Goal: Task Accomplishment & Management: Manage account settings

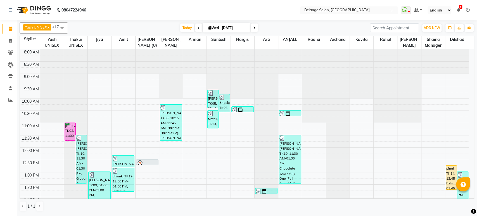
drag, startPoint x: 188, startPoint y: 30, endPoint x: 163, endPoint y: 30, distance: 24.3
click at [188, 30] on span "Today" at bounding box center [187, 27] width 14 height 9
type input "[DATE]"
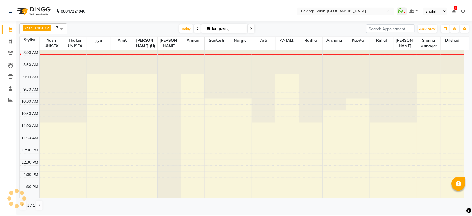
scroll to position [49, 0]
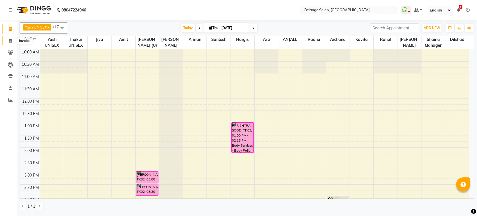
click at [11, 40] on icon at bounding box center [10, 41] width 3 height 4
select select "5076"
select select "service"
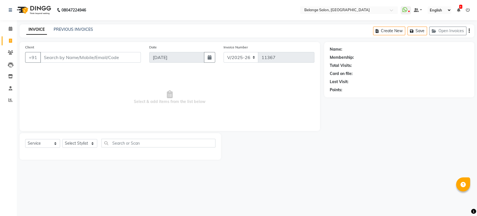
click at [73, 54] on input "Client" at bounding box center [90, 57] width 101 height 11
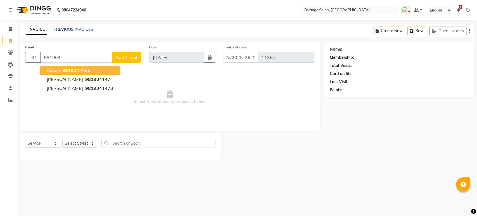
click at [71, 69] on span "981904" at bounding box center [70, 70] width 17 height 6
type input "9819042030"
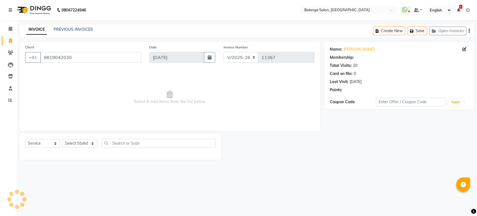
select select "1: Object"
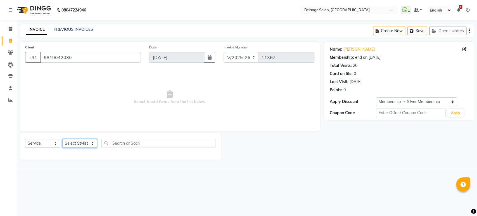
click at [83, 143] on select "Select Stylist aftab (U) Ali Amit ANJALI. Archana Arman Arti Belange Billing de…" at bounding box center [79, 143] width 35 height 9
select select "45203"
click at [62, 139] on select "Select Stylist aftab (U) Ali Amit ANJALI. Archana Arman Arti Belange Billing de…" at bounding box center [79, 143] width 35 height 9
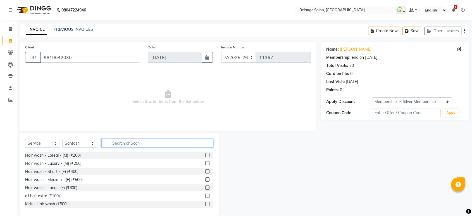
click at [115, 143] on input "text" at bounding box center [157, 143] width 112 height 9
click at [112, 144] on input "text" at bounding box center [157, 143] width 112 height 9
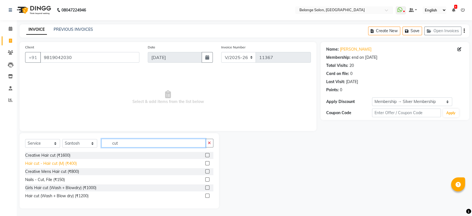
type input "cut"
click at [71, 162] on div "Hair cut - Hair cut (M) (₹400)" at bounding box center [51, 163] width 52 height 6
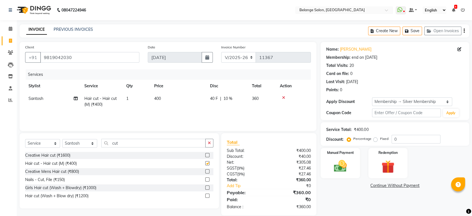
checkbox input "false"
click at [338, 169] on img at bounding box center [340, 166] width 22 height 16
click at [396, 186] on span "CARD" at bounding box center [395, 185] width 12 height 6
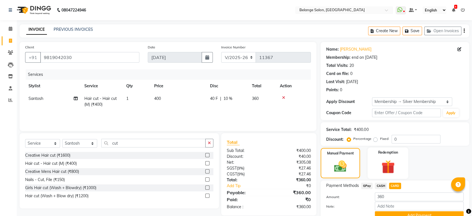
click at [395, 171] on img at bounding box center [388, 166] width 22 height 17
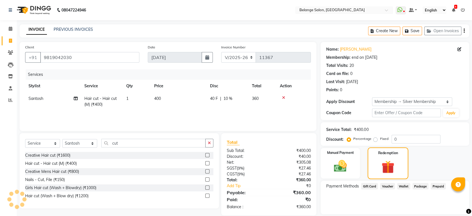
scroll to position [18, 0]
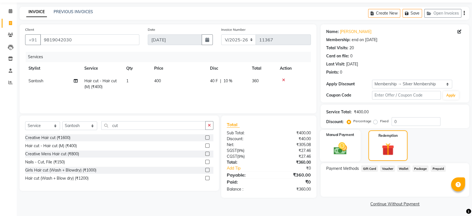
click at [352, 150] on div "Manual Payment" at bounding box center [340, 146] width 41 height 32
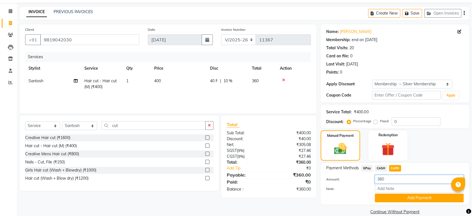
click at [385, 179] on input "360" at bounding box center [419, 179] width 89 height 9
type input "3"
type input "400"
click at [386, 191] on input "Note:" at bounding box center [419, 188] width 89 height 9
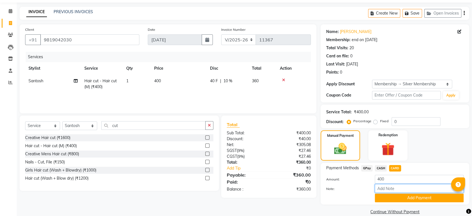
scroll to position [25, 0]
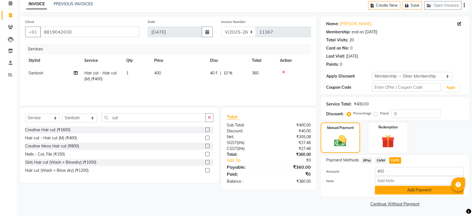
click at [392, 189] on button "Add Payment" at bounding box center [419, 190] width 89 height 9
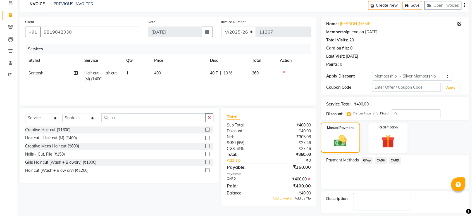
click at [300, 199] on span "Add as Tip" at bounding box center [303, 198] width 16 height 4
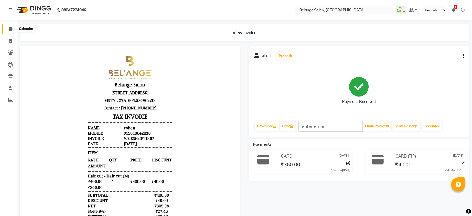
click at [10, 30] on icon at bounding box center [11, 29] width 4 height 4
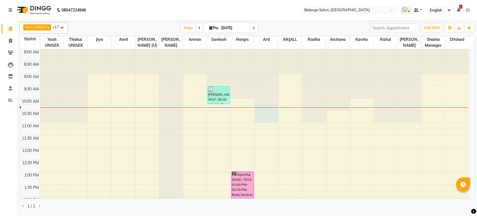
drag, startPoint x: 257, startPoint y: 121, endPoint x: 241, endPoint y: 109, distance: 19.3
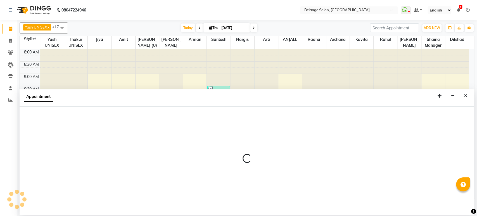
select select "52812"
select select "615"
select select "tentative"
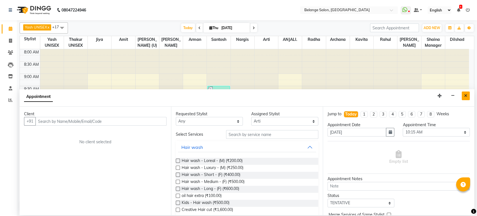
click at [465, 95] on icon "Close" at bounding box center [465, 96] width 3 height 4
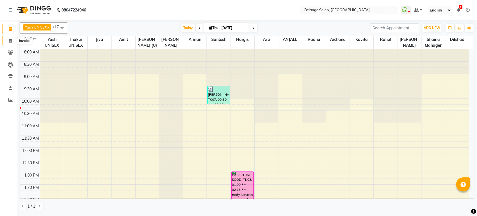
click at [10, 41] on icon at bounding box center [10, 41] width 3 height 4
select select "service"
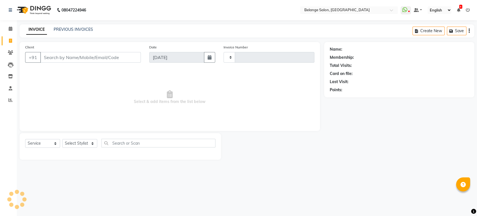
type input "11368"
select select "5076"
click at [54, 58] on input "Client" at bounding box center [90, 57] width 101 height 11
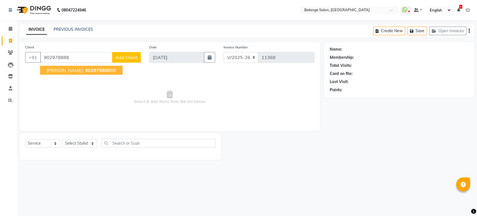
click at [85, 72] on span "902978888" at bounding box center [97, 70] width 25 height 6
type input "90297888888"
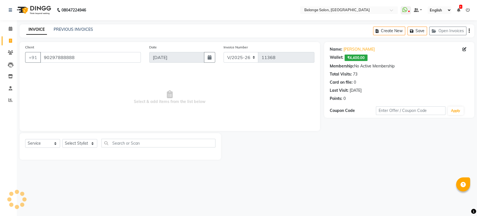
click at [334, 112] on div "Coupon Code" at bounding box center [353, 111] width 46 height 6
click at [336, 112] on div "Coupon Code" at bounding box center [353, 111] width 46 height 6
click at [328, 110] on div "Name: Kedar Rupal Wallet: ₹4,400.00 Membership: No Active Membership Total Visi…" at bounding box center [399, 80] width 150 height 76
click at [326, 107] on div "Name: Kedar Rupal Wallet: ₹4,400.00 Membership: No Active Membership Total Visi…" at bounding box center [399, 80] width 150 height 76
click at [84, 143] on select "Select Stylist aftab (U) Ali Amit ANJALI. Archana Arman Arti Belange Billing de…" at bounding box center [79, 143] width 35 height 9
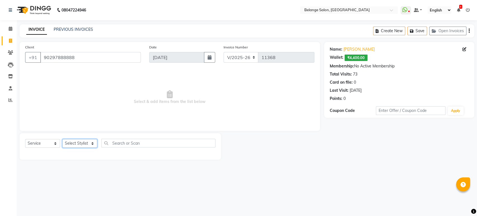
select select "45203"
click at [62, 139] on select "Select Stylist aftab (U) Ali Amit ANJALI. Archana Arman Arti Belange Billing de…" at bounding box center [79, 143] width 35 height 9
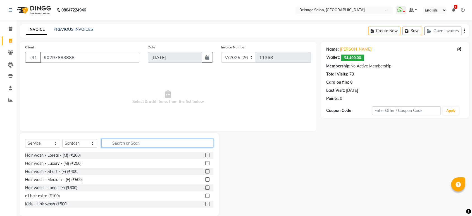
click at [115, 143] on input "text" at bounding box center [157, 143] width 112 height 9
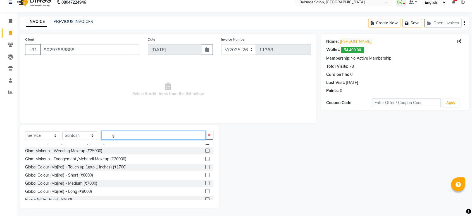
scroll to position [51, 0]
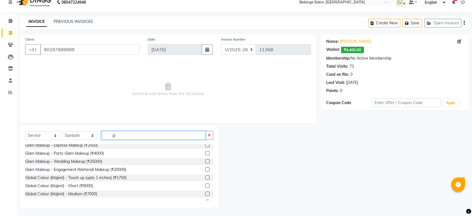
click at [132, 136] on input "gl" at bounding box center [153, 135] width 104 height 9
type input "g"
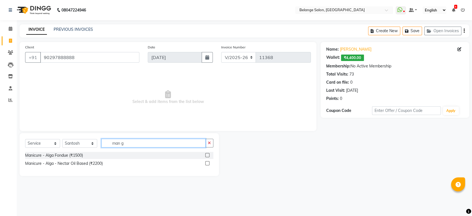
scroll to position [0, 0]
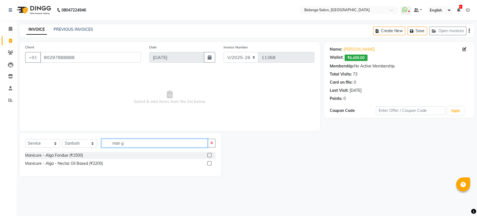
click at [128, 144] on input "man g" at bounding box center [154, 143] width 106 height 9
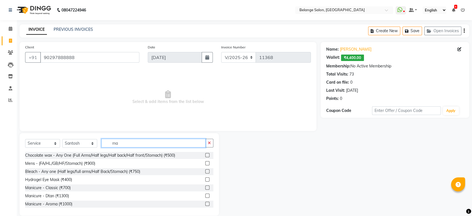
type input "m"
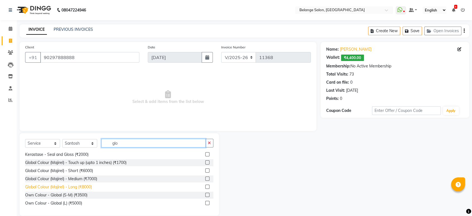
scroll to position [8, 0]
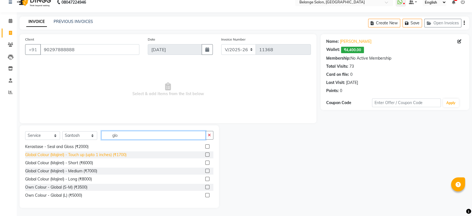
type input "glo"
click at [106, 156] on div "Global Colour (Majirel) - Touch up (upto 1 inches) (₹1700)" at bounding box center [75, 155] width 101 height 6
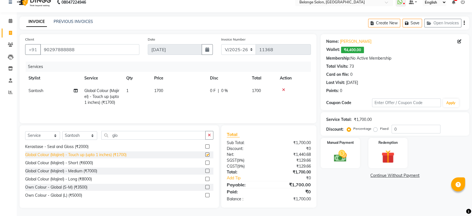
checkbox input "false"
click at [161, 89] on span "1700" at bounding box center [158, 90] width 9 height 5
select select "45203"
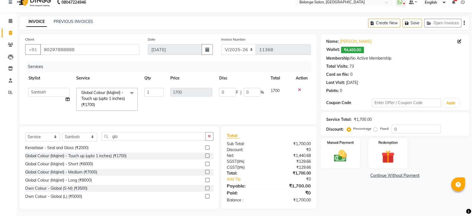
scroll to position [8, 0]
click at [151, 104] on td "1" at bounding box center [154, 99] width 26 height 30
click at [124, 98] on span "Global Colour (Majirel) - Touch up (upto 1 inches) (₹1700)" at bounding box center [103, 97] width 44 height 17
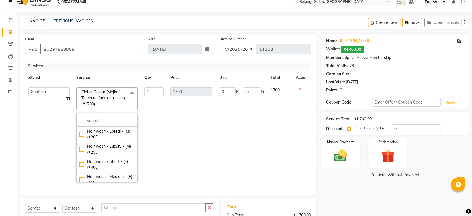
click at [170, 112] on td "1700" at bounding box center [191, 134] width 49 height 101
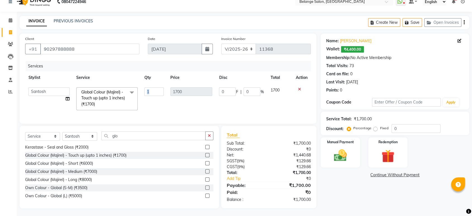
drag, startPoint x: 132, startPoint y: 91, endPoint x: 139, endPoint y: 103, distance: 13.7
click at [164, 104] on tr "aftab (U) Ali Amit ANJALI. Archana Arman Arti Belange Billing deepali dilshad J…" at bounding box center [168, 99] width 286 height 30
click at [300, 88] on icon at bounding box center [299, 89] width 3 height 4
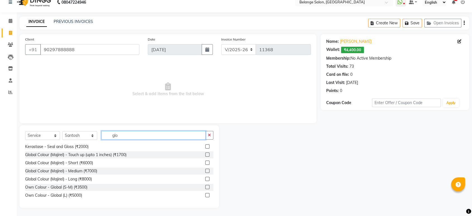
click at [124, 137] on input "glo" at bounding box center [153, 135] width 104 height 9
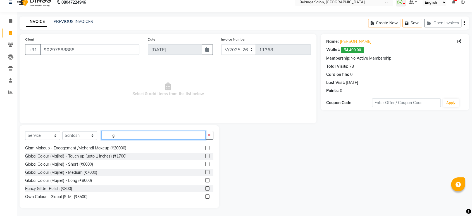
scroll to position [82, 0]
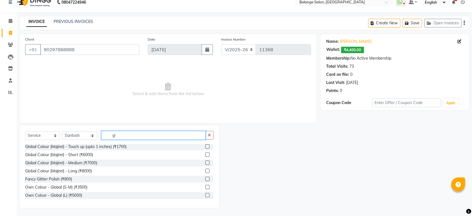
type input "gl"
drag, startPoint x: 126, startPoint y: 142, endPoint x: 130, endPoint y: 139, distance: 4.8
click at [127, 141] on div "Select Service Product Membership Package Voucher Prepaid Gift Card Select Styl…" at bounding box center [119, 137] width 188 height 13
click at [205, 145] on label at bounding box center [207, 146] width 4 height 4
click at [205, 145] on input "checkbox" at bounding box center [207, 147] width 4 height 4
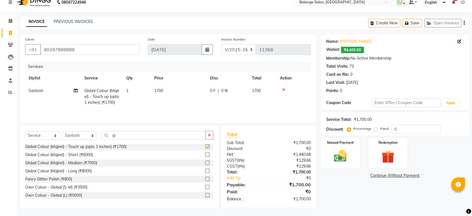
checkbox input "false"
click at [158, 90] on span "1700" at bounding box center [158, 90] width 9 height 5
select select "45203"
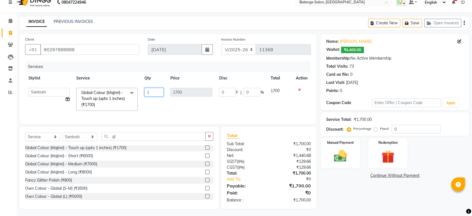
click at [158, 90] on input "1" at bounding box center [153, 92] width 19 height 9
click at [186, 88] on tr "aftab (U) Ali Amit ANJALI. Archana Arman Arti Belange Billing deepali dilshad J…" at bounding box center [168, 99] width 286 height 30
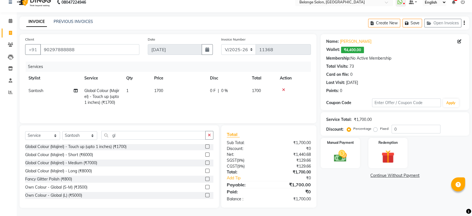
drag, startPoint x: 158, startPoint y: 90, endPoint x: 186, endPoint y: 88, distance: 28.3
click at [163, 91] on td "1700" at bounding box center [179, 96] width 56 height 24
select select "45203"
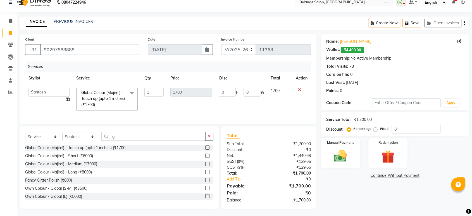
click at [213, 106] on td "1700" at bounding box center [191, 99] width 49 height 30
click at [300, 88] on icon at bounding box center [299, 90] width 3 height 4
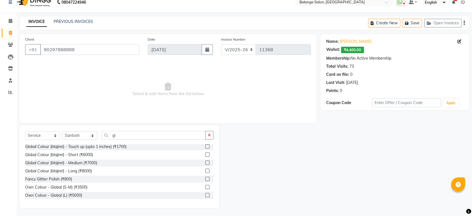
scroll to position [0, 0]
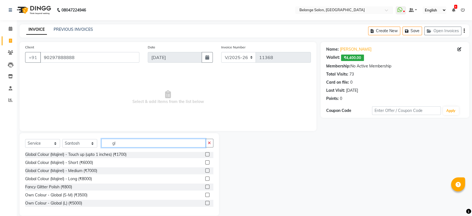
click at [159, 141] on input "gl" at bounding box center [153, 143] width 104 height 9
type input "g"
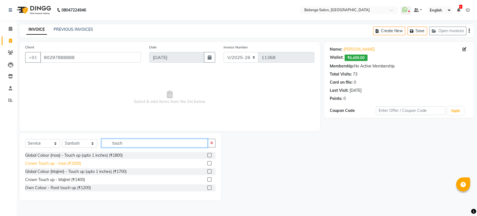
type input "touch"
click at [75, 162] on div "Crown Touch up - Inoa (₹1500)" at bounding box center [53, 163] width 56 height 6
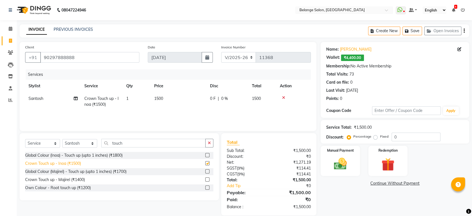
checkbox input "false"
click at [339, 161] on img at bounding box center [340, 164] width 22 height 16
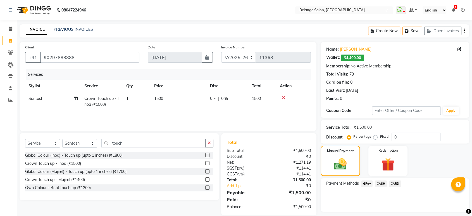
click at [366, 183] on span "GPay" at bounding box center [366, 183] width 11 height 6
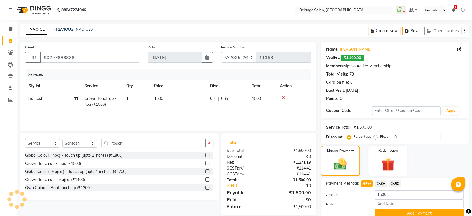
click at [380, 183] on span "CASH" at bounding box center [381, 183] width 12 height 6
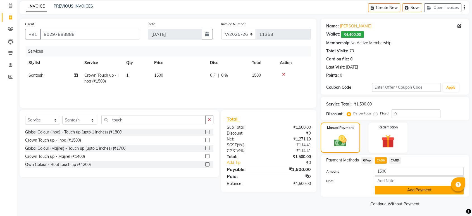
click at [379, 187] on button "Add Payment" at bounding box center [419, 190] width 89 height 9
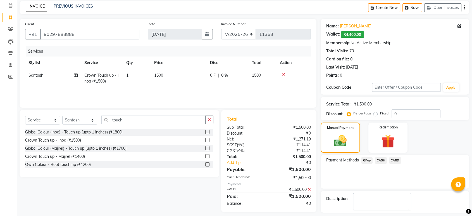
scroll to position [47, 0]
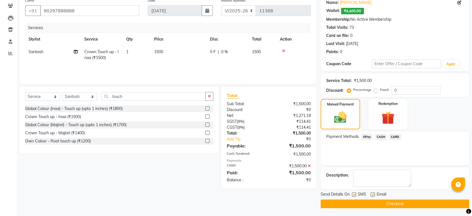
click at [348, 204] on button "Checkout" at bounding box center [395, 203] width 149 height 9
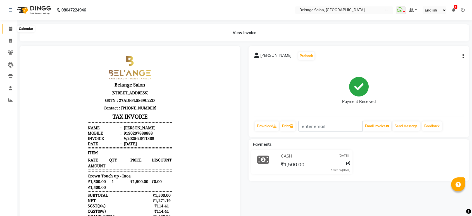
click at [12, 27] on icon at bounding box center [11, 29] width 4 height 4
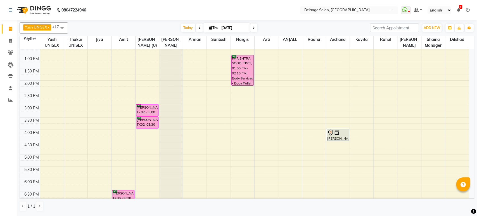
scroll to position [117, 0]
click at [194, 106] on div "8:00 AM 8:30 AM 9:00 AM 9:30 AM 10:00 AM 10:30 AM 11:00 AM 11:30 AM 12:00 PM 12…" at bounding box center [244, 117] width 449 height 369
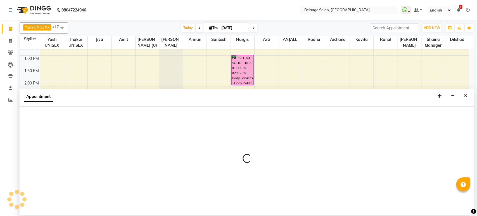
select select "78262"
select select "900"
select select "tentative"
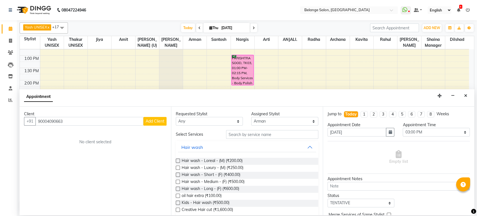
type input "90004090663"
click at [235, 118] on select "Any aftab (U) Ali Amit ANJALI. Archana Arman Arti Belange Billing deepali dilsh…" at bounding box center [209, 121] width 67 height 9
select select "78262"
click at [176, 117] on select "Any aftab (U) Ali Amit ANJALI. Archana Arman Arti Belange Billing deepali dilsh…" at bounding box center [209, 121] width 67 height 9
click at [257, 136] on input "text" at bounding box center [272, 134] width 92 height 9
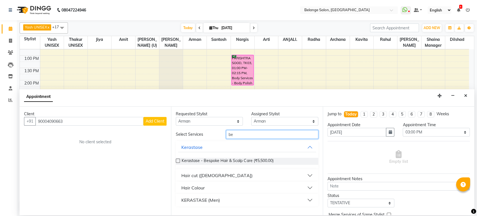
type input "b"
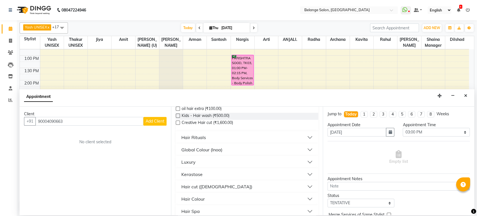
scroll to position [94, 0]
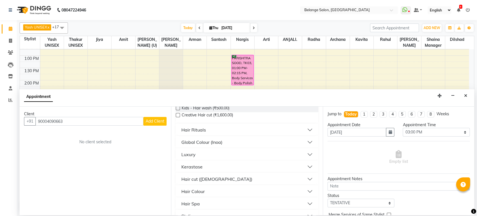
click at [317, 134] on div "Requested Stylist Any aftab (U) Ali Amit ANJALI. Archana Arman Arti Belange Bil…" at bounding box center [246, 160] width 151 height 108
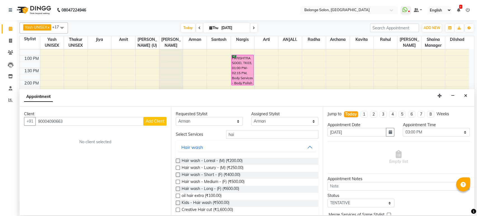
click at [323, 212] on div "Jump to Today 1 2 3 4 5 6 7 8 Weeks Appointment Date 04-09-2025 Appointment Tim…" at bounding box center [398, 160] width 151 height 108
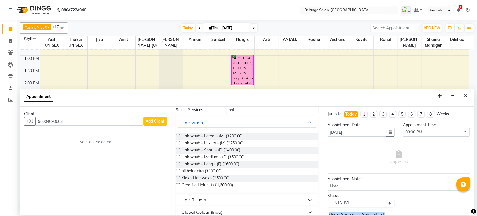
scroll to position [37, 0]
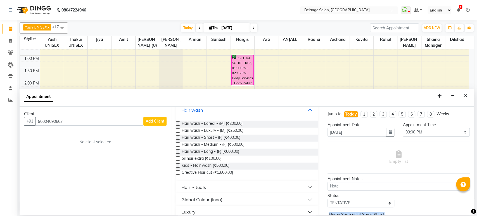
click at [205, 108] on button "Hair wash" at bounding box center [247, 110] width 138 height 10
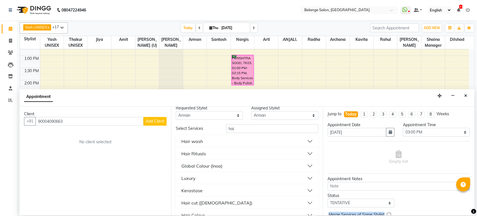
scroll to position [0, 0]
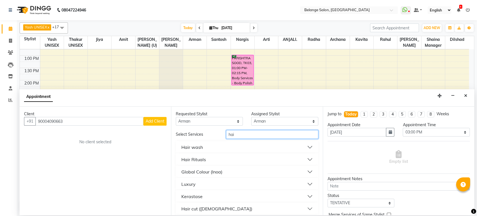
click at [239, 133] on input "hai" at bounding box center [272, 134] width 92 height 9
type input "h"
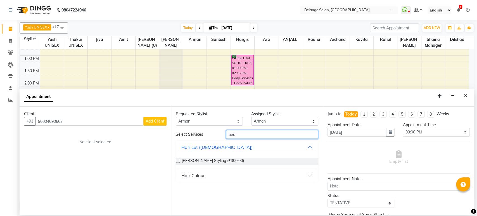
type input "bea"
click at [177, 159] on label at bounding box center [178, 160] width 4 height 4
click at [177, 159] on input "checkbox" at bounding box center [178, 161] width 4 height 4
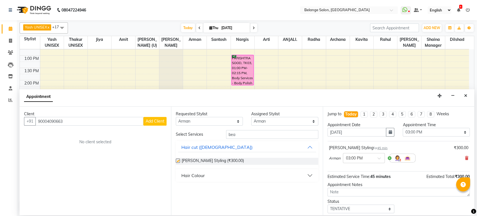
checkbox input "false"
click at [476, 200] on div "Yash UNISEX x Thakur UNISEX x Jiya x Amit x aftab (U) x Ali x Arman x Santosh x…" at bounding box center [247, 117] width 460 height 195
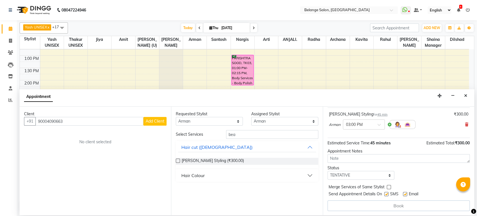
click at [402, 205] on div "Book" at bounding box center [399, 205] width 142 height 11
drag, startPoint x: 158, startPoint y: 138, endPoint x: 84, endPoint y: 120, distance: 75.5
click at [84, 120] on div "Client +91 90004090663 Add Client No client selected" at bounding box center [95, 160] width 151 height 108
click at [84, 120] on input "90004090663" at bounding box center [89, 121] width 108 height 9
click at [456, 208] on div "Book" at bounding box center [399, 205] width 142 height 11
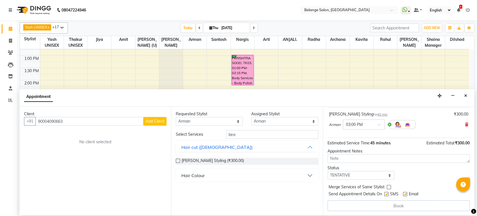
click at [456, 208] on div "Book" at bounding box center [399, 205] width 142 height 11
click at [474, 118] on div "Yash UNISEX x Thakur UNISEX x Jiya x Amit x aftab (U) x Ali x Arman x Santosh x…" at bounding box center [247, 117] width 460 height 195
click at [392, 203] on div "Book" at bounding box center [399, 205] width 142 height 11
click at [66, 119] on input "90004090663" at bounding box center [89, 121] width 108 height 9
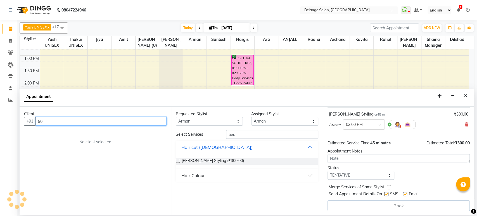
type input "9"
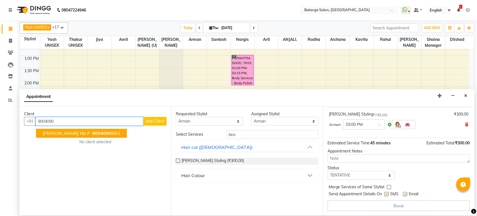
click at [92, 132] on span "9004090" at bounding box center [102, 134] width 20 height 6
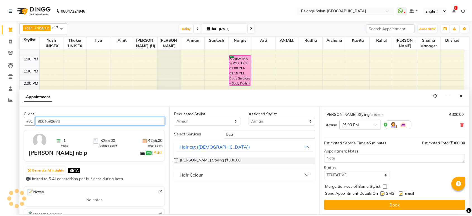
scroll to position [33, 0]
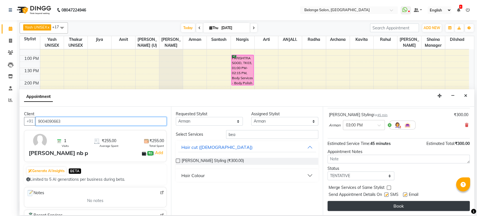
type input "9004090663"
click at [410, 203] on button "Book" at bounding box center [399, 206] width 142 height 10
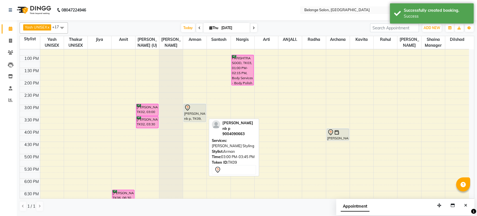
click at [188, 106] on icon at bounding box center [188, 107] width 2 height 2
select select "7"
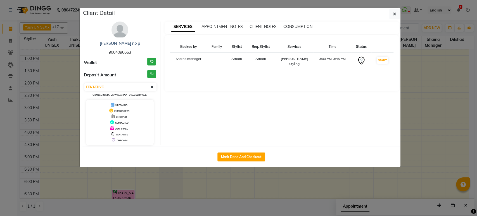
click at [449, 135] on ngb-modal-window "Client Detail dr tiwari nb p 9004090663 Wallet ₹0 Deposit Amount ₹0 Select IN S…" at bounding box center [238, 108] width 477 height 216
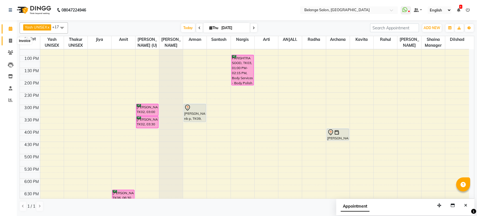
click at [10, 42] on icon at bounding box center [10, 41] width 3 height 4
select select "service"
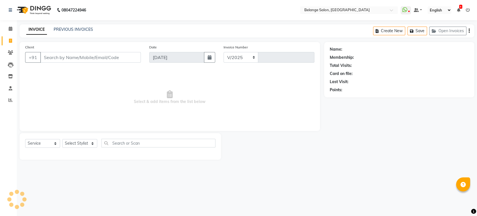
select select "5076"
type input "11369"
click at [69, 60] on input "Client" at bounding box center [90, 57] width 101 height 11
click at [73, 146] on select "Select Stylist aftab (U) Ali Amit ANJALI. Archana Arman Arti Belange Billing de…" at bounding box center [79, 143] width 35 height 9
select select "45203"
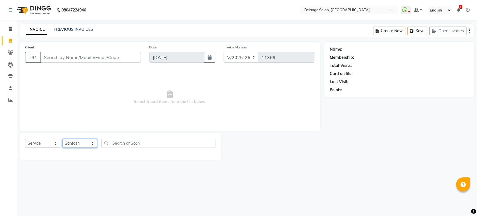
click at [62, 139] on select "Select Stylist aftab (U) Ali Amit ANJALI. Archana Arman Arti Belange Billing de…" at bounding box center [79, 143] width 35 height 9
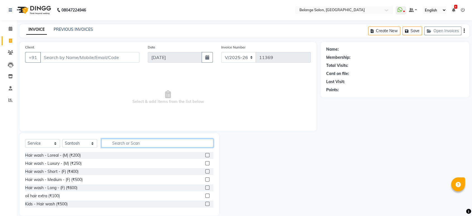
click at [119, 142] on input "text" at bounding box center [157, 143] width 112 height 9
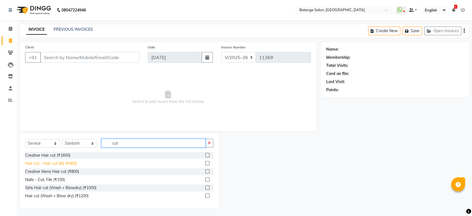
type input "cut"
click at [70, 162] on div "Hair cut - Hair cut (M) (₹400)" at bounding box center [51, 163] width 52 height 6
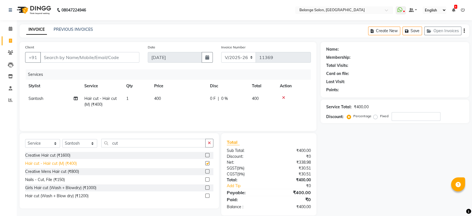
checkbox input "false"
click at [122, 57] on input "Client" at bounding box center [89, 57] width 99 height 11
type input "8"
type input "0"
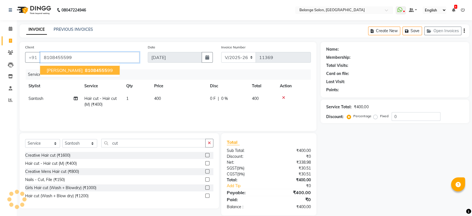
type input "8108455599"
select select "1: Object"
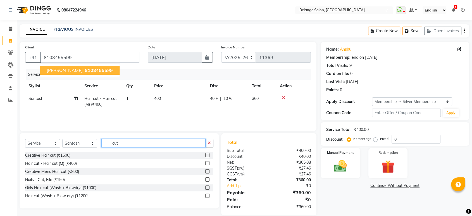
click at [135, 143] on input "cut" at bounding box center [153, 143] width 104 height 9
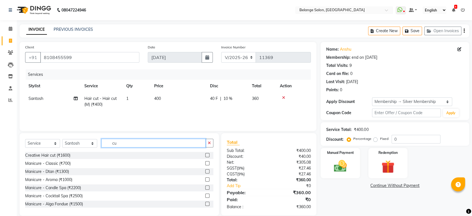
type input "c"
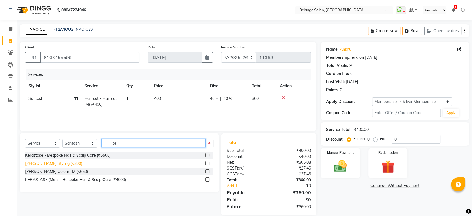
type input "be"
click at [38, 163] on div "Beard Styling (₹300)" at bounding box center [53, 163] width 57 height 6
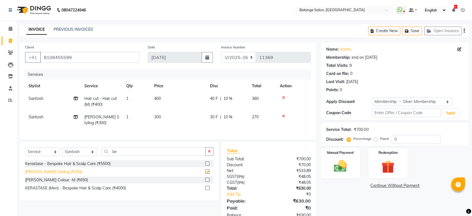
checkbox input "false"
click at [345, 168] on img at bounding box center [340, 166] width 22 height 16
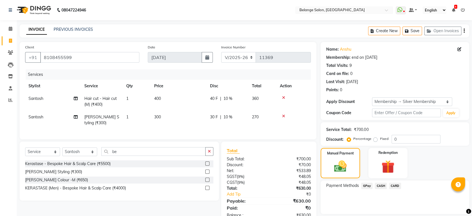
click at [366, 184] on span "GPay" at bounding box center [366, 185] width 11 height 6
click at [403, 211] on button "Add Payment" at bounding box center [419, 215] width 89 height 9
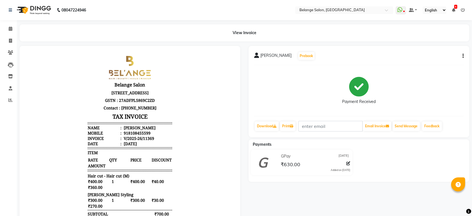
click at [1, 49] on li "Clients" at bounding box center [8, 53] width 17 height 12
click at [13, 29] on span at bounding box center [11, 29] width 10 height 6
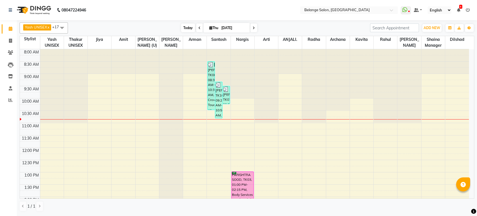
click at [188, 31] on span "Today" at bounding box center [188, 27] width 14 height 9
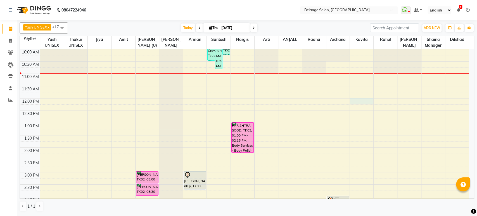
click at [357, 102] on div "8:00 AM 8:30 AM 9:00 AM 9:30 AM 10:00 AM 10:30 AM 11:00 AM 11:30 AM 12:00 PM 12…" at bounding box center [244, 184] width 449 height 369
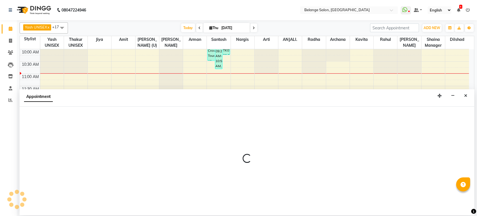
select select "60057"
select select "720"
select select "tentative"
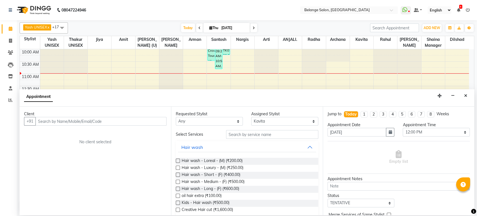
click at [107, 121] on input "text" at bounding box center [100, 121] width 131 height 9
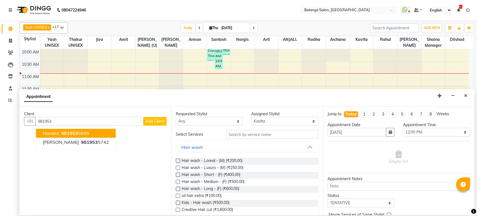
click at [79, 132] on ngb-highlight "981953 5695" at bounding box center [74, 134] width 29 height 6
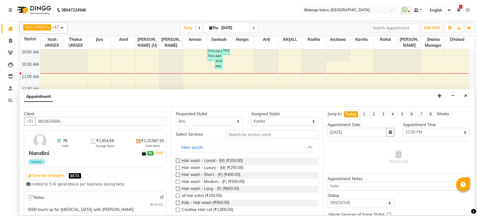
type input "9819535695"
click at [258, 136] on input "text" at bounding box center [272, 134] width 92 height 9
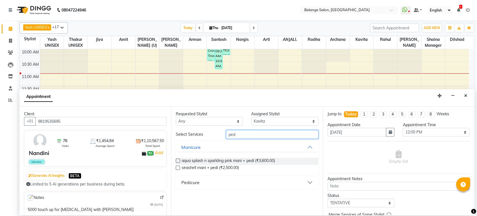
type input "ped"
click at [188, 182] on div "Pedicure" at bounding box center [190, 182] width 18 height 7
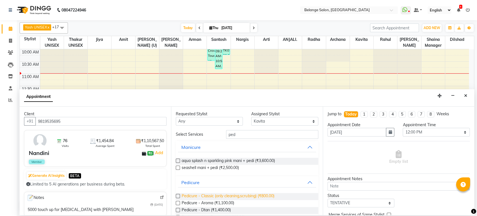
click at [213, 195] on span "Pedicure - Classic (only cleaning,scrubing) (₹800.00)" at bounding box center [228, 196] width 92 height 7
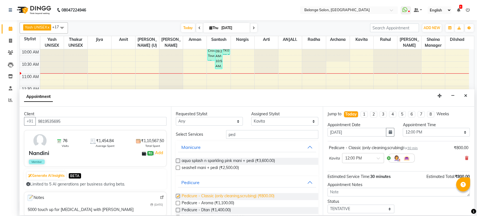
checkbox input "false"
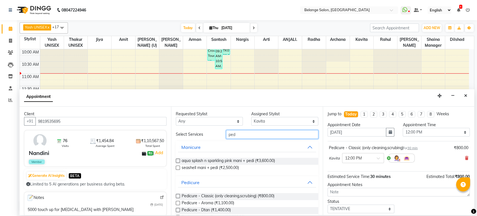
click at [244, 135] on input "ped" at bounding box center [272, 134] width 92 height 9
type input "p"
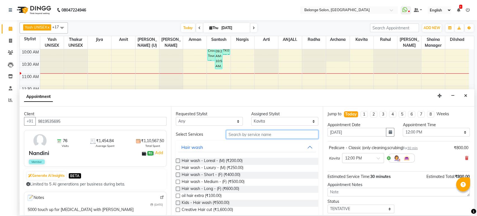
type input "n"
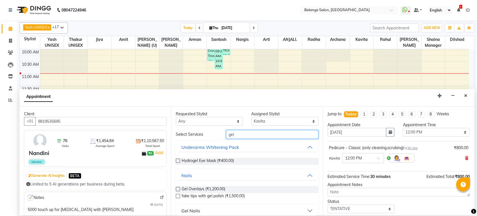
type input "gel"
click at [200, 212] on button "Gel Nails" at bounding box center [247, 210] width 138 height 10
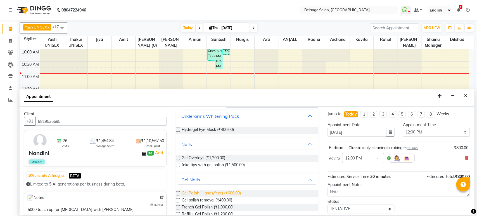
click at [208, 195] on span "Gel Polish (Hands/feet) (₹600.00)" at bounding box center [211, 193] width 59 height 7
checkbox input "false"
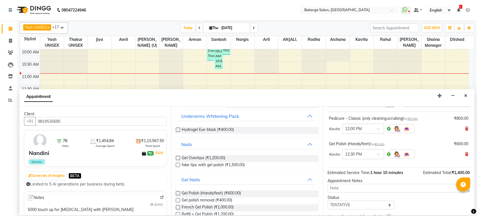
scroll to position [58, 0]
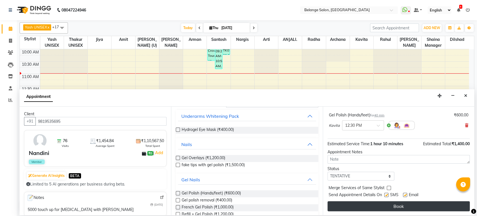
click at [377, 206] on button "Book" at bounding box center [399, 206] width 142 height 10
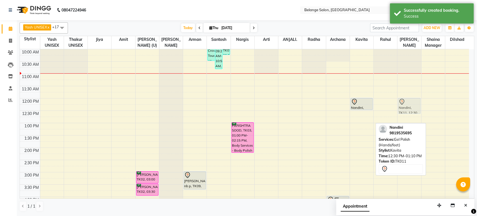
drag, startPoint x: 355, startPoint y: 124, endPoint x: 406, endPoint y: 116, distance: 51.2
click at [406, 116] on div "8:00 AM 8:30 AM 9:00 AM 9:30 AM 10:00 AM 10:30 AM 11:00 AM 11:30 AM 12:00 PM 12…" at bounding box center [244, 184] width 449 height 369
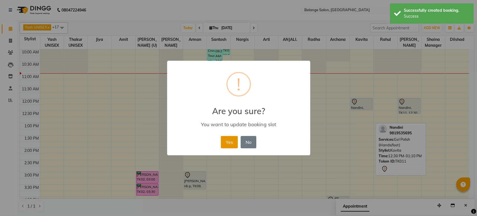
click at [228, 141] on button "Yes" at bounding box center [229, 142] width 17 height 12
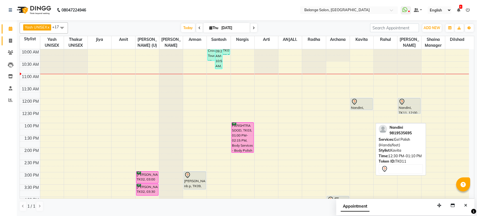
click at [10, 41] on icon at bounding box center [10, 41] width 3 height 4
select select "service"
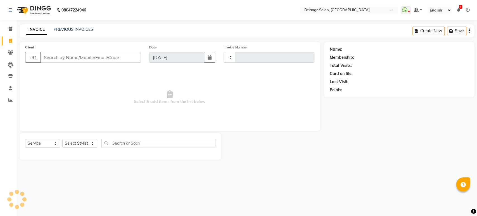
type input "11370"
select select "5076"
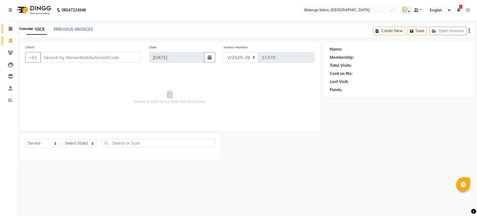
click at [11, 27] on icon at bounding box center [11, 29] width 4 height 4
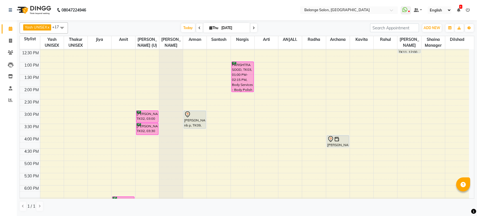
scroll to position [124, 0]
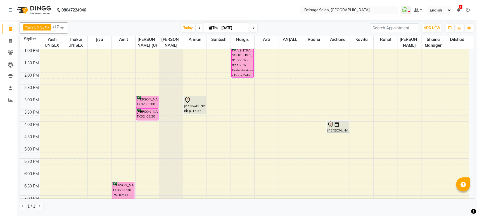
click at [45, 184] on div "8:00 AM 8:30 AM 9:00 AM 9:30 AM 10:00 AM 10:30 AM 11:00 AM 11:30 AM 12:00 PM 12…" at bounding box center [244, 109] width 449 height 369
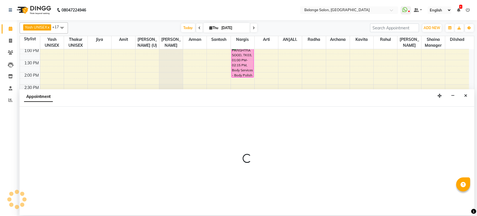
select select "66547"
select select "tentative"
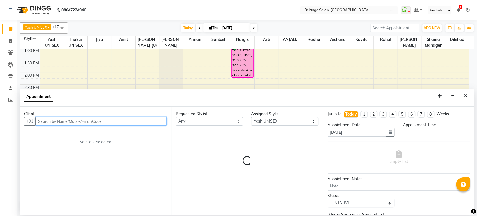
select select "1110"
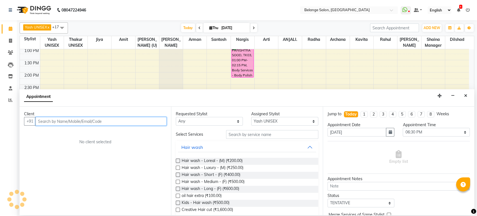
click at [101, 120] on input "text" at bounding box center [100, 121] width 131 height 9
type input "8302512707"
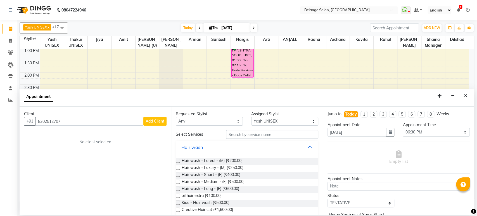
click at [155, 122] on span "Add Client" at bounding box center [155, 120] width 19 height 5
select select "22"
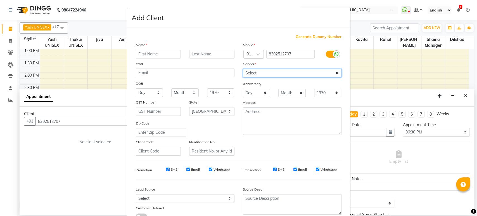
click at [252, 72] on select "Select Male Female Other Prefer Not To Say" at bounding box center [292, 73] width 99 height 9
select select "female"
click at [243, 69] on select "Select Male Female Other Prefer Not To Say" at bounding box center [292, 73] width 99 height 9
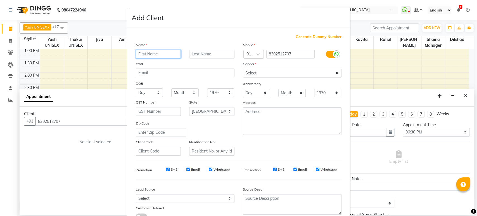
click at [168, 53] on input "text" at bounding box center [158, 54] width 45 height 9
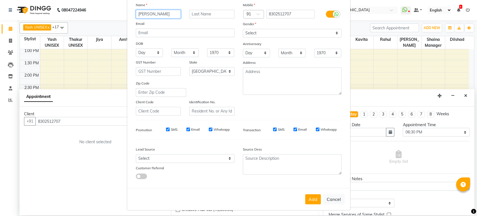
scroll to position [41, 0]
type input "anushree joshi"
click at [313, 200] on button "Add" at bounding box center [313, 198] width 16 height 10
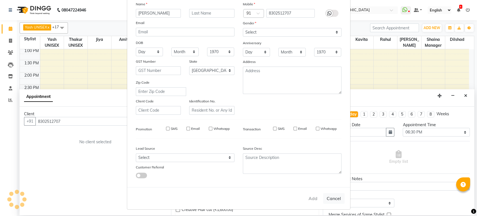
select select
select select "null"
select select
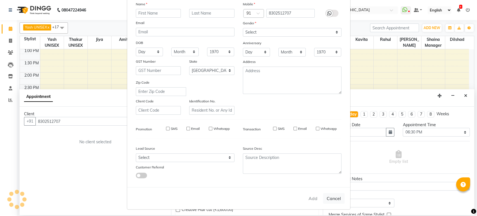
select select
checkbox input "false"
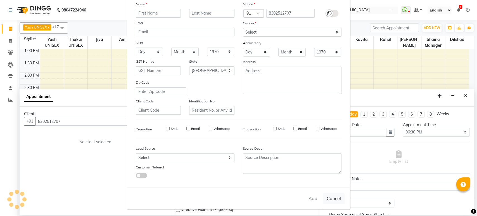
checkbox input "false"
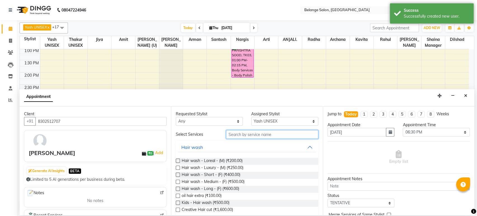
click at [241, 136] on input "text" at bounding box center [272, 134] width 92 height 9
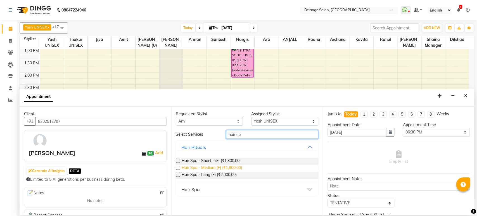
type input "hair sp"
click at [227, 167] on span "Hair Spa - Medium (F) (₹1,800.00)" at bounding box center [212, 168] width 60 height 7
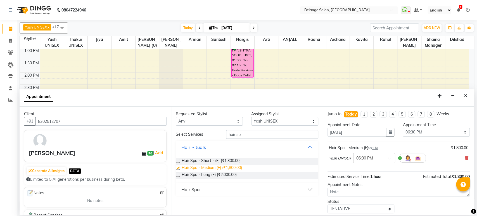
checkbox input "false"
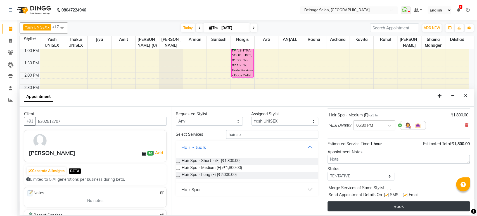
scroll to position [33, 0]
click at [374, 204] on button "Book" at bounding box center [399, 206] width 142 height 10
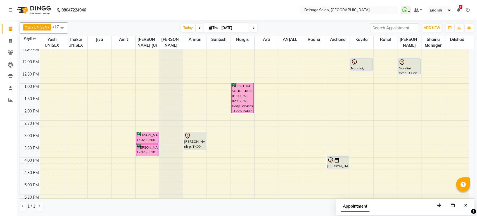
scroll to position [93, 0]
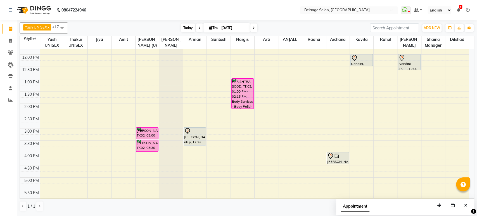
click at [186, 29] on span "Today" at bounding box center [188, 27] width 14 height 9
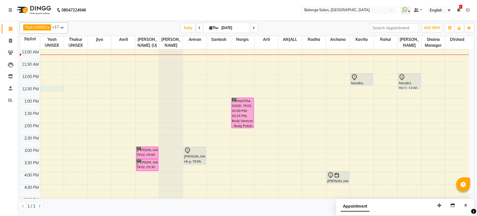
click at [49, 87] on div "8:00 AM 8:30 AM 9:00 AM 9:30 AM 10:00 AM 10:30 AM 11:00 AM 11:30 AM 12:00 PM 12…" at bounding box center [244, 159] width 449 height 369
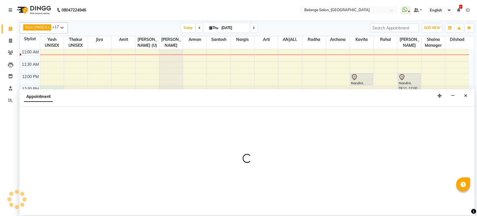
select select "66547"
select select "tentative"
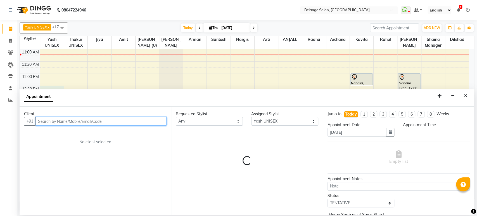
select select "750"
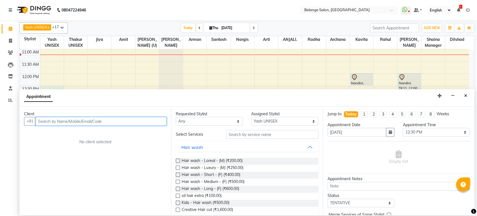
click at [62, 121] on input "text" at bounding box center [100, 121] width 131 height 9
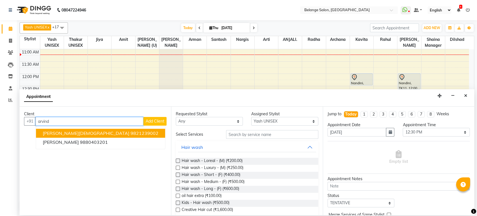
click at [131, 133] on ngb-highlight "9821239002" at bounding box center [145, 134] width 28 height 6
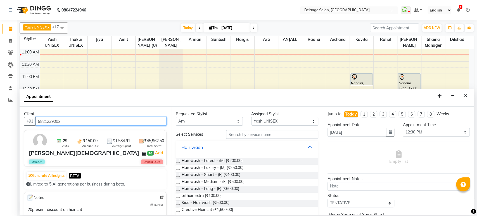
type input "9821239002"
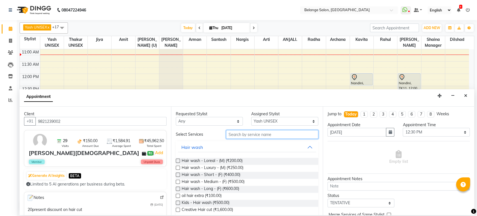
click at [242, 136] on input "text" at bounding box center [272, 134] width 92 height 9
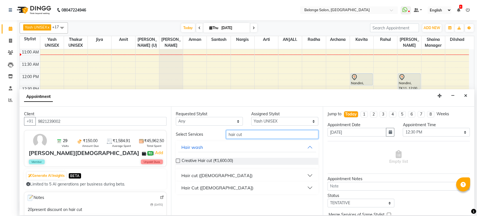
type input "hair cut"
click at [188, 174] on div "Hair cut (Male)" at bounding box center [216, 175] width 71 height 7
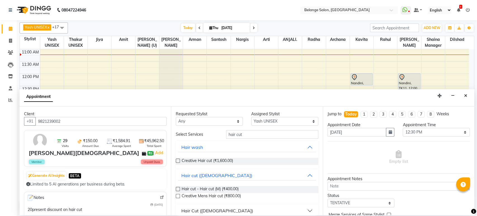
click at [177, 189] on label at bounding box center [178, 189] width 4 height 4
click at [177, 189] on input "checkbox" at bounding box center [178, 190] width 4 height 4
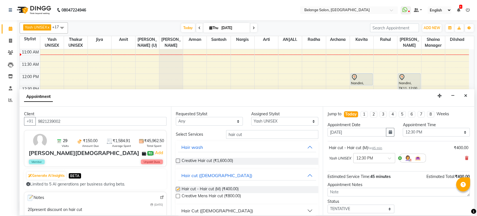
checkbox input "false"
click at [257, 122] on select "Select aftab (U) Ali Amit ANJALI. Archana Arman Arti Belange Billing deepali di…" at bounding box center [284, 121] width 67 height 9
select select "47452"
click at [251, 117] on select "Select aftab (U) Ali Amit ANJALI. Archana Arman Arti Belange Billing deepali di…" at bounding box center [284, 121] width 67 height 9
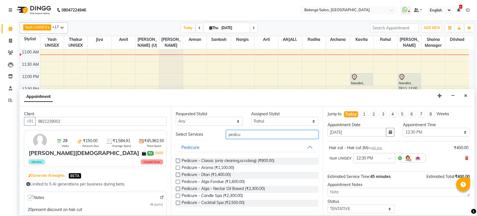
type input "pedicu"
click at [178, 168] on label at bounding box center [178, 167] width 4 height 4
click at [178, 168] on input "checkbox" at bounding box center [178, 168] width 4 height 4
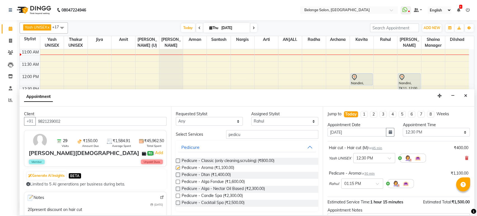
checkbox input "false"
click at [260, 120] on select "Select aftab (U) Ali Amit ANJALI. Archana Arman Arti Belange Billing deepali di…" at bounding box center [284, 121] width 67 height 9
select select "61428"
click at [251, 117] on select "Select aftab (U) Ali Amit ANJALI. Archana Arman Arti Belange Billing deepali di…" at bounding box center [284, 121] width 67 height 9
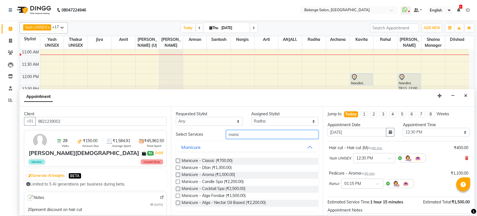
type input "manic"
click at [178, 160] on label at bounding box center [178, 160] width 4 height 4
click at [178, 160] on input "checkbox" at bounding box center [178, 161] width 4 height 4
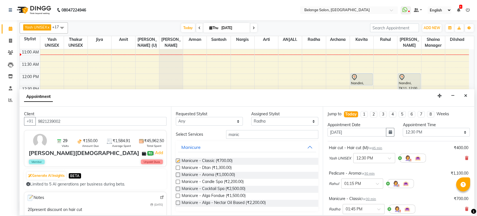
checkbox input "false"
click at [268, 120] on select "Select aftab (U) Ali Amit ANJALI. Archana Arman Arti Belange Billing deepali di…" at bounding box center [284, 121] width 67 height 9
select select "70102"
click at [251, 117] on select "Select aftab (U) Ali Amit ANJALI. Archana Arman Arti Belange Billing deepali di…" at bounding box center [284, 121] width 67 height 9
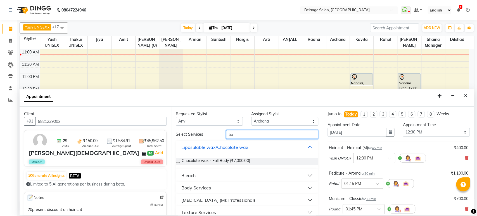
type input "b"
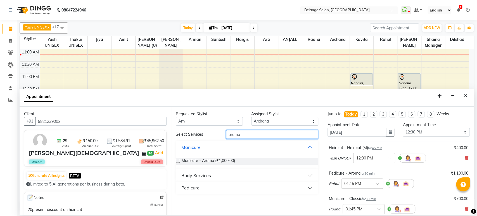
type input "aroma"
click at [201, 174] on div "Body Services" at bounding box center [196, 175] width 30 height 7
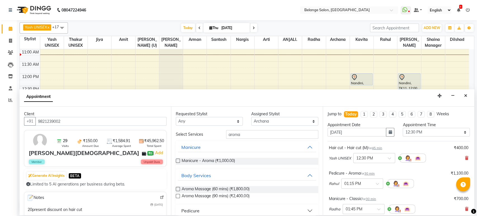
click at [179, 188] on label at bounding box center [178, 189] width 4 height 4
click at [179, 188] on input "checkbox" at bounding box center [178, 190] width 4 height 4
checkbox input "false"
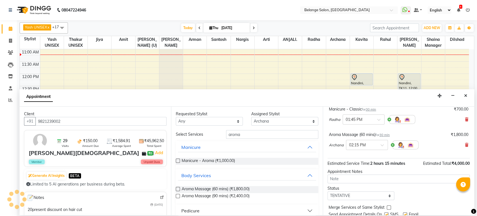
scroll to position [109, 0]
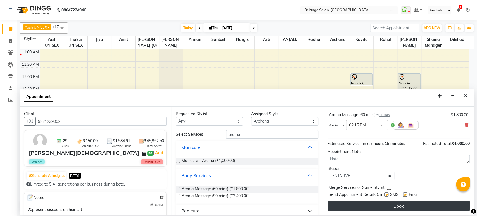
click at [407, 207] on button "Book" at bounding box center [399, 206] width 142 height 10
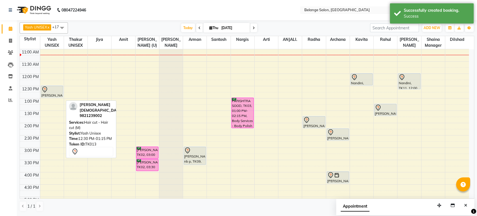
drag, startPoint x: 49, startPoint y: 104, endPoint x: 49, endPoint y: 99, distance: 4.8
click at [49, 99] on div "8:00 AM 8:30 AM 9:00 AM 9:30 AM 10:00 AM 10:30 AM 11:00 AM 11:30 AM 12:00 PM 12…" at bounding box center [244, 159] width 449 height 369
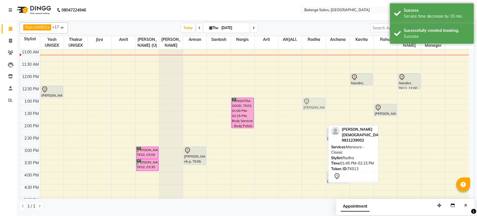
drag, startPoint x: 307, startPoint y: 119, endPoint x: 305, endPoint y: 102, distance: 17.1
click at [305, 102] on div "Arvind jain, TK13, 01:45 PM-02:15 PM, Manicure - Classic Arvind jain, TK13, 01:…" at bounding box center [313, 159] width 23 height 369
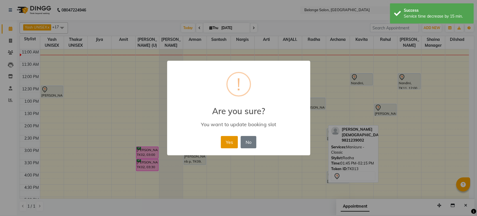
click at [235, 138] on button "Yes" at bounding box center [229, 142] width 17 height 12
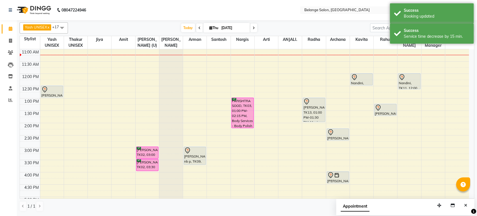
drag, startPoint x: 310, startPoint y: 109, endPoint x: 312, endPoint y: 118, distance: 9.6
click at [312, 118] on div "Arvind jain, TK13, 01:00 PM-01:30 PM, Manicure - Classic Arvind jain, TK13, 01:…" at bounding box center [313, 159] width 23 height 369
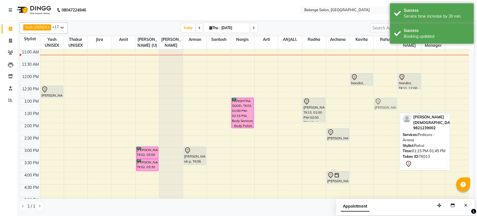
click at [382, 107] on div "Arvind jain, TK13, 01:15 PM-01:45 PM, Pedicure - Aroma Arvind jain, TK13, 01:15…" at bounding box center [385, 159] width 23 height 369
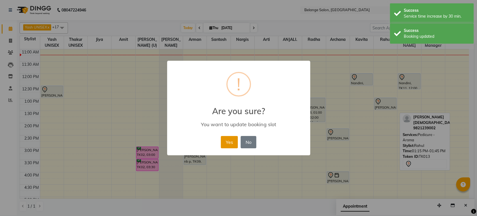
click at [227, 141] on button "Yes" at bounding box center [229, 142] width 17 height 12
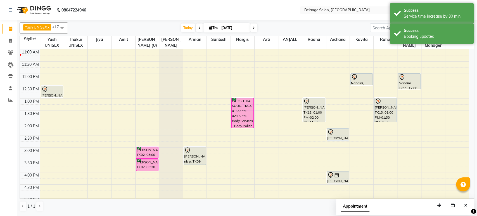
drag, startPoint x: 384, startPoint y: 109, endPoint x: 385, endPoint y: 119, distance: 10.1
click at [385, 119] on div "Arvind jain, TK13, 01:00 PM-01:30 PM, Pedicure - Aroma Arvind jain, TK13, 01:00…" at bounding box center [385, 159] width 23 height 369
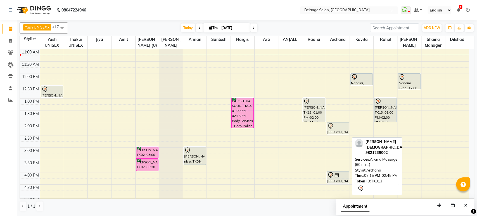
drag, startPoint x: 339, startPoint y: 133, endPoint x: 338, endPoint y: 129, distance: 4.2
click at [338, 129] on div "Arvind jain, TK13, 02:15 PM-02:45 PM, Aroma Massage (60 mins) Anugya, TK01, 04:…" at bounding box center [337, 159] width 23 height 369
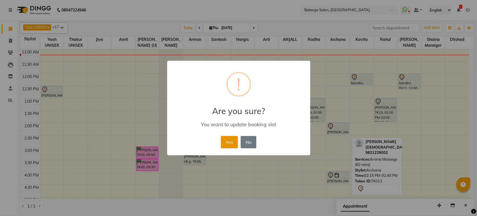
click at [229, 145] on button "Yes" at bounding box center [229, 142] width 17 height 12
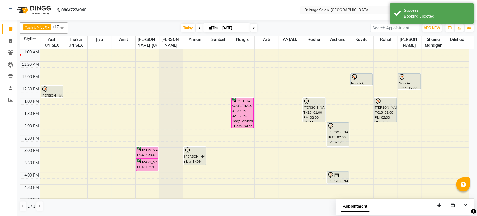
drag, startPoint x: 336, startPoint y: 133, endPoint x: 337, endPoint y: 143, distance: 9.2
click at [337, 143] on div "Arvind jain, TK13, 02:00 PM-02:30 PM, Aroma Massage (60 mins) Anugya, TK01, 04:…" at bounding box center [337, 159] width 23 height 369
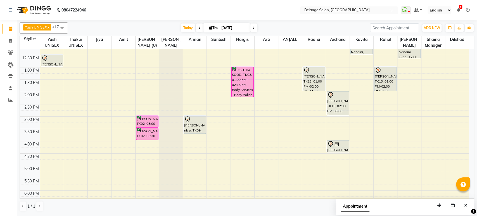
scroll to position [74, 0]
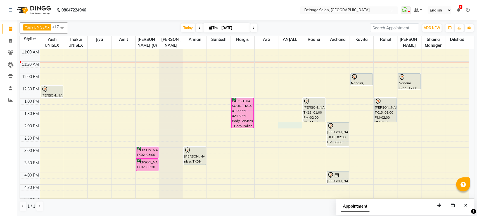
click at [282, 124] on div "8:00 AM 8:30 AM 9:00 AM 9:30 AM 10:00 AM 10:30 AM 11:00 AM 11:30 AM 12:00 PM 12…" at bounding box center [244, 159] width 449 height 369
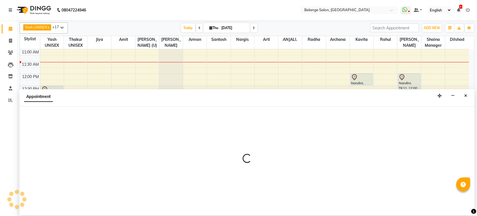
select select "84872"
select select "tentative"
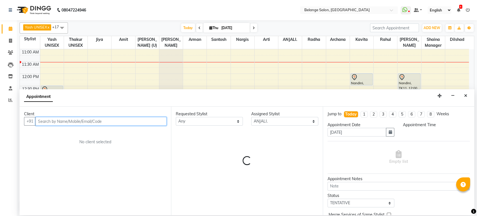
select select "840"
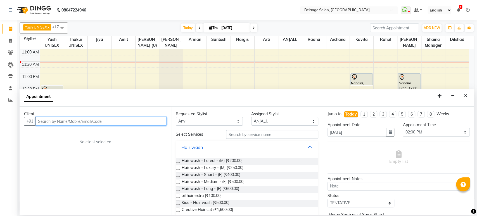
click at [48, 122] on input "text" at bounding box center [100, 121] width 131 height 9
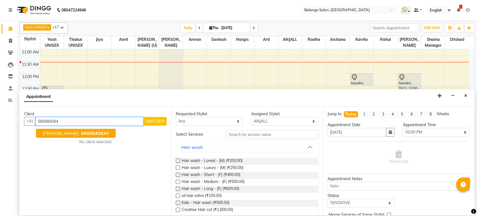
click at [61, 135] on span "RESHIKA" at bounding box center [61, 134] width 36 height 6
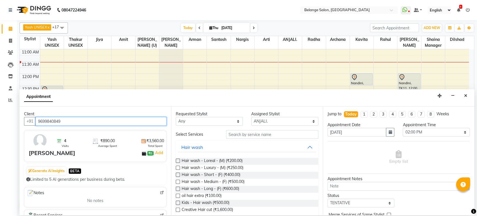
type input "9699840849"
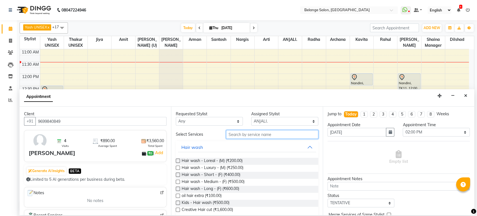
click at [248, 136] on input "text" at bounding box center [272, 134] width 92 height 9
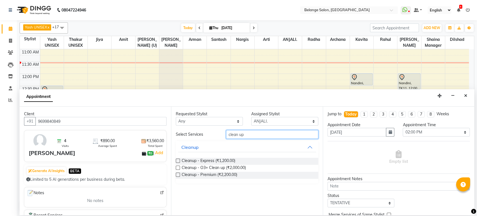
type input "clean up"
click at [179, 167] on label at bounding box center [178, 167] width 4 height 4
click at [179, 167] on input "checkbox" at bounding box center [178, 168] width 4 height 4
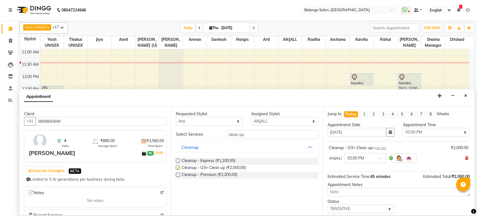
checkbox input "false"
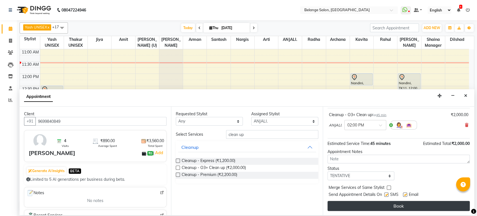
click at [395, 206] on button "Book" at bounding box center [399, 206] width 142 height 10
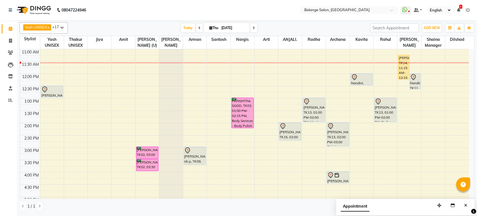
click at [97, 88] on div "8:00 AM 8:30 AM 9:00 AM 9:30 AM 10:00 AM 10:30 AM 11:00 AM 11:30 AM 12:00 PM 12…" at bounding box center [244, 159] width 449 height 369
select select "74454"
select select "tentative"
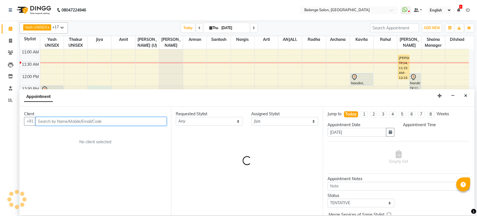
select select "750"
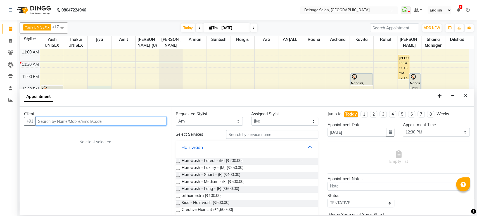
click at [76, 121] on input "text" at bounding box center [100, 121] width 131 height 9
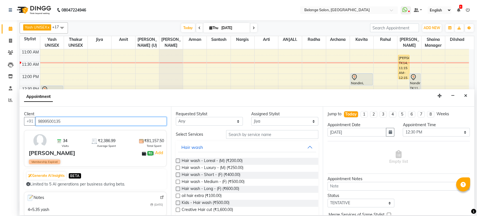
type input "9899500135"
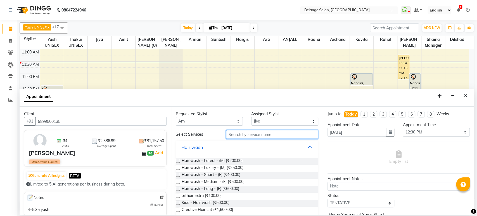
click at [235, 132] on input "text" at bounding box center [272, 134] width 92 height 9
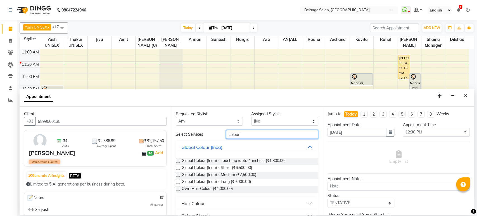
type input "colour"
click at [177, 162] on label at bounding box center [178, 160] width 4 height 4
click at [177, 162] on input "checkbox" at bounding box center [178, 161] width 4 height 4
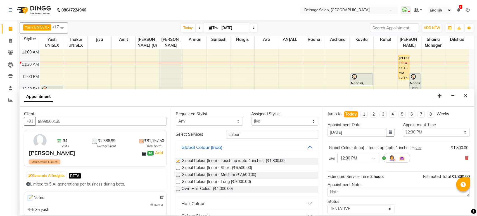
checkbox input "false"
click at [177, 167] on label at bounding box center [178, 167] width 4 height 4
click at [177, 167] on input "checkbox" at bounding box center [178, 168] width 4 height 4
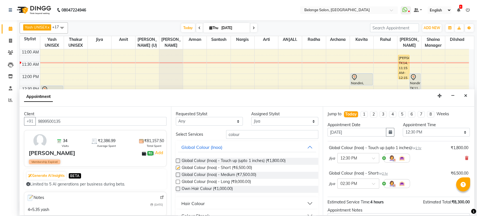
checkbox input "false"
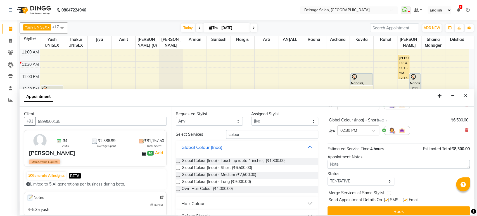
scroll to position [58, 0]
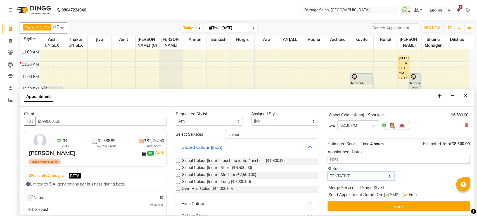
click at [364, 178] on select "Select TENTATIVE CONFIRM CHECK-IN UPCOMING" at bounding box center [361, 176] width 67 height 9
select select "confirm booking"
click at [328, 172] on select "Select TENTATIVE CONFIRM CHECK-IN UPCOMING" at bounding box center [361, 176] width 67 height 9
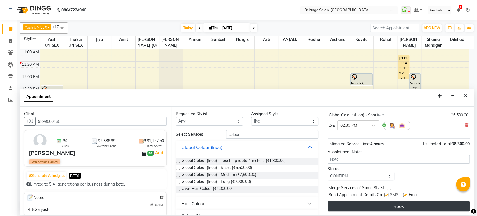
click at [387, 203] on button "Book" at bounding box center [399, 206] width 142 height 10
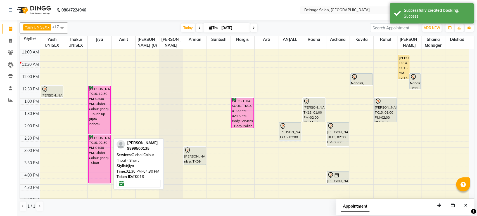
click at [101, 135] on div "kalpana bhardwaj, TK16, 02:30 PM-04:30 PM, Global Colour (Inoa) - Short" at bounding box center [100, 159] width 22 height 48
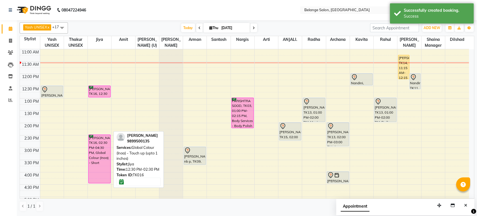
drag, startPoint x: 102, startPoint y: 133, endPoint x: 103, endPoint y: 96, distance: 37.5
click at [103, 96] on div "kalpana bhardwaj, TK16, 12:30 PM-02:30 PM, Global Colour (Inoa) - Touch up (upt…" at bounding box center [99, 159] width 23 height 369
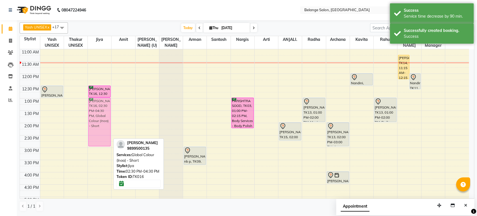
drag, startPoint x: 98, startPoint y: 155, endPoint x: 98, endPoint y: 118, distance: 36.6
click at [98, 118] on div "kalpana bhardwaj, TK16, 12:30 PM-01:00 PM, Global Colour (Inoa) - Touch up (upt…" at bounding box center [99, 159] width 23 height 369
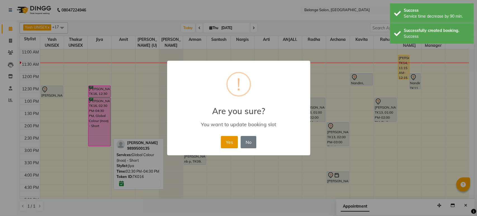
click at [230, 138] on button "Yes" at bounding box center [229, 142] width 17 height 12
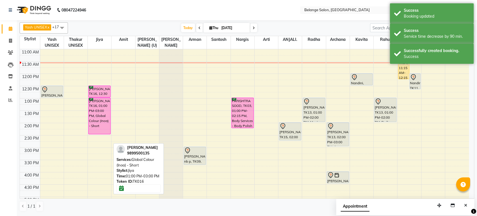
drag, startPoint x: 102, startPoint y: 144, endPoint x: 103, endPoint y: 131, distance: 13.4
click at [103, 131] on div "kalpana bhardwaj, TK16, 12:30 PM-01:00 PM, Global Colour (Inoa) - Touch up (upt…" at bounding box center [99, 159] width 23 height 369
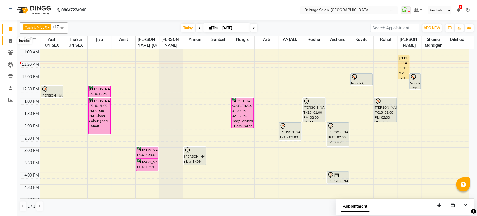
click at [11, 40] on icon at bounding box center [10, 41] width 3 height 4
select select "service"
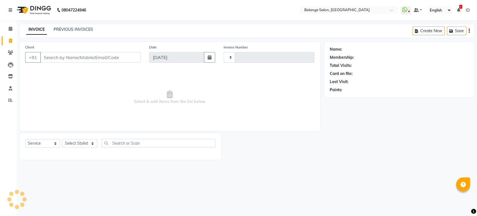
click at [57, 58] on input "Client" at bounding box center [90, 57] width 101 height 11
type input "11370"
select select "5076"
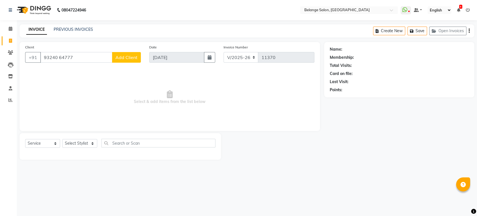
click at [59, 56] on input "93240 64777" at bounding box center [76, 57] width 72 height 11
type input "9324064777"
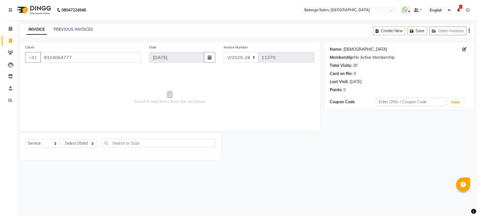
click at [349, 49] on link "Rama" at bounding box center [365, 49] width 44 height 6
click at [10, 28] on icon at bounding box center [11, 29] width 4 height 4
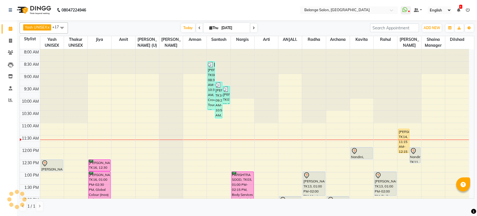
scroll to position [74, 0]
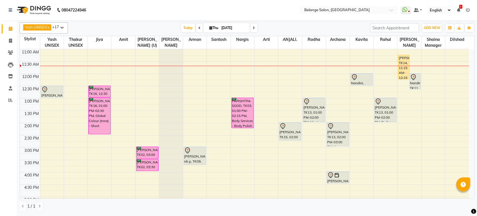
click at [239, 68] on div "8:00 AM 8:30 AM 9:00 AM 9:30 AM 10:00 AM 10:30 AM 11:00 AM 11:30 AM 12:00 PM 12…" at bounding box center [244, 159] width 449 height 369
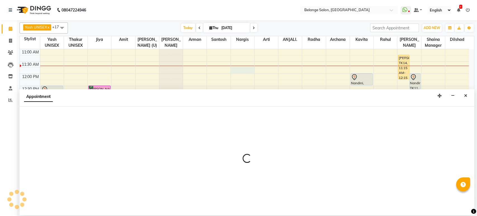
select select "33845"
select select "705"
select select "tentative"
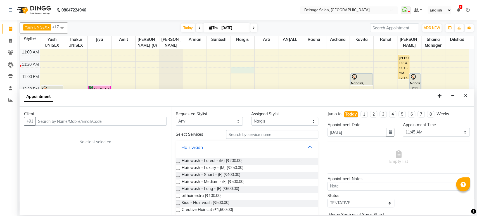
click at [48, 122] on input "text" at bounding box center [100, 121] width 131 height 9
click at [51, 120] on input "97698 31727" at bounding box center [89, 121] width 108 height 9
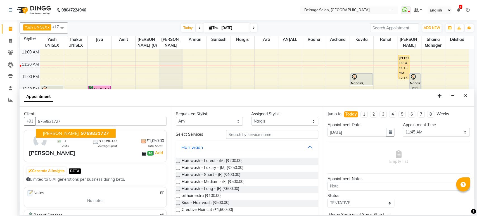
click at [56, 131] on span "sejal dediya" at bounding box center [61, 134] width 36 height 6
type input "9769831727"
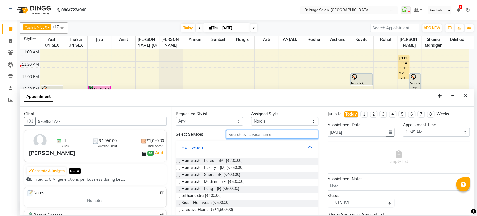
click at [250, 134] on input "text" at bounding box center [272, 134] width 92 height 9
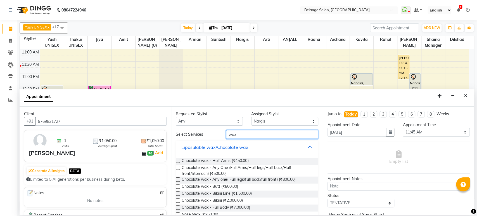
type input "wax"
click at [179, 161] on label at bounding box center [178, 160] width 4 height 4
click at [179, 161] on input "checkbox" at bounding box center [178, 161] width 4 height 4
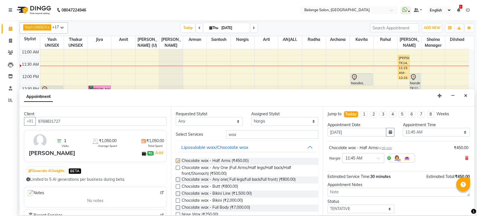
checkbox input "false"
click at [179, 166] on label at bounding box center [178, 167] width 4 height 4
click at [179, 166] on input "checkbox" at bounding box center [178, 168] width 4 height 4
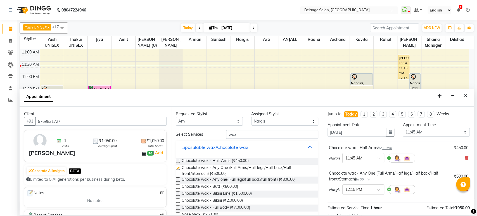
checkbox input "false"
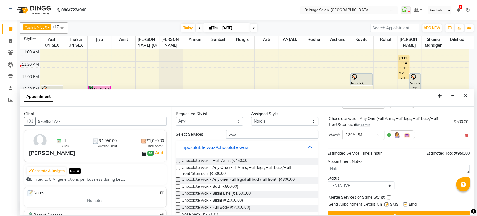
scroll to position [64, 0]
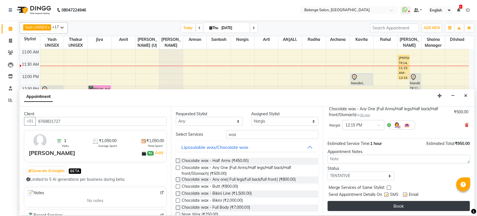
click at [394, 205] on button "Book" at bounding box center [399, 206] width 142 height 10
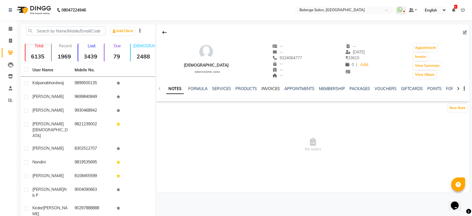
click at [266, 87] on link "INVOICES" at bounding box center [271, 88] width 18 height 5
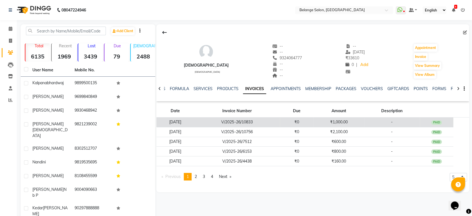
click at [250, 118] on td "V/2025-26/10833" at bounding box center [237, 122] width 86 height 10
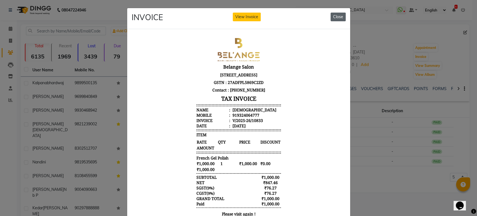
click at [335, 19] on button "Close" at bounding box center [338, 17] width 15 height 9
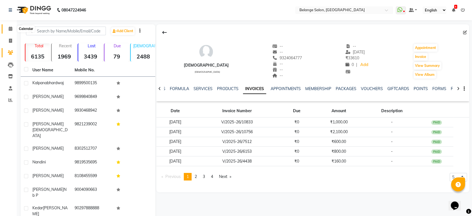
click at [10, 29] on icon at bounding box center [11, 29] width 4 height 4
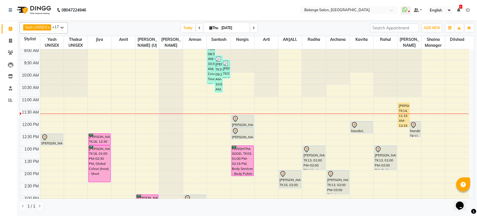
scroll to position [62, 0]
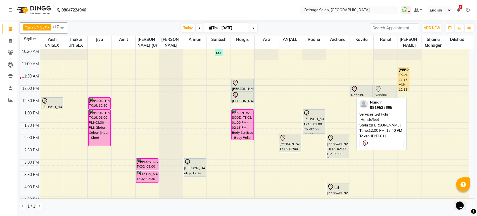
drag, startPoint x: 414, startPoint y: 95, endPoint x: 395, endPoint y: 96, distance: 19.0
click at [395, 96] on tr "Arvind jain, TK13, 12:30 PM-01:00 PM, Hair cut - Hair cut (M) anushree joshi, T…" at bounding box center [244, 171] width 449 height 369
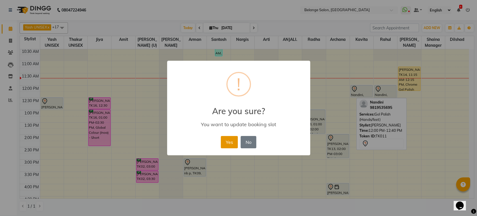
click at [229, 138] on button "Yes" at bounding box center [229, 142] width 17 height 12
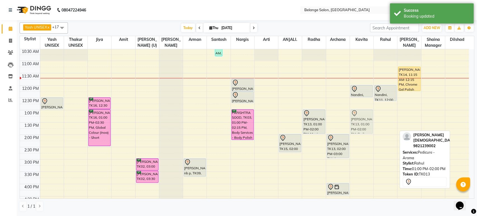
drag, startPoint x: 384, startPoint y: 122, endPoint x: 371, endPoint y: 123, distance: 12.6
click at [368, 123] on tr "Arvind jain, TK13, 12:30 PM-01:00 PM, Hair cut - Hair cut (M) anushree joshi, T…" at bounding box center [244, 171] width 449 height 369
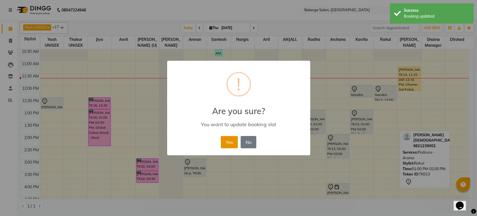
click at [230, 143] on button "Yes" at bounding box center [229, 142] width 17 height 12
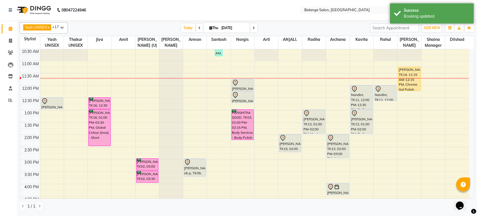
drag, startPoint x: 360, startPoint y: 96, endPoint x: 359, endPoint y: 105, distance: 8.7
click at [359, 105] on div "Nandini, TK11, 12:00 PM-12:30 PM, Pedicure - Classic (only cleaning,scrubing) A…" at bounding box center [361, 171] width 23 height 369
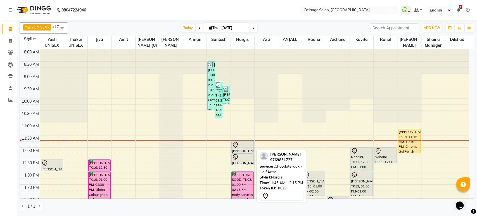
click at [240, 147] on div at bounding box center [242, 144] width 21 height 7
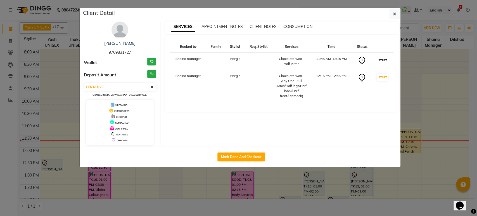
click at [379, 57] on button "START" at bounding box center [382, 60] width 11 height 7
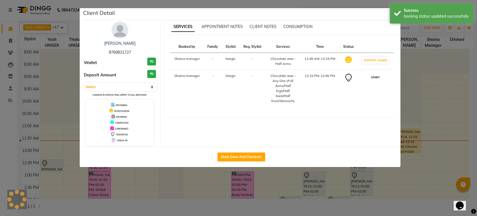
click at [378, 77] on button "START" at bounding box center [375, 77] width 11 height 7
select select "1"
click at [336, 4] on ngb-modal-window "Client Detail sejal dediya 9769831727 Wallet ₹0 Deposit Amount ₹0 Select IN SER…" at bounding box center [238, 108] width 477 height 216
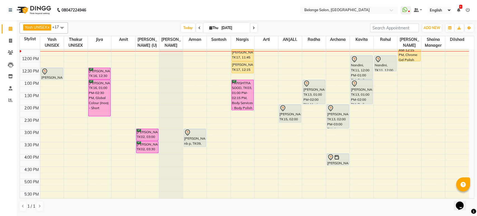
scroll to position [93, 0]
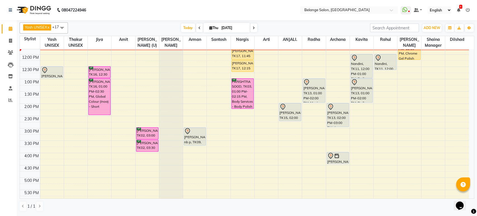
click at [142, 178] on div "8:00 AM 8:30 AM 9:00 AM 9:30 AM 10:00 AM 10:30 AM 11:00 AM 11:30 AM 12:00 PM 12…" at bounding box center [244, 140] width 449 height 369
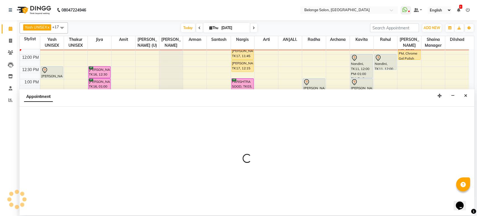
select select "61784"
select select "1020"
select select "tentative"
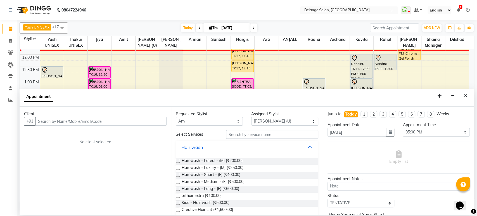
click at [46, 122] on input "text" at bounding box center [100, 121] width 131 height 9
click at [465, 96] on icon "Close" at bounding box center [465, 96] width 3 height 4
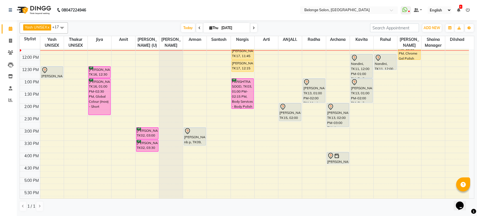
click at [449, 130] on div "8:00 AM 8:30 AM 9:00 AM 9:30 AM 10:00 AM 10:30 AM 11:00 AM 11:30 AM 12:00 PM 12…" at bounding box center [244, 140] width 449 height 369
select select "87927"
select select "tentative"
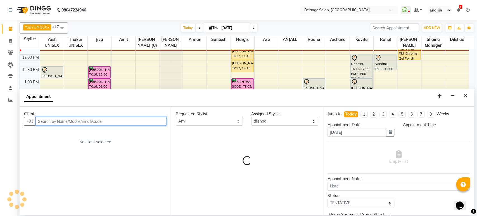
select select "900"
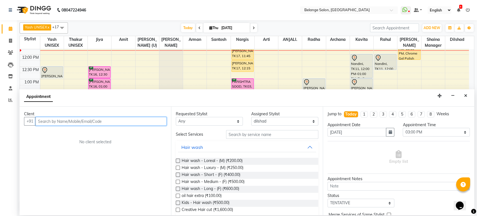
click at [67, 119] on input "text" at bounding box center [100, 121] width 131 height 9
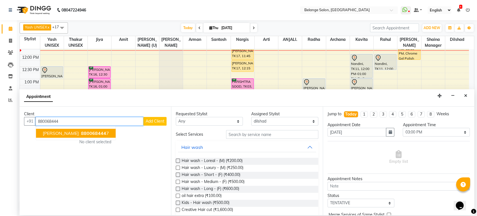
click at [81, 134] on span "880068444" at bounding box center [93, 134] width 25 height 6
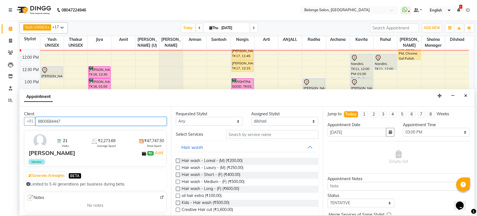
type input "8800684447"
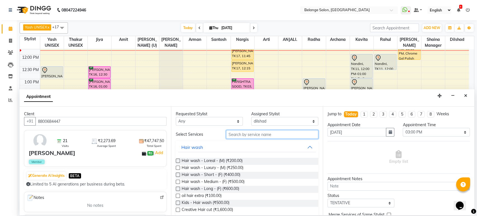
click at [255, 135] on input "text" at bounding box center [272, 134] width 92 height 9
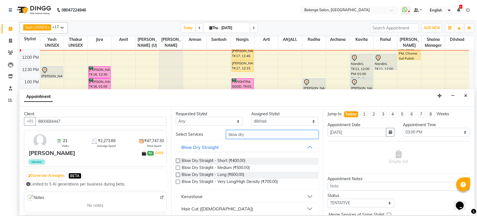
type input "blow dry"
click at [177, 167] on label at bounding box center [178, 167] width 4 height 4
click at [177, 167] on input "checkbox" at bounding box center [178, 168] width 4 height 4
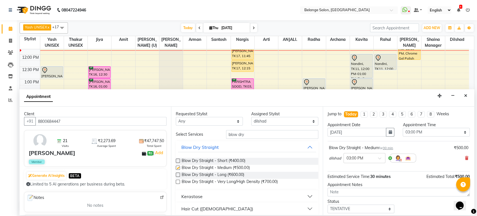
checkbox input "false"
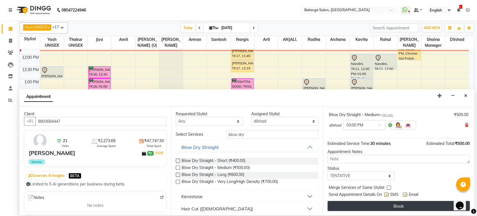
click at [390, 202] on button "Book" at bounding box center [399, 206] width 142 height 10
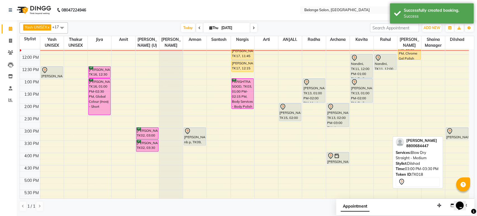
click at [451, 131] on icon at bounding box center [449, 131] width 5 height 6
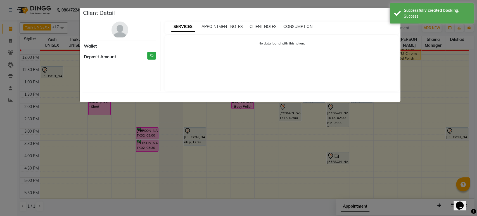
select select "7"
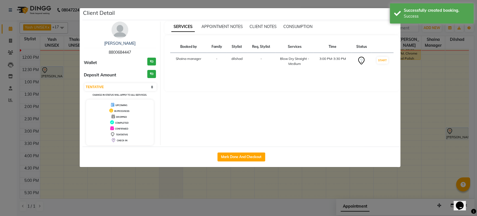
click at [120, 53] on span "8800684447" at bounding box center [120, 52] width 22 height 5
click at [120, 42] on link "[PERSON_NAME]" at bounding box center [119, 43] width 31 height 5
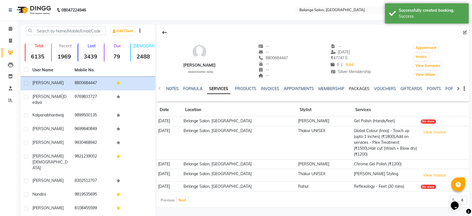
click at [359, 89] on link "PACKAGES" at bounding box center [359, 88] width 21 height 5
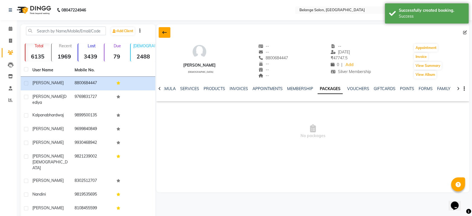
click at [163, 33] on icon at bounding box center [164, 32] width 4 height 4
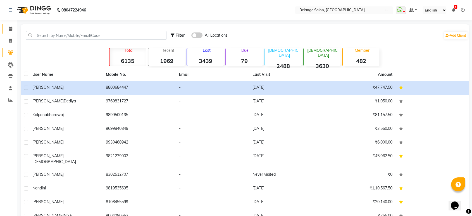
click at [10, 27] on icon at bounding box center [11, 29] width 4 height 4
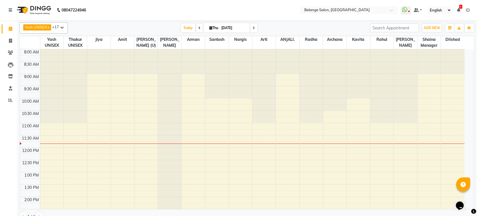
scroll to position [74, 0]
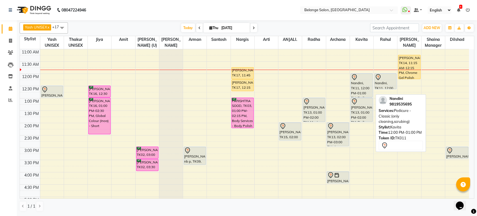
click at [368, 81] on div "Nandini, TK11, 12:00 PM-01:00 PM, Pedicure - Classic (only cleaning,scrubing)" at bounding box center [362, 84] width 22 height 23
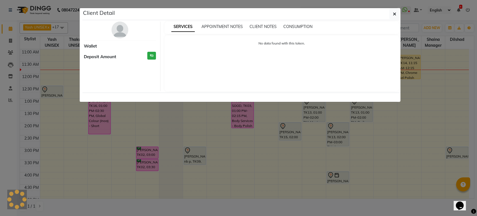
select select "7"
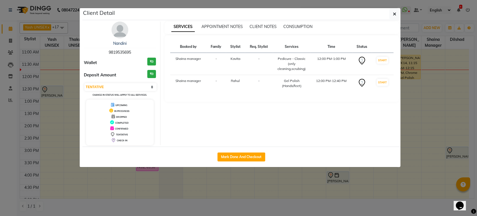
click at [120, 52] on span "9819535695" at bounding box center [120, 52] width 22 height 5
copy span "9819535695"
click at [398, 13] on button "button" at bounding box center [394, 14] width 11 height 11
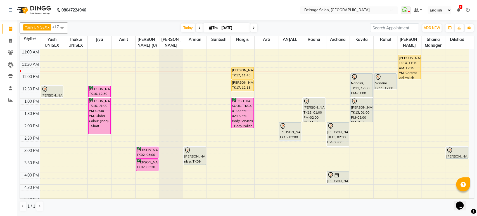
click at [47, 112] on div "8:00 AM 8:30 AM 9:00 AM 9:30 AM 10:00 AM 10:30 AM 11:00 AM 11:30 AM 12:00 PM 12…" at bounding box center [244, 159] width 449 height 369
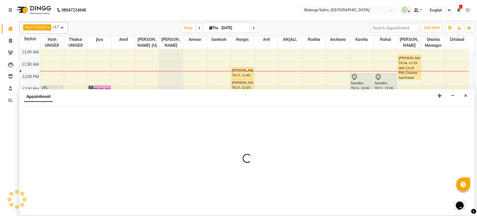
select select "66547"
select select "810"
select select "tentative"
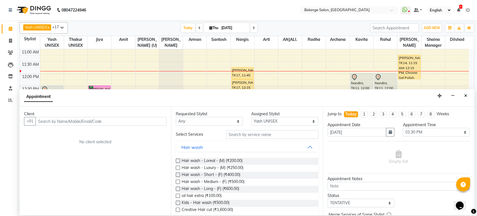
click at [51, 121] on input "text" at bounding box center [100, 121] width 131 height 9
type input "je"
click at [464, 96] on icon "Close" at bounding box center [465, 96] width 3 height 4
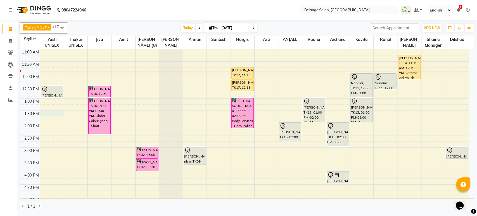
click at [48, 112] on div "8:00 AM 8:30 AM 9:00 AM 9:30 AM 10:00 AM 10:30 AM 11:00 AM 11:30 AM 12:00 PM 12…" at bounding box center [244, 159] width 449 height 369
select select "66547"
select select "810"
select select "tentative"
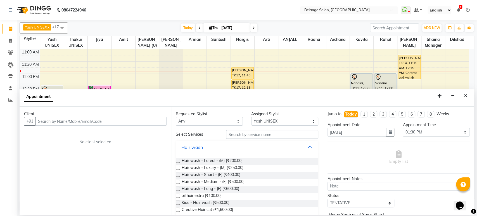
click at [56, 124] on input "text" at bounding box center [100, 121] width 131 height 9
type input "j"
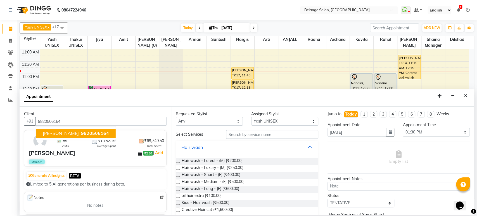
click at [80, 133] on ngb-highlight "9820506164" at bounding box center [94, 134] width 29 height 6
type input "9820506164"
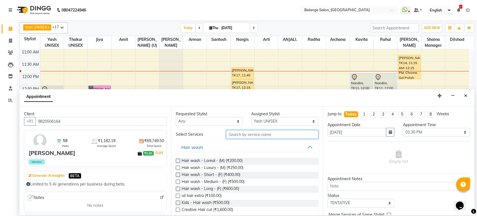
click at [242, 135] on input "text" at bounding box center [272, 134] width 92 height 9
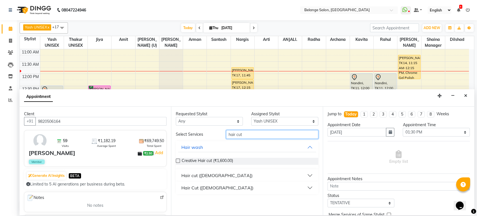
type input "hair cut"
click at [207, 189] on div "Hair Cut ([DEMOGRAPHIC_DATA])" at bounding box center [217, 187] width 72 height 7
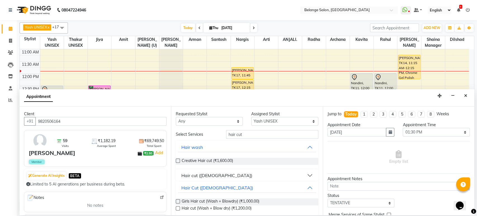
click at [177, 207] on label at bounding box center [178, 208] width 4 height 4
click at [177, 207] on input "checkbox" at bounding box center [178, 209] width 4 height 4
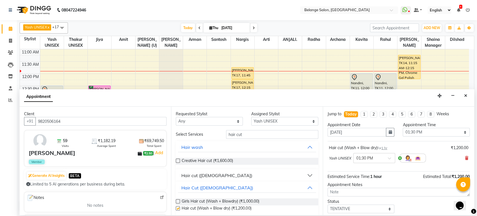
checkbox input "false"
click at [267, 122] on select "Select aftab (U) Ali Amit ANJALI. Archana Arman Arti Belange Billing deepali di…" at bounding box center [284, 121] width 67 height 9
select select "61784"
click at [251, 117] on select "Select aftab (U) Ali Amit ANJALI. Archana Arman Arti Belange Billing deepali di…" at bounding box center [284, 121] width 67 height 9
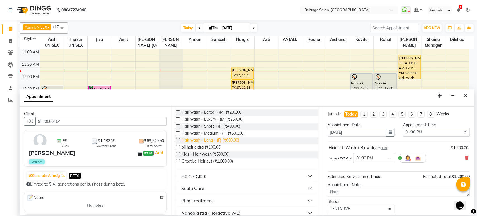
scroll to position [93, 0]
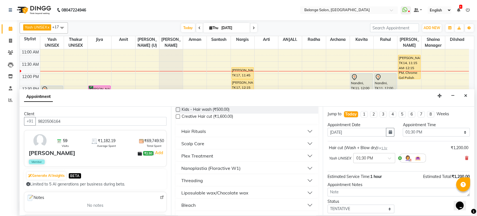
click at [178, 116] on label at bounding box center [178, 116] width 4 height 4
click at [178, 116] on input "checkbox" at bounding box center [178, 117] width 4 height 4
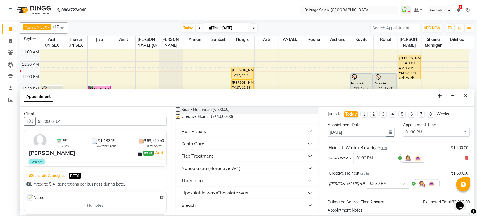
checkbox input "false"
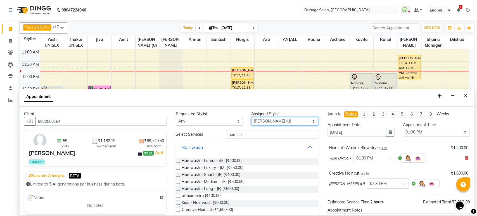
click at [271, 122] on select "Select aftab (U) Ali Amit ANJALI. Archana Arman Arti Belange Billing deepali di…" at bounding box center [284, 121] width 67 height 9
select select "54495"
click at [251, 117] on select "Select aftab (U) Ali Amit ANJALI. Archana Arman Arti Belange Billing deepali di…" at bounding box center [284, 121] width 67 height 9
drag, startPoint x: 250, startPoint y: 133, endPoint x: 224, endPoint y: 135, distance: 26.9
click at [224, 135] on div "hair cut" at bounding box center [272, 134] width 101 height 9
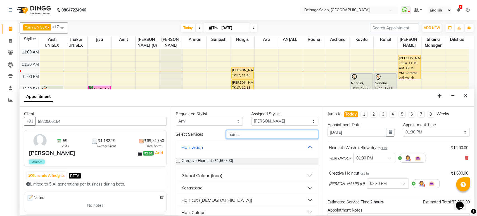
type input "hair cut"
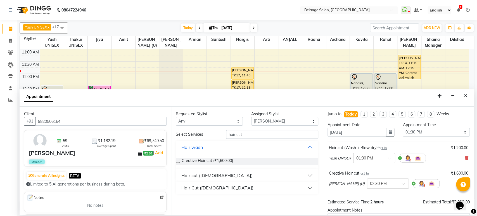
click at [201, 175] on div "Hair cut ([DEMOGRAPHIC_DATA])" at bounding box center [216, 175] width 71 height 7
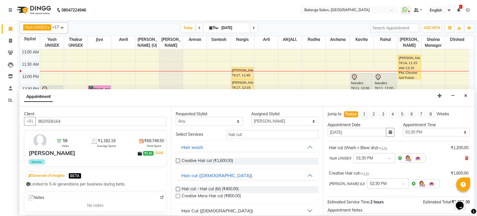
click at [177, 188] on label at bounding box center [178, 189] width 4 height 4
click at [177, 188] on input "checkbox" at bounding box center [178, 190] width 4 height 4
checkbox input "false"
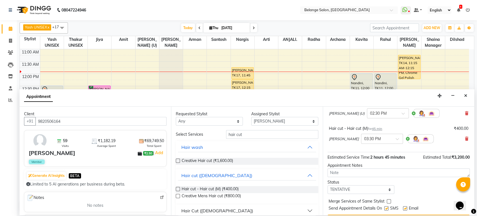
scroll to position [84, 0]
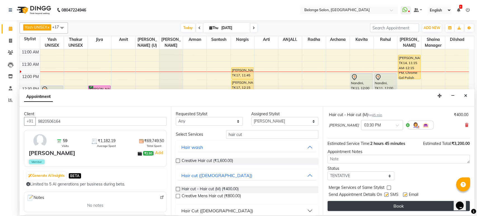
click at [391, 205] on button "Book" at bounding box center [399, 206] width 142 height 10
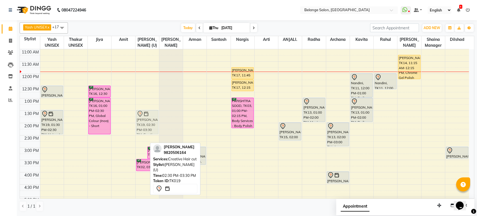
drag, startPoint x: 142, startPoint y: 143, endPoint x: 145, endPoint y: 120, distance: 24.0
click at [145, 120] on div "kapadia, TK19, 02:30 PM-03:30 PM, Creative Hair cut Shikha, TK02, 03:00 PM-03:3…" at bounding box center [147, 159] width 23 height 369
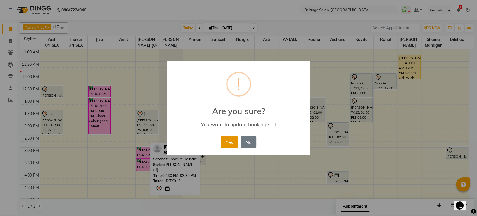
click at [226, 136] on button "Yes" at bounding box center [229, 142] width 17 height 12
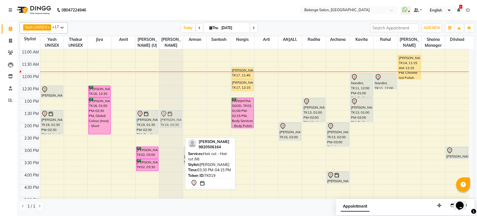
drag, startPoint x: 169, startPoint y: 170, endPoint x: 174, endPoint y: 121, distance: 48.9
click at [174, 121] on div "kapadia, TK19, 03:30 PM-04:15 PM, Hair cut - Hair cut (M) kapadia, TK19, 03:30 …" at bounding box center [170, 159] width 23 height 369
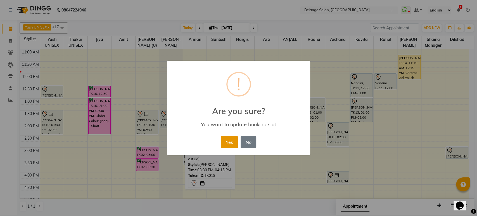
click at [232, 139] on button "Yes" at bounding box center [229, 142] width 17 height 12
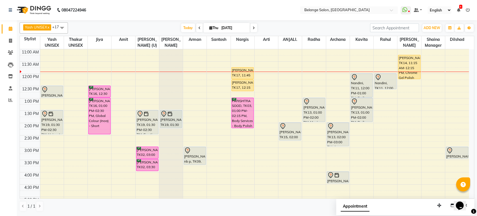
drag, startPoint x: 170, startPoint y: 128, endPoint x: 170, endPoint y: 134, distance: 5.3
click at [170, 134] on div "kapadia, TK19, 01:30 PM-02:15 PM, Hair cut - Hair cut (M) kapadia, TK19, 01:30 …" at bounding box center [170, 159] width 23 height 369
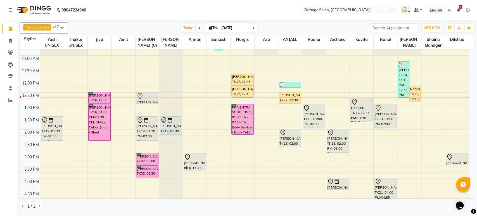
scroll to position [67, 0]
click at [185, 30] on span "Today" at bounding box center [188, 27] width 14 height 9
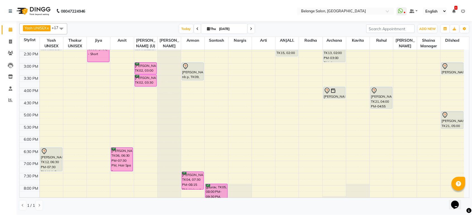
scroll to position [186, 0]
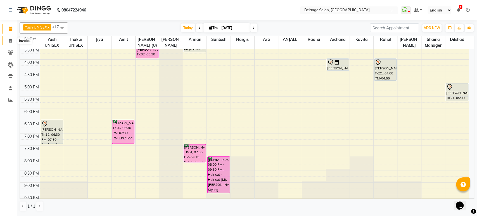
drag, startPoint x: 11, startPoint y: 43, endPoint x: 30, endPoint y: 45, distance: 18.5
click at [11, 42] on icon at bounding box center [10, 41] width 3 height 4
select select "5076"
select select "service"
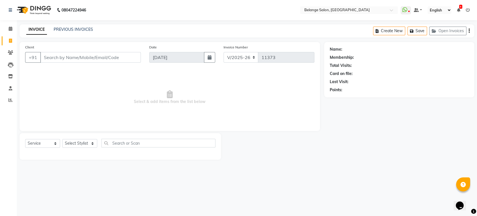
click at [85, 58] on input "Client" at bounding box center [90, 57] width 101 height 11
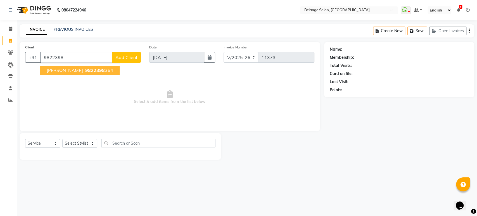
click at [89, 73] on button "Khushnuma 9822398 364" at bounding box center [80, 70] width 80 height 9
type input "9822398364"
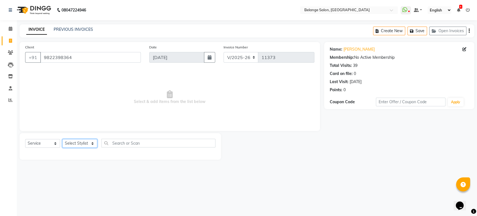
click at [78, 143] on select "Select Stylist aftab (U) Ali Amit ANJALI. Archana Arman Arti Belange Billing de…" at bounding box center [79, 143] width 35 height 9
select select "84872"
click at [62, 139] on select "Select Stylist aftab (U) Ali Amit ANJALI. Archana Arman Arti Belange Billing de…" at bounding box center [79, 143] width 35 height 9
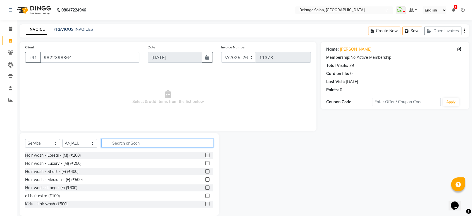
click at [125, 144] on input "text" at bounding box center [157, 143] width 112 height 9
type input "und"
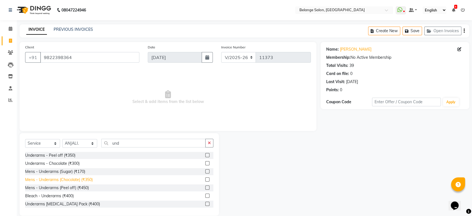
click at [83, 179] on div "Mens - Underarms (Chocolate) (₹350)" at bounding box center [59, 180] width 68 height 6
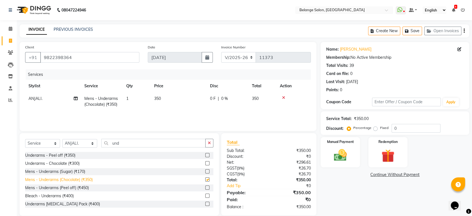
checkbox input "false"
click at [331, 154] on img at bounding box center [340, 155] width 22 height 16
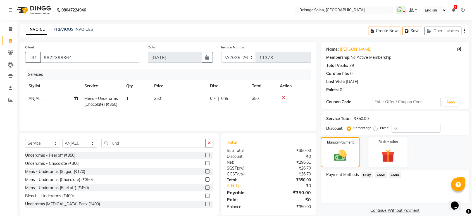
click at [367, 175] on span "GPay" at bounding box center [366, 175] width 11 height 6
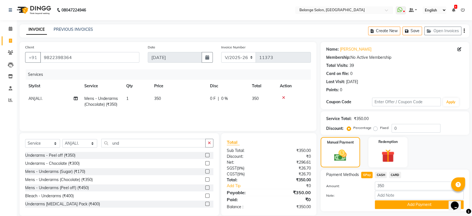
scroll to position [15, 0]
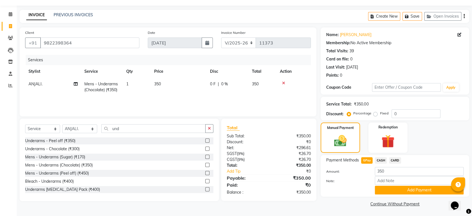
drag, startPoint x: 391, startPoint y: 189, endPoint x: 376, endPoint y: 184, distance: 15.9
click at [391, 189] on button "Add Payment" at bounding box center [419, 190] width 89 height 9
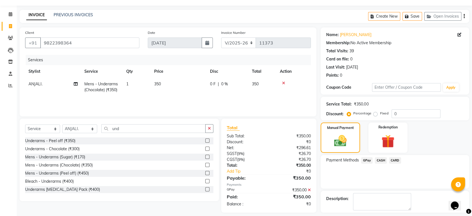
scroll to position [38, 0]
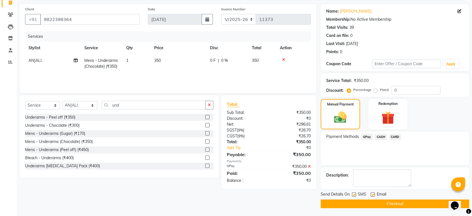
click at [362, 200] on button "Checkout" at bounding box center [395, 203] width 149 height 9
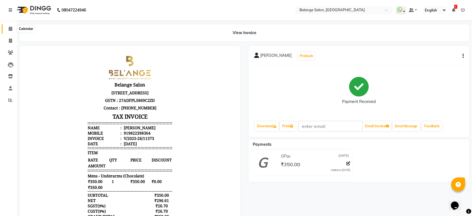
click at [10, 29] on icon at bounding box center [11, 29] width 4 height 4
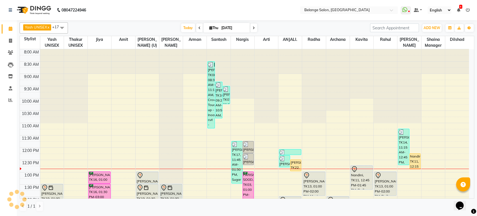
scroll to position [98, 0]
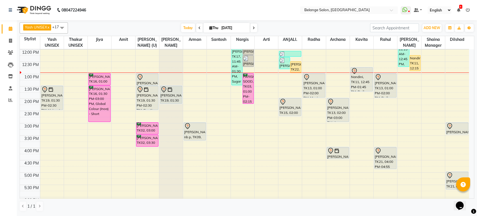
click at [253, 28] on icon at bounding box center [254, 27] width 2 height 3
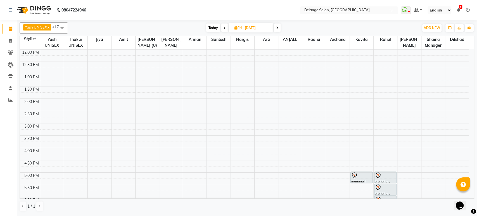
click at [276, 26] on icon at bounding box center [277, 27] width 2 height 3
click at [280, 27] on span at bounding box center [278, 27] width 7 height 9
type input "07-09-2025"
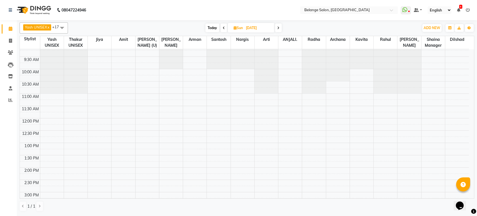
scroll to position [31, 0]
click at [309, 143] on div "8:00 AM 8:30 AM 9:00 AM 9:30 AM 10:00 AM 10:30 AM 11:00 AM 11:30 AM 12:00 PM 12…" at bounding box center [244, 202] width 449 height 369
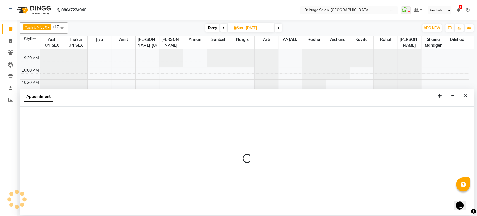
select select "61428"
select select "780"
select select "tentative"
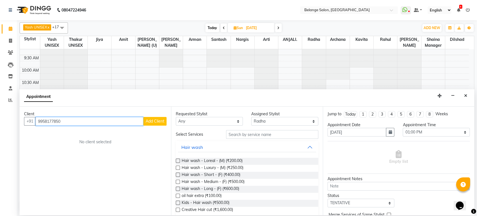
type input "9958177850"
click at [156, 124] on button "Add Client" at bounding box center [154, 121] width 23 height 9
select select "22"
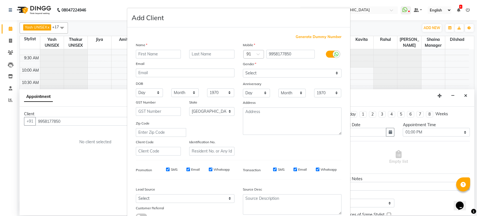
click at [162, 51] on input "text" at bounding box center [158, 54] width 45 height 9
type input "basu"
click at [268, 72] on select "Select Male Female Other Prefer Not To Say" at bounding box center [292, 73] width 99 height 9
select select "female"
click at [243, 69] on select "Select Male Female Other Prefer Not To Say" at bounding box center [292, 73] width 99 height 9
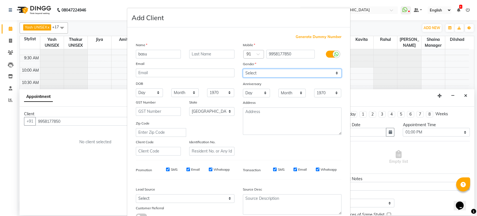
scroll to position [41, 0]
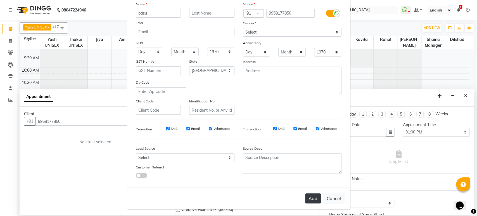
click at [310, 198] on button "Add" at bounding box center [313, 198] width 16 height 10
select select
select select "null"
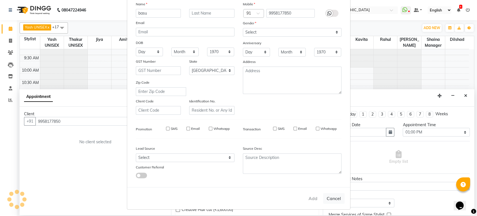
select select
checkbox input "false"
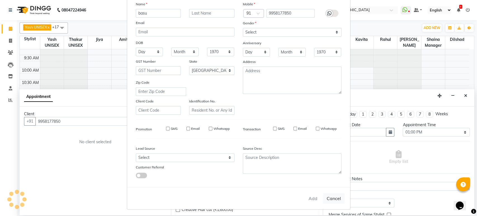
checkbox input "false"
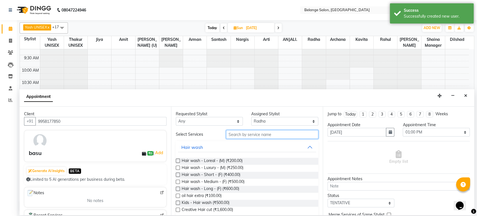
click at [249, 132] on input "text" at bounding box center [272, 134] width 92 height 9
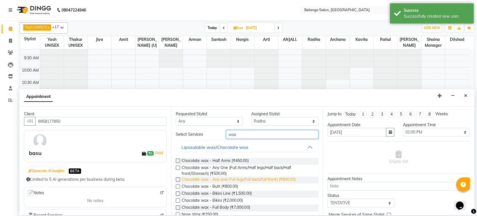
type input "wax"
click at [231, 179] on span "Chocolate wax - Any one( Full legs/full back/full front) (₹800.00)" at bounding box center [239, 179] width 114 height 7
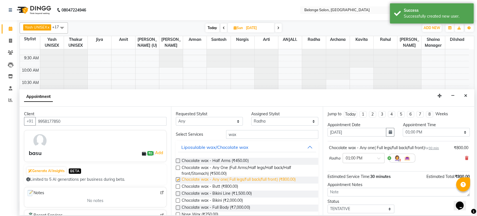
checkbox input "false"
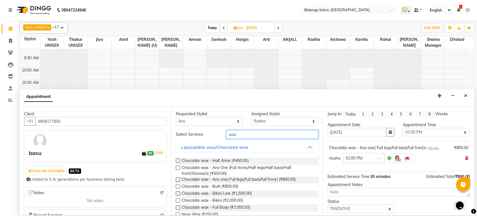
click at [257, 133] on input "wax" at bounding box center [272, 134] width 92 height 9
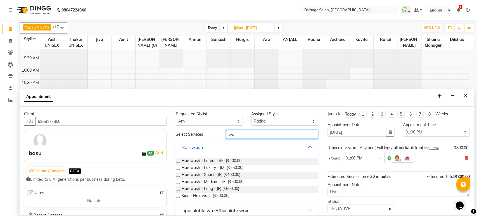
type input "w"
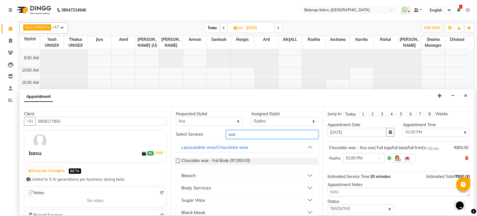
type input "bod"
click at [205, 188] on div "Body Services" at bounding box center [196, 187] width 30 height 7
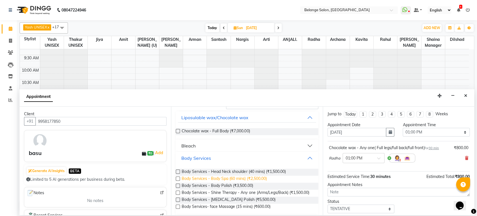
scroll to position [31, 0]
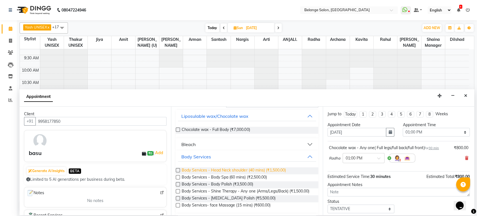
click at [230, 171] on span "Body Services - Head Neck shoulder (40 mins) (₹1,500.00)" at bounding box center [234, 170] width 104 height 7
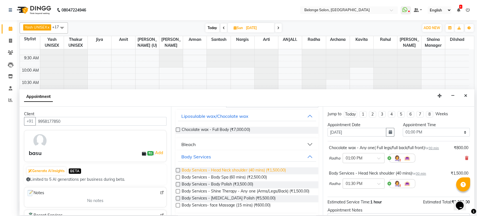
click at [195, 171] on span "Body Services - Head Neck shoulder (40 mins) (₹1,500.00)" at bounding box center [234, 170] width 104 height 7
checkbox input "false"
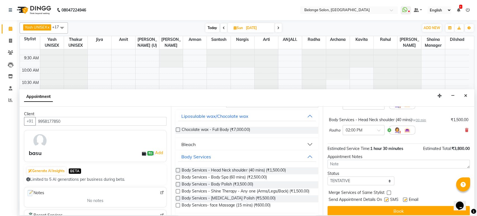
scroll to position [84, 0]
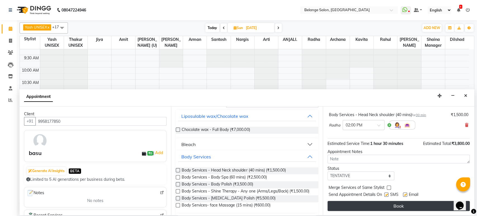
click at [391, 204] on button "Book" at bounding box center [399, 206] width 142 height 10
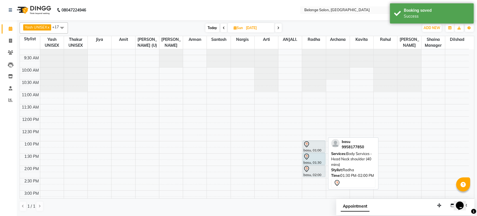
drag, startPoint x: 311, startPoint y: 164, endPoint x: 313, endPoint y: 158, distance: 6.4
click at [313, 18] on div "basu, 01:00 PM-01:30 PM, Chocolate wax - Any one( Full legs/full back/full fron…" at bounding box center [314, 18] width 22 height 0
select select "61428"
select select "tentative"
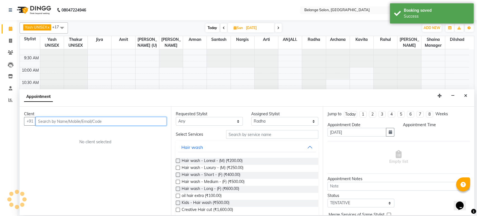
select select "810"
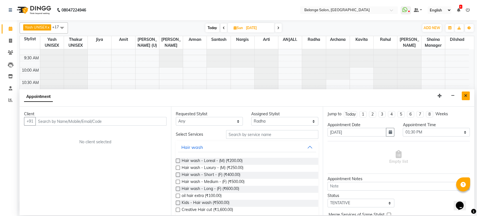
click at [467, 96] on icon "Close" at bounding box center [465, 96] width 3 height 4
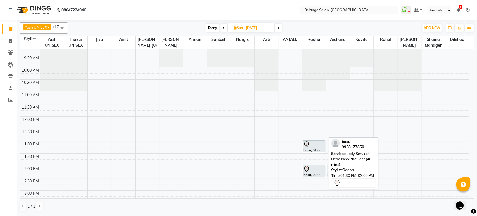
drag, startPoint x: 307, startPoint y: 159, endPoint x: 341, endPoint y: 170, distance: 36.2
click at [341, 170] on div "Yash UNISEX x Thakur UNISEX x Jiya x Amit x aftab (U) x Ali x Arman x Santosh x…" at bounding box center [247, 116] width 455 height 193
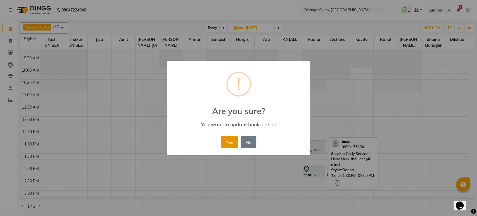
click at [228, 140] on button "Yes" at bounding box center [229, 142] width 17 height 12
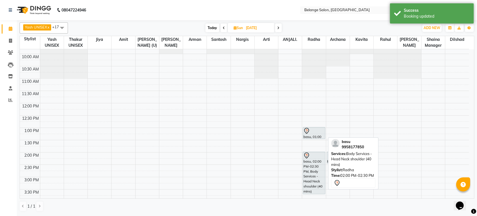
scroll to position [46, 0]
drag, startPoint x: 312, startPoint y: 175, endPoint x: 338, endPoint y: 186, distance: 28.1
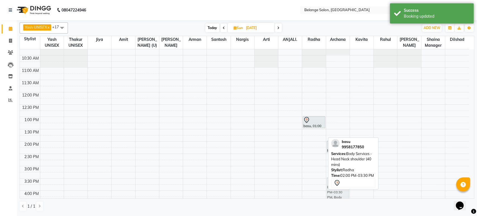
scroll to position [56, 0]
drag, startPoint x: 311, startPoint y: 164, endPoint x: 338, endPoint y: 179, distance: 31.5
click at [338, 179] on div "Yash UNISEX x Thakur UNISEX x Jiya x Amit x aftab (U) x Ali x Arman x Santosh x…" at bounding box center [247, 116] width 455 height 193
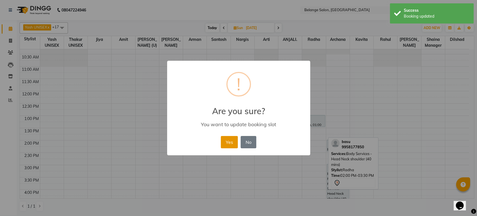
click at [224, 139] on button "Yes" at bounding box center [229, 142] width 17 height 12
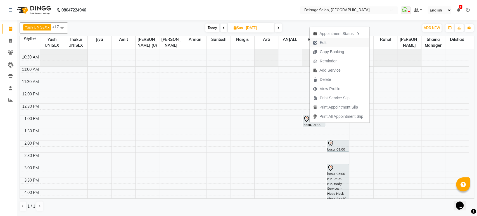
click at [324, 43] on span "Edit" at bounding box center [323, 43] width 7 height 6
select select "tentative"
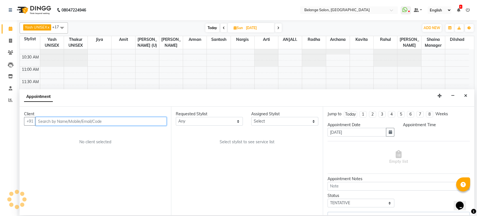
select select "70102"
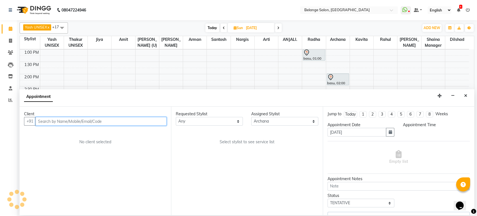
select select "780"
select select "2818"
select select "2264"
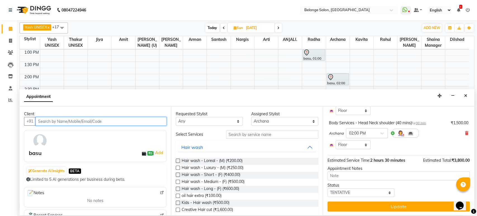
scroll to position [94, 0]
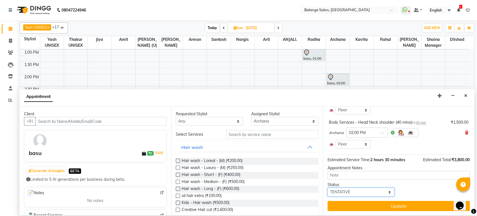
click at [355, 192] on select "Select TENTATIVE CONFIRM UPCOMING" at bounding box center [361, 192] width 67 height 9
select select "confirm booking"
click at [328, 188] on select "Select TENTATIVE CONFIRM UPCOMING" at bounding box center [361, 192] width 67 height 9
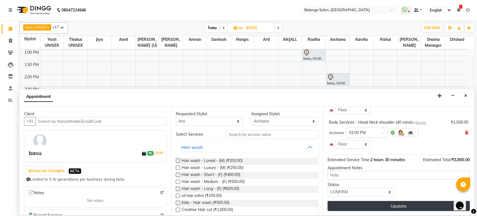
click at [373, 208] on button "Update" at bounding box center [399, 206] width 142 height 10
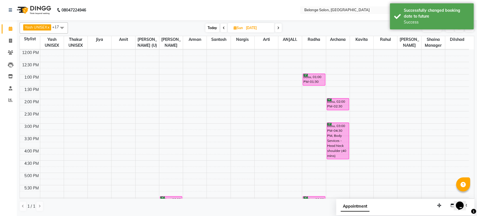
scroll to position [93, 0]
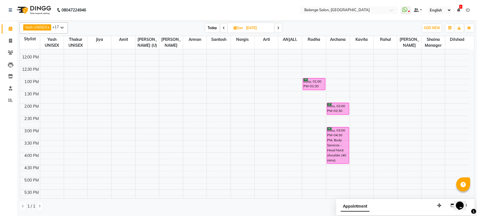
click at [211, 27] on span "Today" at bounding box center [212, 27] width 14 height 9
type input "[DATE]"
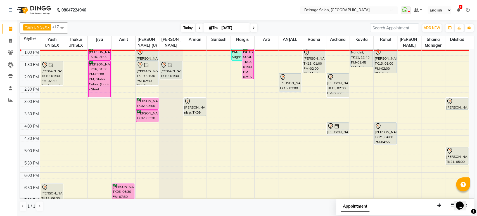
click at [189, 28] on span "Today" at bounding box center [188, 27] width 14 height 9
click at [8, 39] on span at bounding box center [11, 41] width 10 height 6
select select "service"
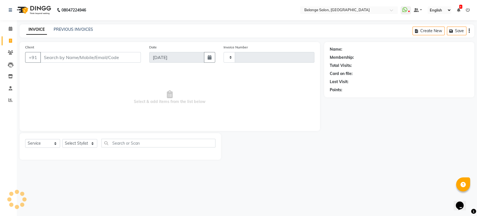
type input "11374"
select select "5076"
click at [63, 54] on input "Client" at bounding box center [90, 57] width 101 height 11
click at [60, 58] on input "Client" at bounding box center [90, 57] width 101 height 11
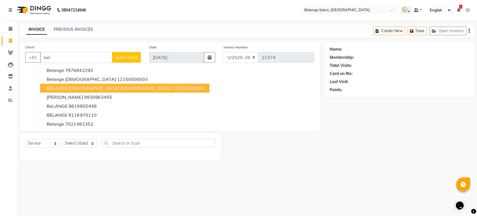
click at [64, 86] on span "BELANGE FEMALE Female" at bounding box center [109, 88] width 124 height 6
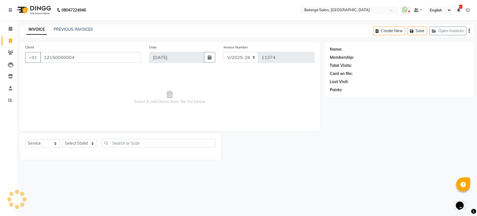
type input "12150000004"
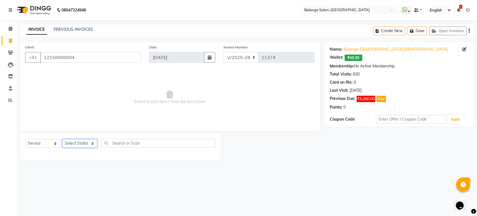
click at [75, 141] on select "Select Stylist aftab (U) Ali Amit ANJALI. Archana Arman Arti Belange Billing de…" at bounding box center [79, 143] width 35 height 9
select select "84872"
click at [62, 139] on select "Select Stylist aftab (U) Ali Amit ANJALI. Archana Arman Arti Belange Billing de…" at bounding box center [79, 143] width 35 height 9
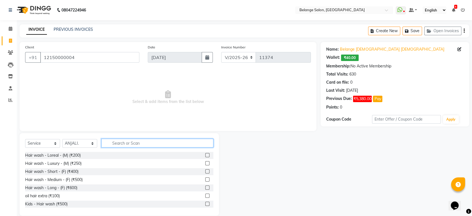
click at [130, 142] on input "text" at bounding box center [157, 143] width 112 height 9
type input "th"
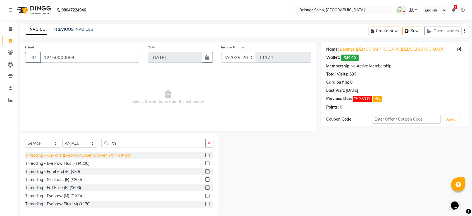
click at [115, 155] on div "Threading - Any one (Eyebrow/Upperlip/lowerlip/chin) (₹80)" at bounding box center [77, 155] width 105 height 6
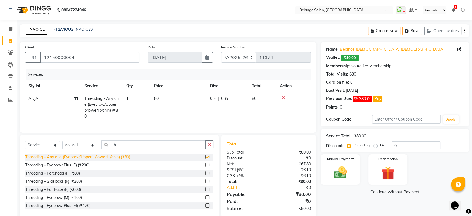
checkbox input "false"
click at [339, 175] on img at bounding box center [340, 173] width 22 height 16
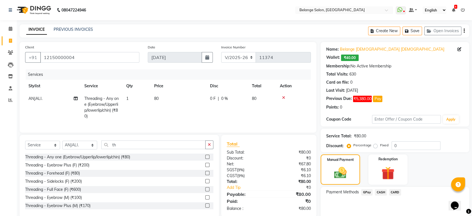
click at [367, 192] on span "GPay" at bounding box center [366, 192] width 11 height 6
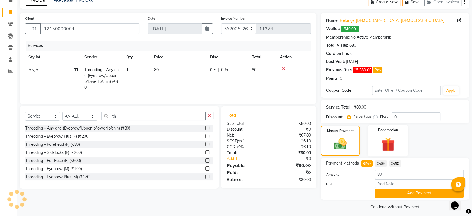
scroll to position [32, 0]
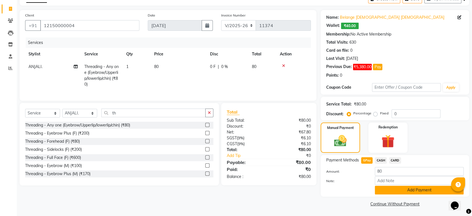
click at [386, 189] on button "Add Payment" at bounding box center [419, 190] width 89 height 9
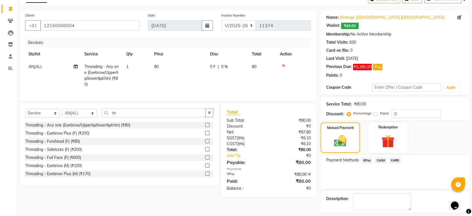
scroll to position [55, 0]
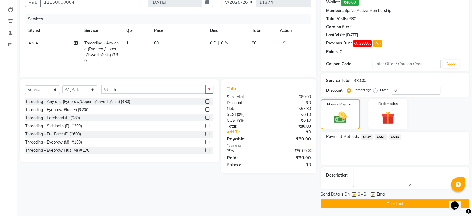
click at [381, 205] on button "Checkout" at bounding box center [395, 203] width 149 height 9
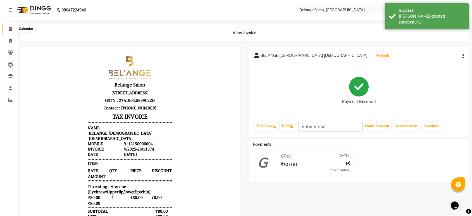
click at [13, 26] on span at bounding box center [11, 29] width 10 height 6
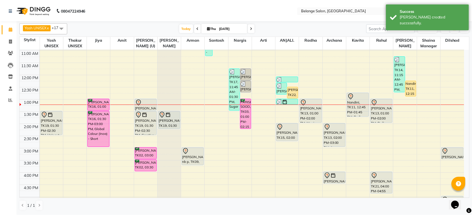
scroll to position [93, 0]
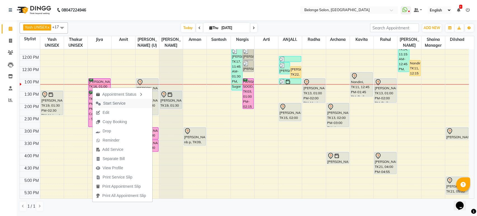
click at [104, 101] on span "Start Service" at bounding box center [114, 103] width 22 height 6
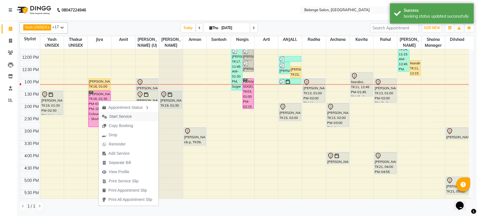
click at [115, 117] on span "Start Service" at bounding box center [120, 116] width 22 height 6
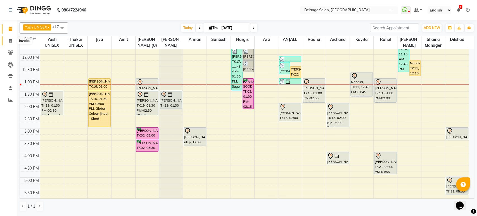
click at [11, 40] on icon at bounding box center [10, 41] width 3 height 4
select select "5076"
select select "service"
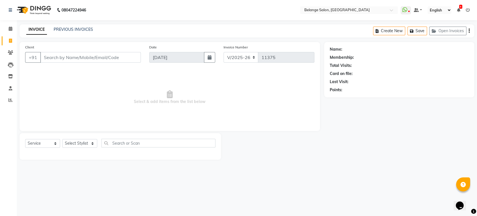
click at [99, 58] on input "Client" at bounding box center [90, 57] width 101 height 11
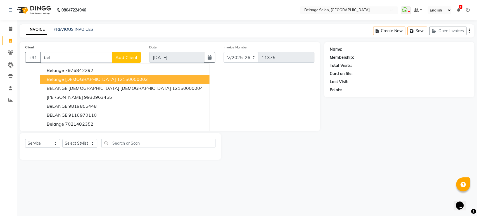
click at [117, 79] on ngb-highlight "12150000003" at bounding box center [132, 79] width 31 height 6
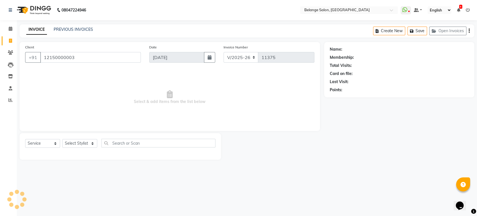
type input "12150000003"
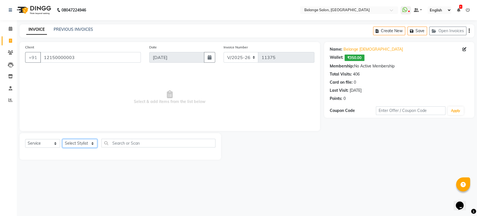
click at [77, 143] on select "Select Stylist aftab (U) Ali Amit ANJALI. Archana Arman Arti Belange Billing de…" at bounding box center [79, 143] width 35 height 9
select select "78262"
click at [62, 139] on select "Select Stylist aftab (U) Ali Amit ANJALI. Archana Arman Arti Belange Billing de…" at bounding box center [79, 143] width 35 height 9
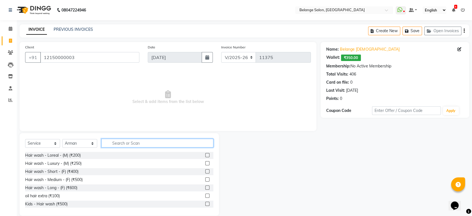
click at [133, 141] on input "text" at bounding box center [157, 143] width 112 height 9
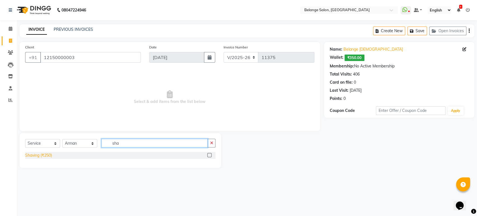
type input "sha"
click at [45, 152] on div "Shaving (₹250)" at bounding box center [38, 155] width 27 height 6
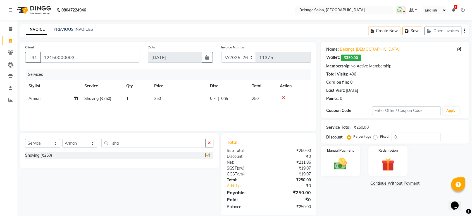
checkbox input "false"
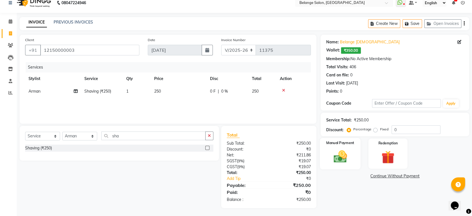
click at [336, 158] on img at bounding box center [340, 157] width 22 height 16
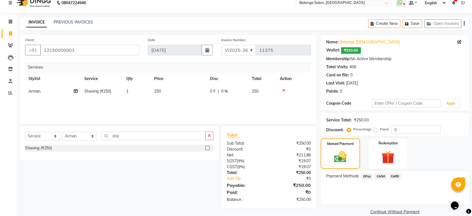
click at [367, 174] on span "GPay" at bounding box center [366, 176] width 11 height 6
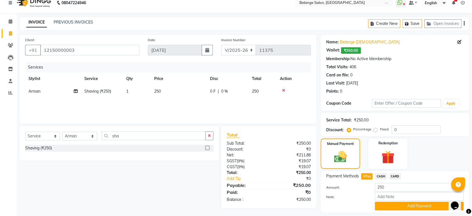
click at [377, 175] on span "CASH" at bounding box center [381, 176] width 12 height 6
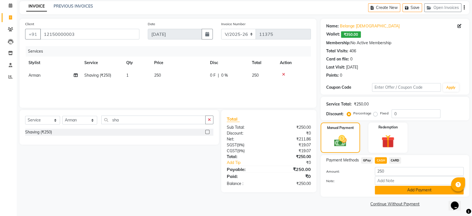
click at [387, 190] on button "Add Payment" at bounding box center [419, 190] width 89 height 9
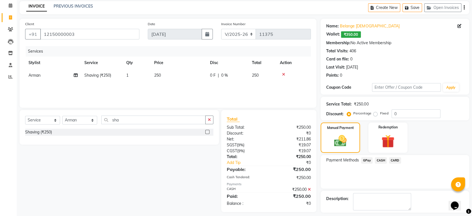
scroll to position [47, 0]
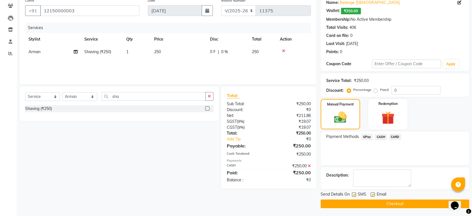
click at [360, 200] on button "Checkout" at bounding box center [395, 203] width 149 height 9
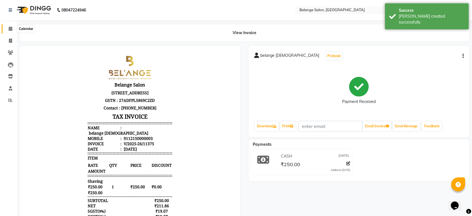
click at [11, 31] on span at bounding box center [11, 29] width 10 height 6
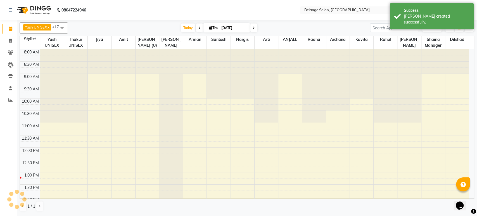
scroll to position [123, 0]
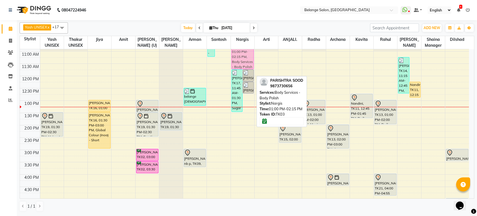
drag, startPoint x: 248, startPoint y: 70, endPoint x: 253, endPoint y: 59, distance: 12.0
click at [253, 59] on div "sejal dediya, TK17, 11:45 AM-01:30 PM, Sugar Wax - Any one( Full legs/full back…" at bounding box center [242, 162] width 23 height 369
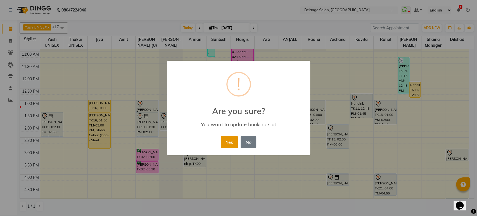
click at [229, 140] on button "Yes" at bounding box center [229, 142] width 17 height 12
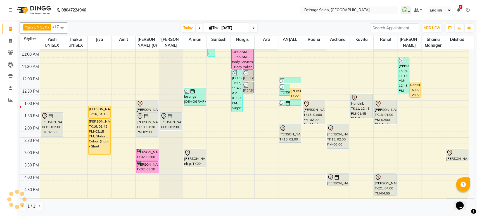
click at [254, 27] on icon at bounding box center [254, 27] width 2 height 3
type input "05-09-2025"
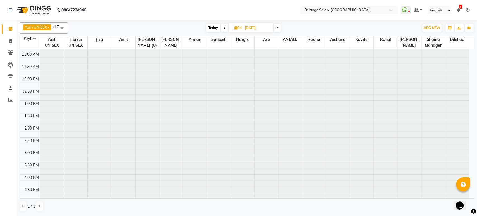
scroll to position [123, 0]
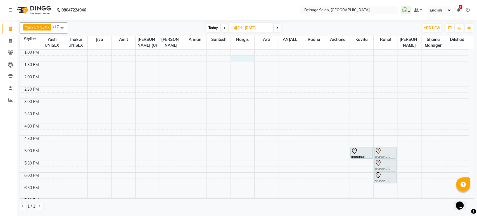
click at [237, 57] on div "8:00 AM 8:30 AM 9:00 AM 9:30 AM 10:00 AM 10:30 AM 11:00 AM 11:30 AM 12:00 PM 12…" at bounding box center [244, 111] width 449 height 369
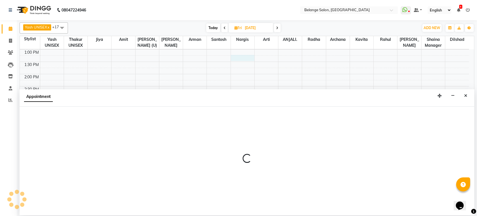
select select "33845"
select select "795"
select select "tentative"
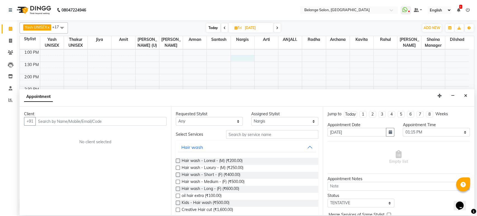
click at [216, 25] on span "Today" at bounding box center [213, 27] width 14 height 9
type input "[DATE]"
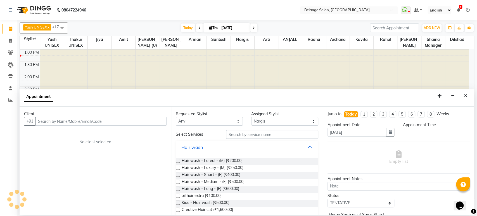
select select "795"
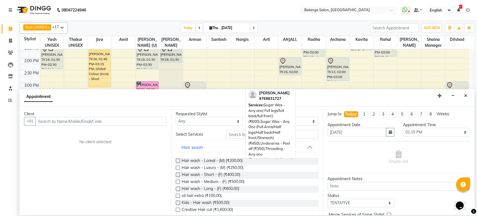
scroll to position [154, 0]
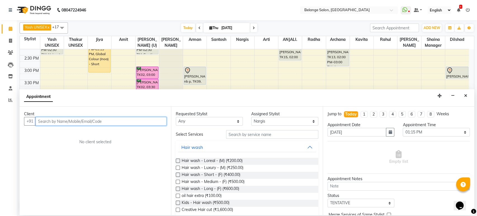
click at [87, 123] on input "text" at bounding box center [100, 121] width 131 height 9
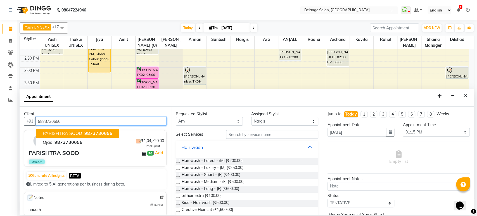
click at [72, 132] on span "PARISHTRA SOOD" at bounding box center [62, 134] width 39 height 6
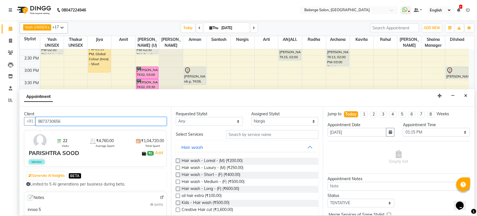
type input "9873730656"
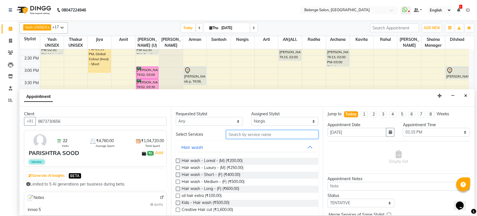
click at [259, 135] on input "text" at bounding box center [272, 134] width 92 height 9
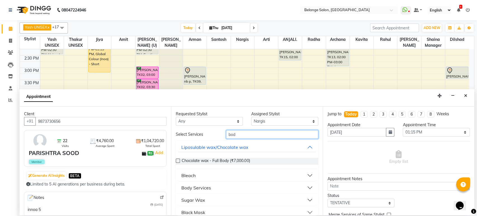
type input "bod"
click at [305, 185] on button "Body Services" at bounding box center [247, 187] width 138 height 10
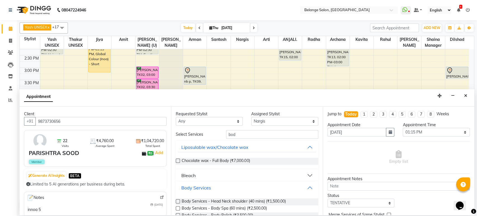
scroll to position [31, 0]
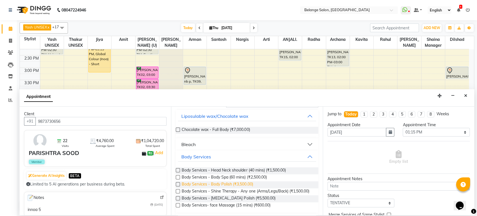
click at [248, 182] on span "Body Services - Body Polish (₹3,500.00)" at bounding box center [217, 184] width 71 height 7
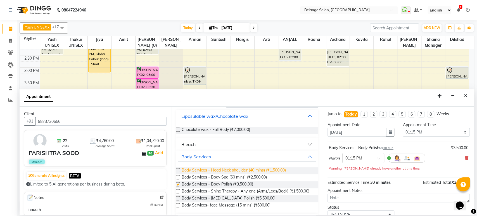
checkbox input "false"
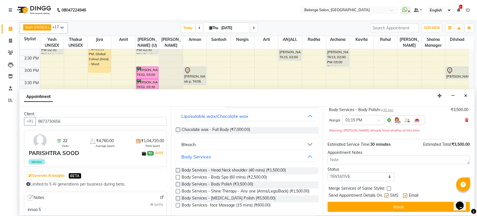
scroll to position [39, 0]
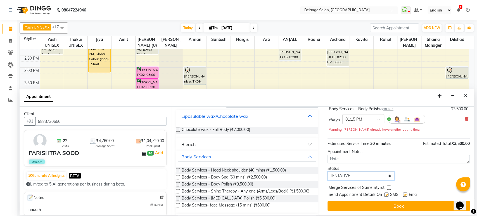
click at [350, 174] on select "Select TENTATIVE CONFIRM CHECK-IN UPCOMING" at bounding box center [361, 175] width 67 height 9
select select "confirm booking"
click at [328, 171] on select "Select TENTATIVE CONFIRM CHECK-IN UPCOMING" at bounding box center [361, 175] width 67 height 9
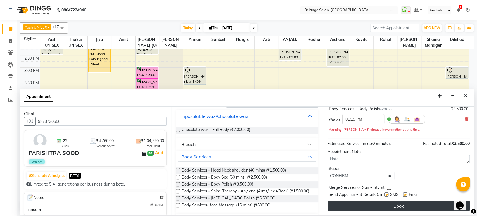
click at [364, 202] on button "Book" at bounding box center [399, 206] width 142 height 10
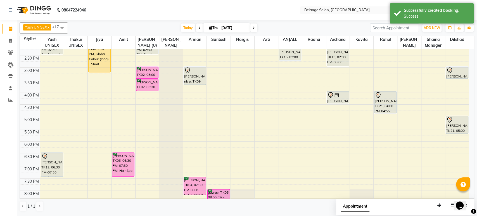
click at [255, 27] on span at bounding box center [253, 27] width 7 height 9
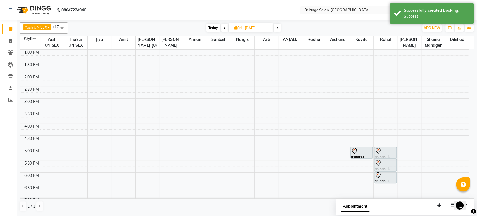
click at [215, 30] on span "Today" at bounding box center [213, 27] width 14 height 9
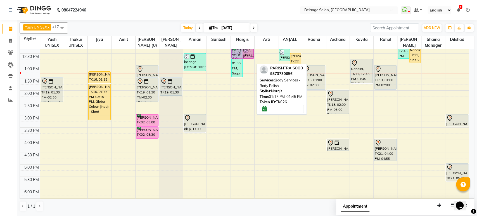
scroll to position [99, 0]
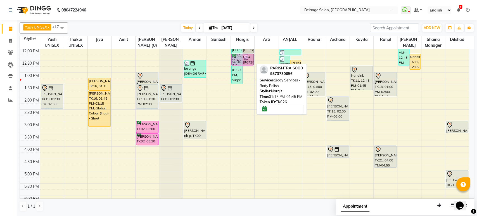
drag, startPoint x: 245, startPoint y: 60, endPoint x: 250, endPoint y: 52, distance: 9.9
click at [250, 52] on div "sejal dediya, TK17, 11:45 AM-01:30 PM, Sugar Wax - Any one( Full legs/full back…" at bounding box center [242, 134] width 23 height 369
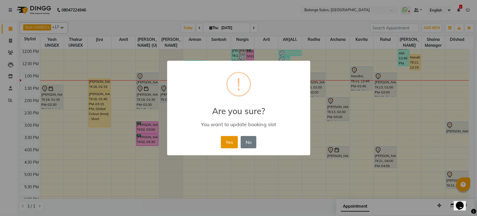
click at [229, 141] on button "Yes" at bounding box center [229, 142] width 17 height 12
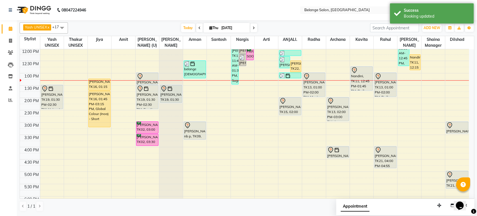
click at [254, 28] on icon at bounding box center [254, 27] width 2 height 3
type input "05-09-2025"
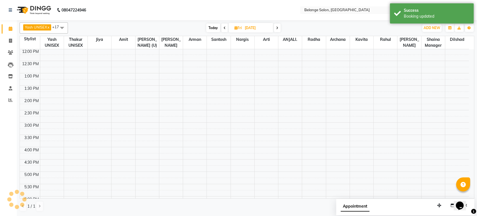
scroll to position [123, 0]
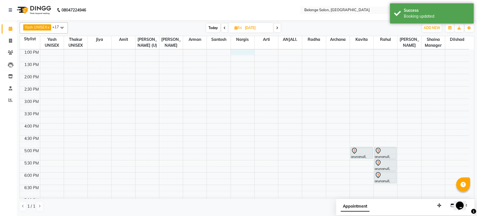
click at [245, 51] on div "8:00 AM 8:30 AM 9:00 AM 9:30 AM 10:00 AM 10:30 AM 11:00 AM 11:30 AM 12:00 PM 12…" at bounding box center [244, 111] width 449 height 369
select select "33845"
select select "tentative"
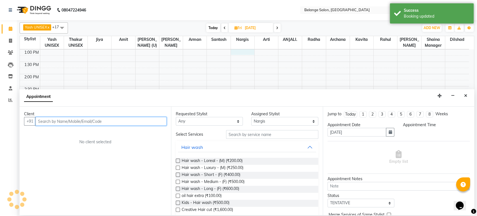
select select "780"
click at [160, 121] on input "text" at bounding box center [100, 121] width 131 height 9
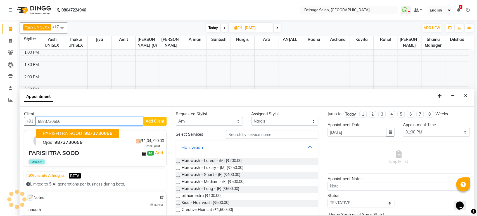
click at [49, 133] on span "PARISHTRA SOOD" at bounding box center [62, 134] width 39 height 6
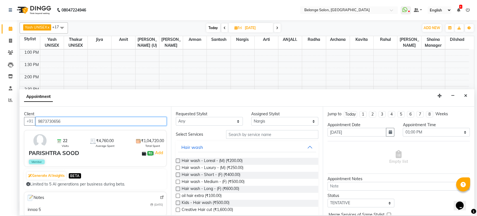
type input "9873730656"
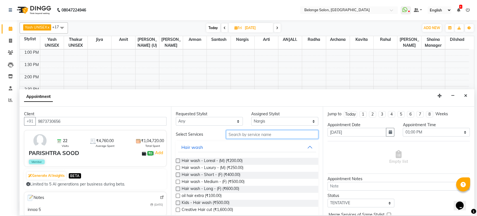
click at [231, 134] on input "text" at bounding box center [272, 134] width 92 height 9
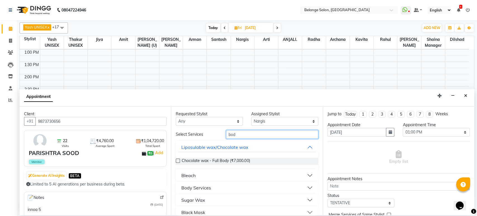
type input "bod"
click at [204, 186] on div "Body Services" at bounding box center [196, 187] width 30 height 7
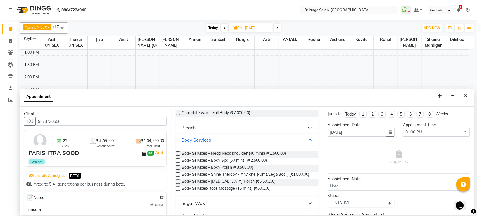
scroll to position [62, 0]
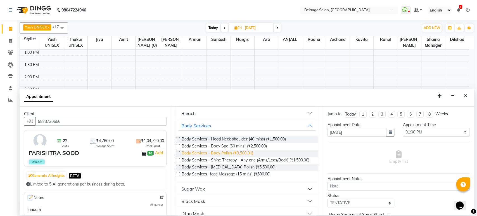
click at [220, 154] on span "Body Services - Body Polish (₹3,500.00)" at bounding box center [217, 153] width 71 height 7
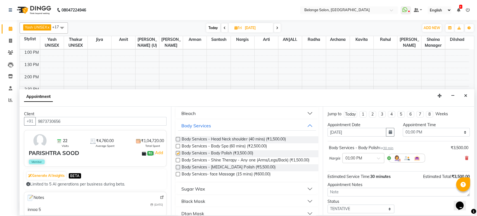
checkbox input "false"
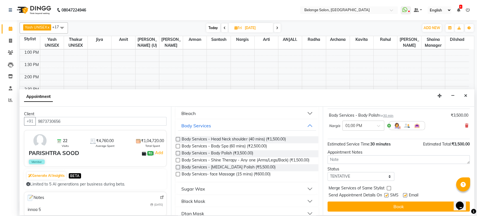
scroll to position [33, 0]
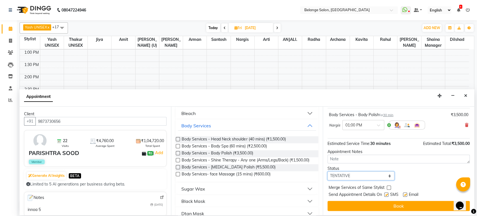
click at [357, 172] on select "Select TENTATIVE CONFIRM UPCOMING" at bounding box center [361, 175] width 67 height 9
select select "confirm booking"
click at [328, 171] on select "Select TENTATIVE CONFIRM UPCOMING" at bounding box center [361, 175] width 67 height 9
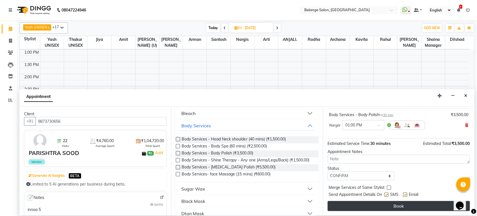
click at [362, 206] on button "Book" at bounding box center [399, 206] width 142 height 10
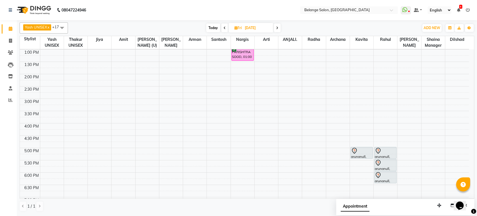
click at [215, 26] on span "Today" at bounding box center [213, 27] width 14 height 9
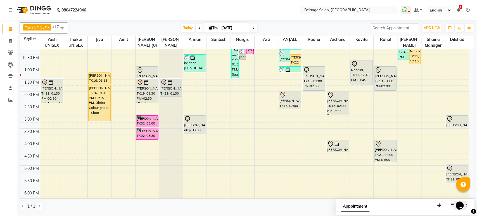
scroll to position [92, 0]
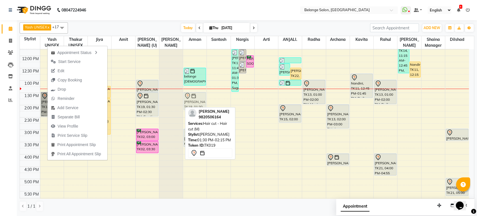
drag, startPoint x: 168, startPoint y: 100, endPoint x: 203, endPoint y: 100, distance: 35.5
click at [191, 101] on tr "kapadia, TK19, 01:30 PM-02:30 PM, Hair cut (Wash + Blow dry) anushree joshi, TK…" at bounding box center [244, 142] width 449 height 369
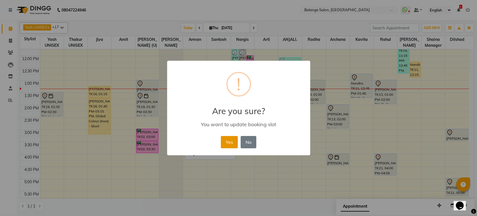
click at [227, 142] on button "Yes" at bounding box center [229, 142] width 17 height 12
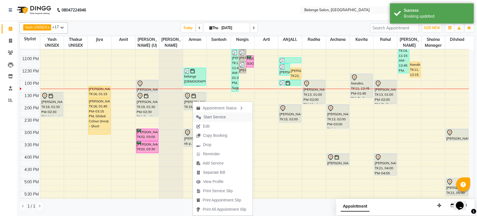
click at [200, 116] on icon "button" at bounding box center [198, 117] width 5 height 4
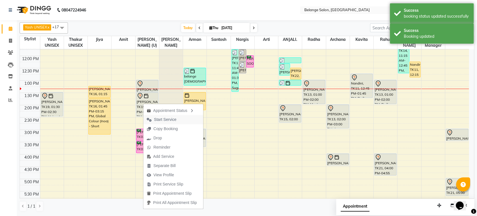
click at [151, 121] on span "Start Service" at bounding box center [161, 119] width 36 height 9
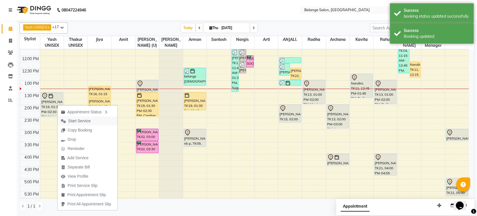
click at [69, 120] on span "Start Service" at bounding box center [79, 121] width 22 height 6
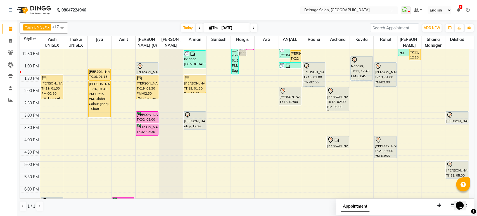
scroll to position [60, 0]
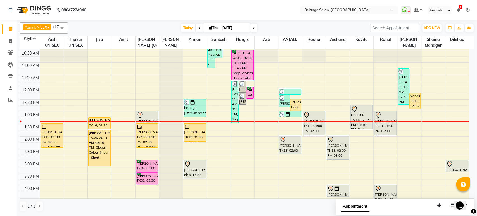
click at [251, 26] on span at bounding box center [253, 27] width 7 height 9
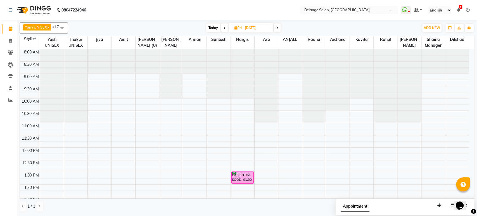
scroll to position [0, 0]
click at [212, 30] on span "Today" at bounding box center [213, 27] width 14 height 9
type input "[DATE]"
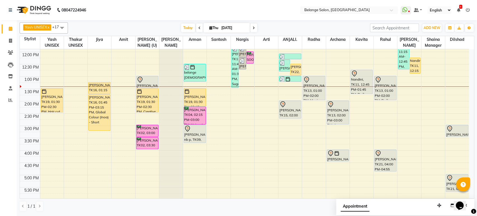
scroll to position [92, 0]
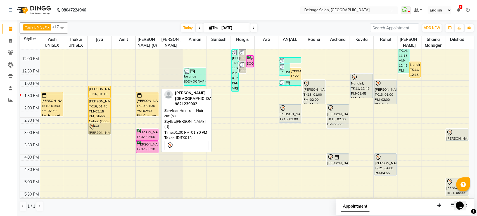
click at [79, 134] on tr "kapadia, TK19, 01:30 PM-02:30 PM, Hair cut (Wash + Blow dry) anushree joshi, TK…" at bounding box center [244, 142] width 449 height 369
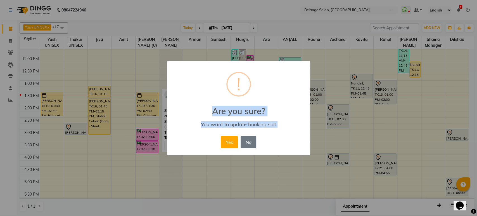
drag, startPoint x: 56, startPoint y: 120, endPoint x: 207, endPoint y: 143, distance: 153.0
click at [211, 146] on div "× ! Are you sure? You want to update booking slot Yes No No" at bounding box center [238, 108] width 477 height 216
click at [250, 141] on button "No" at bounding box center [249, 142] width 16 height 12
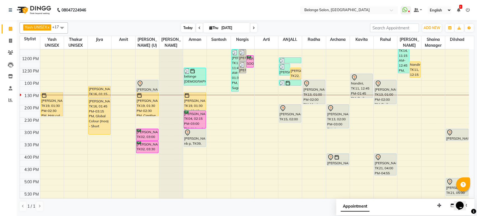
click at [186, 26] on span "Today" at bounding box center [188, 27] width 14 height 9
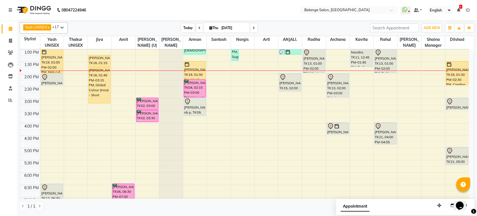
click at [182, 26] on span "Today" at bounding box center [188, 27] width 14 height 9
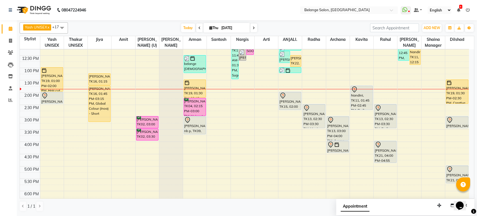
scroll to position [92, 0]
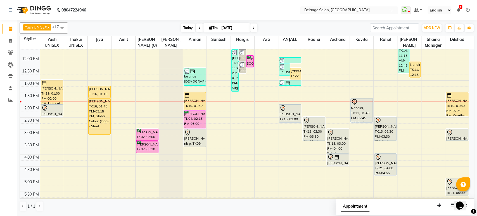
click at [187, 26] on span "Today" at bounding box center [188, 27] width 14 height 9
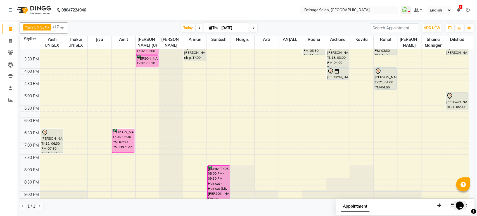
scroll to position [185, 0]
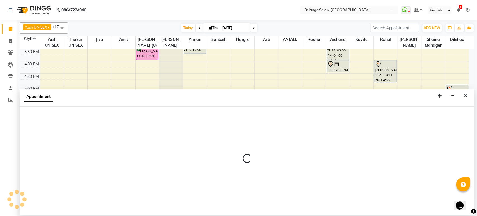
select select "54495"
select select "1170"
select select "tentative"
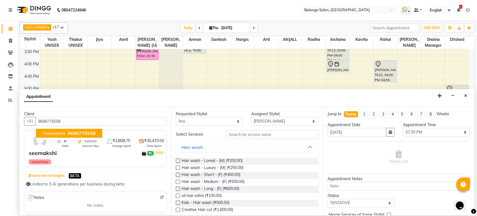
click at [92, 134] on span "9699775558" at bounding box center [82, 134] width 28 height 6
type input "9699775558"
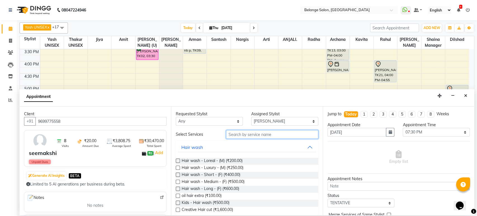
click at [231, 135] on input "text" at bounding box center [272, 134] width 92 height 9
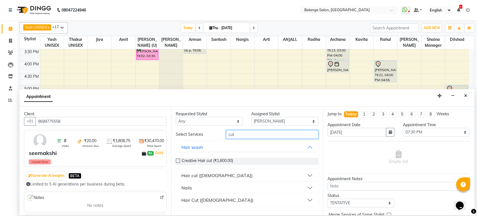
type input "cut"
click at [199, 175] on div "Hair cut (Male)" at bounding box center [216, 175] width 71 height 7
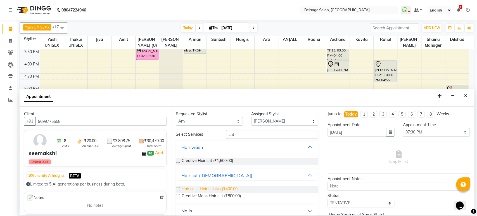
click at [204, 188] on span "Hair cut - Hair cut (M) (₹400.00)" at bounding box center [210, 189] width 57 height 7
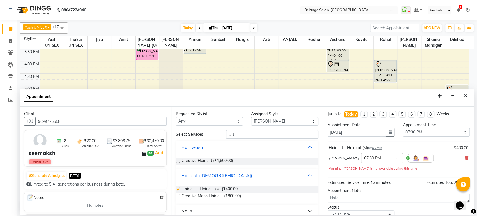
checkbox input "false"
click at [234, 135] on input "cut" at bounding box center [272, 134] width 92 height 9
type input "c"
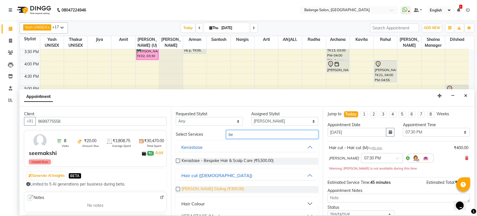
type input "be"
click at [208, 189] on span "Beard Styling (₹300.00)" at bounding box center [213, 189] width 62 height 7
checkbox input "false"
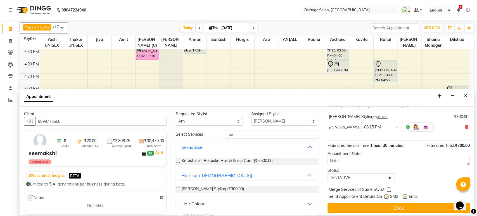
scroll to position [64, 0]
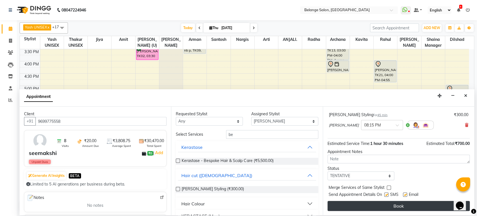
click at [423, 203] on button "Book" at bounding box center [399, 206] width 142 height 10
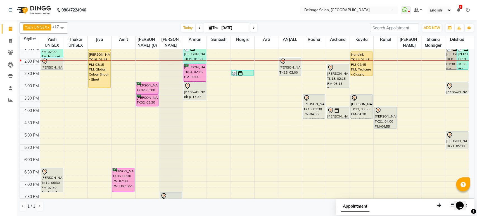
scroll to position [123, 0]
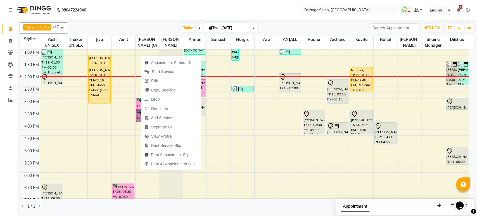
click at [228, 179] on div "8:00 AM 8:30 AM 9:00 AM 9:30 AM 10:00 AM 10:30 AM 11:00 AM 11:30 AM 12:00 PM 12…" at bounding box center [244, 111] width 449 height 369
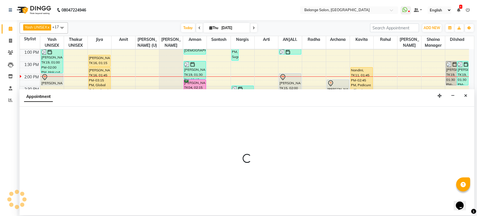
select select "45203"
select select "tentative"
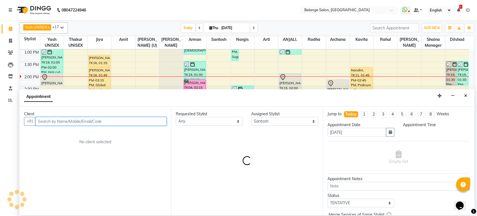
select select "1095"
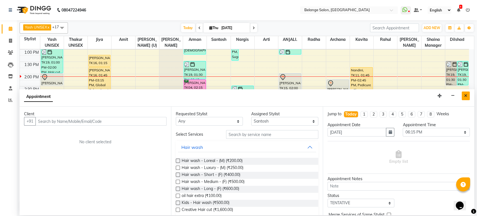
click at [468, 95] on button "Close" at bounding box center [466, 95] width 8 height 9
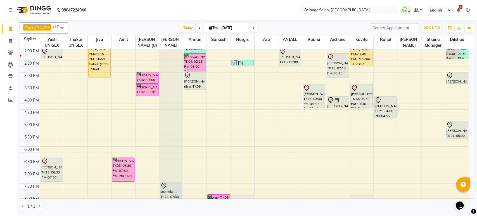
scroll to position [150, 0]
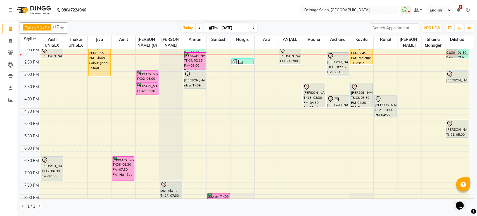
drag, startPoint x: 184, startPoint y: 125, endPoint x: 24, endPoint y: 230, distance: 191.6
click at [24, 215] on html "08047224946 Select Location × Belange Salon, Wadala East WhatsApp Status ✕ Stat…" at bounding box center [238, 108] width 477 height 216
click at [330, 28] on div "Today Thu 04-09-2025" at bounding box center [219, 28] width 296 height 8
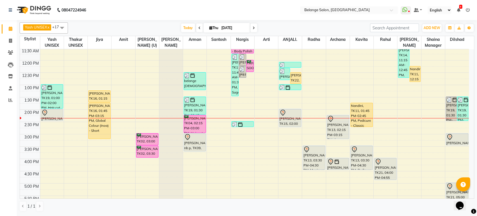
scroll to position [124, 0]
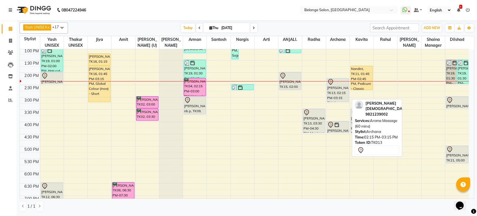
click at [336, 90] on div "[PERSON_NAME], TK13, 02:15 PM-03:15 PM, Aroma Massage (60 mins)" at bounding box center [338, 89] width 22 height 23
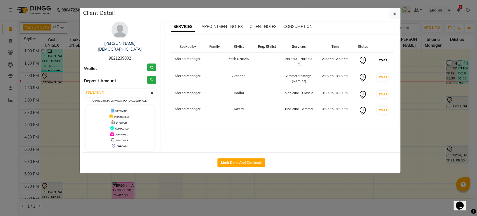
click at [380, 59] on button "START" at bounding box center [382, 60] width 11 height 7
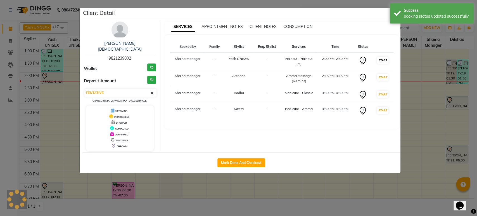
select select "select"
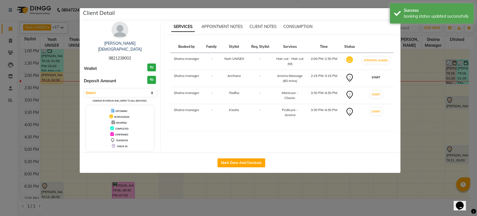
click at [380, 76] on button "START" at bounding box center [375, 77] width 11 height 7
click at [418, 33] on ngb-modal-window "Client Detail [PERSON_NAME][DEMOGRAPHIC_DATA] 9821239002 Wallet ₹0 Deposit Amou…" at bounding box center [238, 108] width 477 height 216
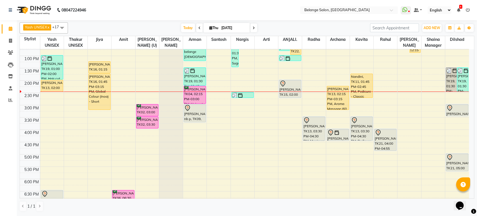
scroll to position [121, 0]
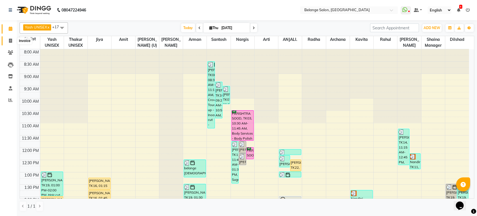
click at [10, 42] on icon at bounding box center [10, 41] width 3 height 4
select select "5076"
select select "service"
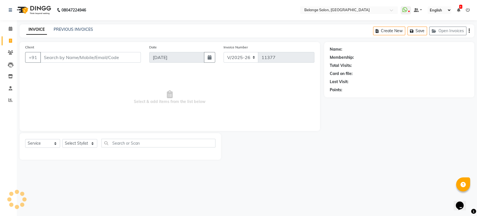
click at [57, 58] on input "Client" at bounding box center [90, 57] width 101 height 11
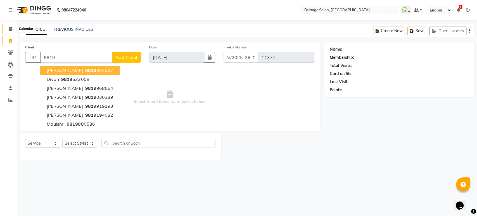
type input "9819"
click at [9, 29] on icon at bounding box center [11, 29] width 4 height 4
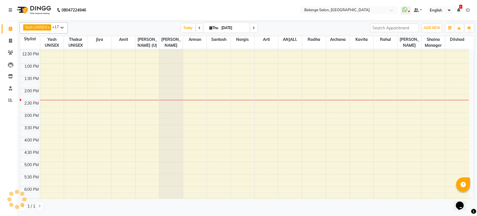
scroll to position [124, 0]
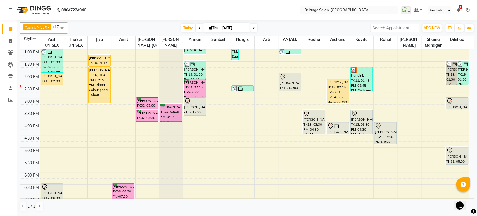
scroll to position [124, 0]
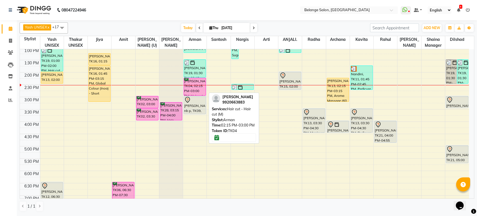
click at [195, 89] on div "[PERSON_NAME], TK04, 02:15 PM-03:00 PM, Hair cut - Hair cut (M)" at bounding box center [195, 86] width 22 height 17
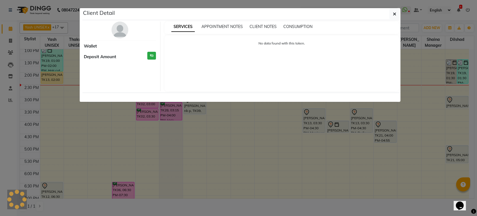
select select "6"
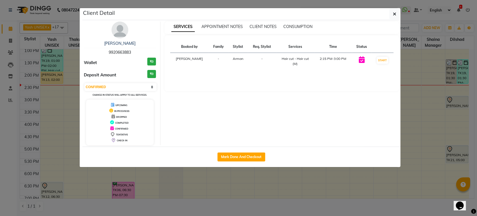
click at [117, 52] on span "9920663883" at bounding box center [120, 52] width 22 height 5
copy span "9920663883"
click at [392, 16] on button "button" at bounding box center [394, 14] width 11 height 11
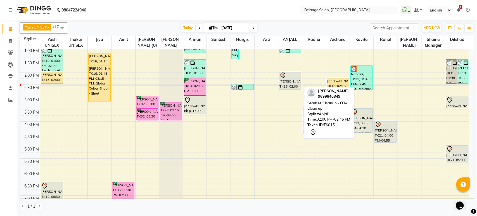
click at [293, 77] on div at bounding box center [289, 75] width 21 height 7
select select "7"
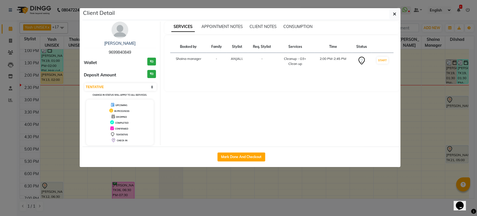
click at [120, 52] on span "9699840849" at bounding box center [120, 52] width 22 height 5
copy span "9699840849"
click at [396, 14] on icon "button" at bounding box center [394, 14] width 3 height 4
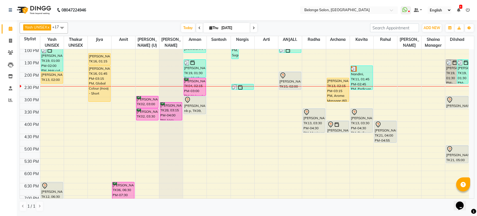
click at [282, 135] on div "8:00 AM 8:30 AM 9:00 AM 9:30 AM 10:00 AM 10:30 AM 11:00 AM 11:30 AM 12:00 PM 12…" at bounding box center [244, 109] width 449 height 369
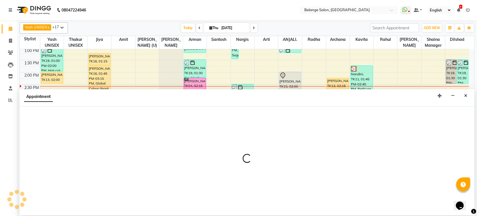
select select "84872"
select select "990"
select select "tentative"
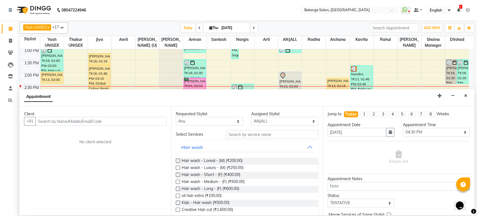
click at [76, 120] on input "text" at bounding box center [100, 121] width 131 height 9
click at [50, 122] on input "99675 71240" at bounding box center [89, 121] width 108 height 9
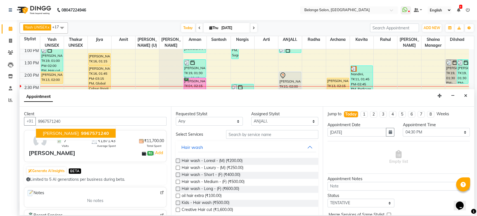
click at [96, 135] on span "9967571240" at bounding box center [95, 134] width 28 height 6
type input "9967571240"
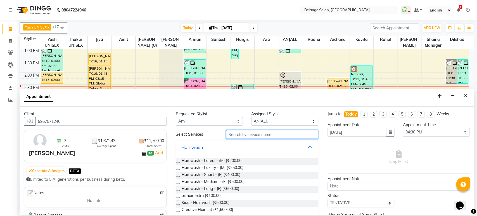
click at [249, 134] on input "text" at bounding box center [272, 134] width 92 height 9
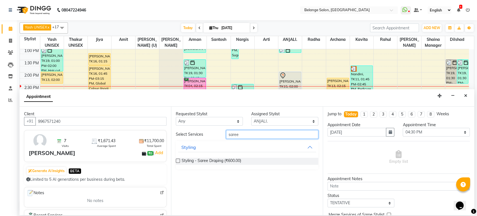
type input "saree"
click at [177, 160] on label at bounding box center [178, 160] width 4 height 4
click at [177, 160] on input "checkbox" at bounding box center [178, 161] width 4 height 4
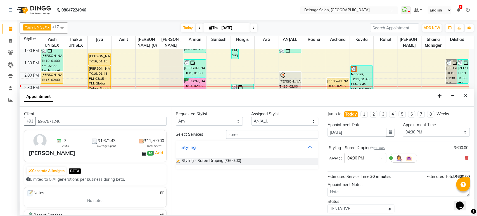
checkbox input "false"
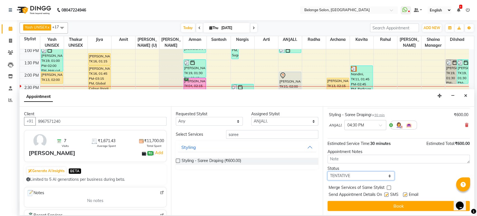
click at [355, 176] on select "Select TENTATIVE CONFIRM CHECK-IN UPCOMING" at bounding box center [361, 175] width 67 height 9
select select "confirm booking"
click at [328, 171] on select "Select TENTATIVE CONFIRM CHECK-IN UPCOMING" at bounding box center [361, 175] width 67 height 9
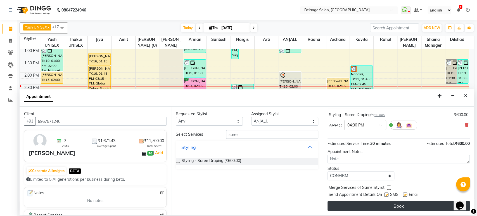
click at [364, 204] on button "Book" at bounding box center [399, 206] width 142 height 10
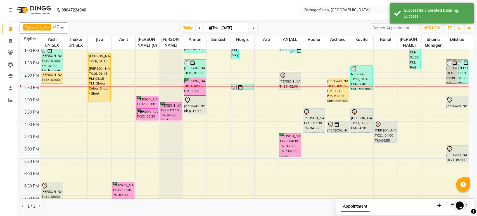
drag, startPoint x: 287, startPoint y: 144, endPoint x: 288, endPoint y: 153, distance: 9.5
click at [288, 153] on div "Khushnuma, TK23, 12:20 PM-12:50 PM, Mens - Underarms (Chocolate) (₹350) Khushnu…" at bounding box center [289, 109] width 23 height 369
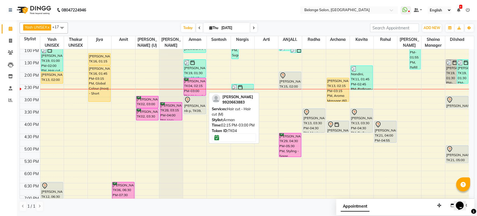
click at [192, 83] on div "[PERSON_NAME], TK04, 02:15 PM-03:00 PM, Hair cut - Hair cut (M)" at bounding box center [195, 86] width 22 height 17
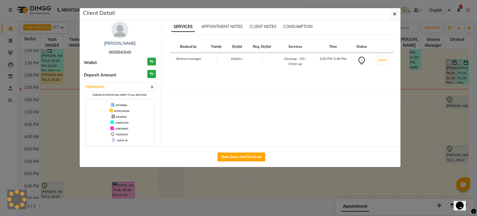
select select "1"
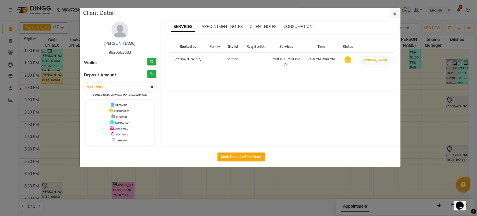
click at [413, 21] on ngb-modal-window "Client Detail [PERSON_NAME] 9920663883 Wallet ₹0 Deposit Amount ₹0 Select IN SE…" at bounding box center [238, 108] width 477 height 216
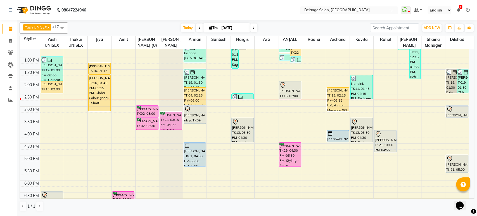
scroll to position [124, 0]
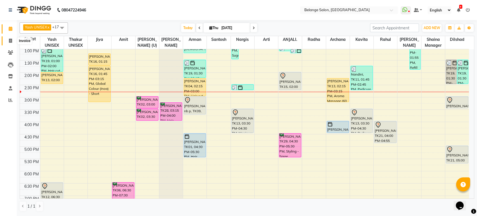
click at [10, 39] on icon at bounding box center [10, 41] width 3 height 4
select select "5076"
select select "service"
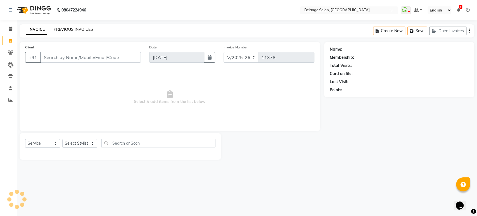
click at [60, 29] on link "PREVIOUS INVOICES" at bounding box center [73, 29] width 39 height 5
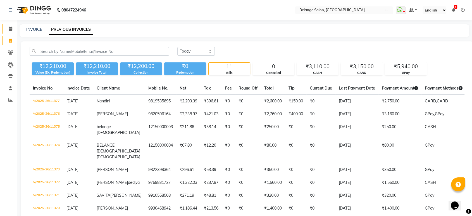
click at [9, 28] on icon at bounding box center [11, 29] width 4 height 4
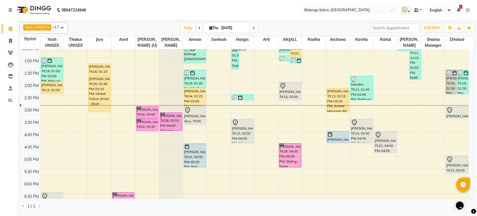
scroll to position [124, 0]
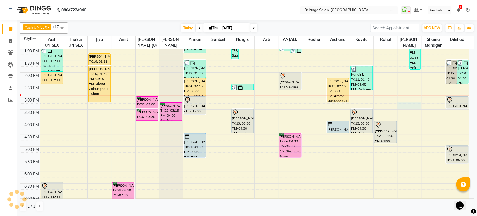
click at [404, 104] on div "8:00 AM 8:30 AM 9:00 AM 9:30 AM 10:00 AM 10:30 AM 11:00 AM 11:30 AM 12:00 PM 12…" at bounding box center [244, 109] width 449 height 369
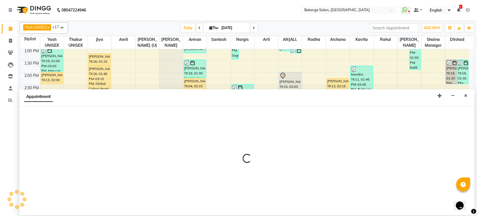
select select "68481"
select select "915"
select select "tentative"
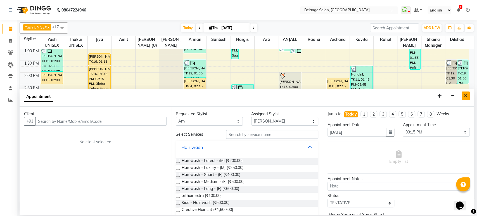
click at [466, 94] on icon "Close" at bounding box center [465, 96] width 3 height 4
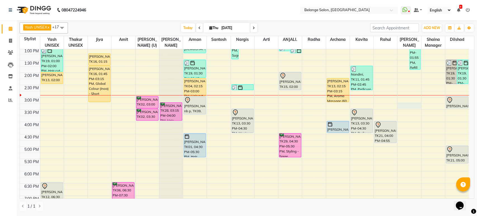
click at [407, 105] on div "8:00 AM 8:30 AM 9:00 AM 9:30 AM 10:00 AM 10:30 AM 11:00 AM 11:30 AM 12:00 PM 12…" at bounding box center [244, 109] width 449 height 369
select select "68481"
select select "915"
select select "tentative"
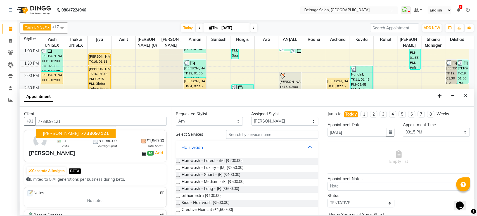
click at [85, 135] on span "7738097121" at bounding box center [95, 134] width 28 height 6
type input "7738097121"
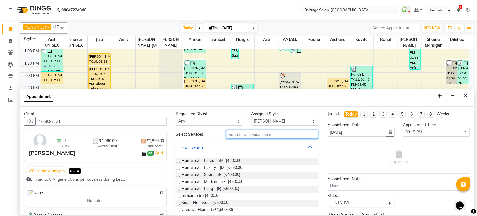
click at [248, 135] on input "text" at bounding box center [272, 134] width 92 height 9
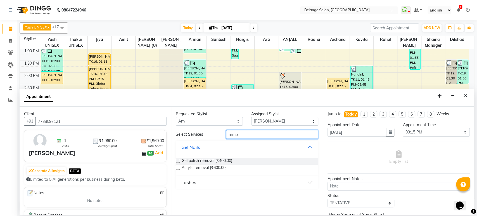
type input "remo"
click at [178, 161] on label at bounding box center [178, 160] width 4 height 4
click at [178, 161] on input "checkbox" at bounding box center [178, 161] width 4 height 4
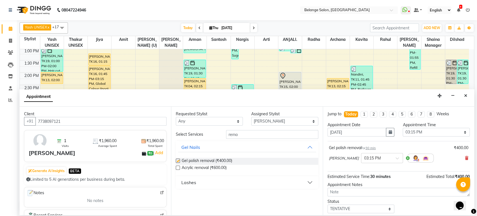
checkbox input "false"
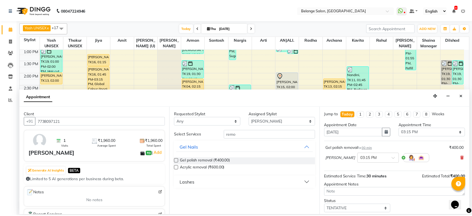
scroll to position [33, 0]
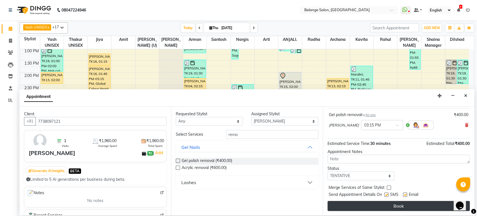
click at [375, 205] on button "Book" at bounding box center [399, 206] width 142 height 10
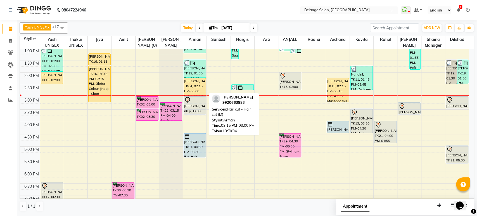
click at [198, 82] on div "[PERSON_NAME], TK04, 02:15 PM-03:00 PM, Hair cut - Hair cut (M)" at bounding box center [195, 86] width 22 height 17
select select "1"
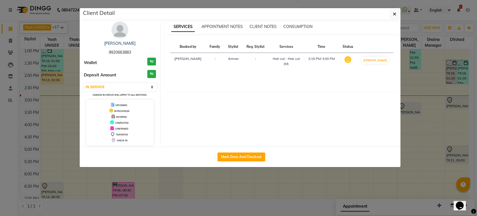
click at [237, 143] on div "SERVICES APPOINTMENT NOTES CLIENT NOTES CONSUMPTION Booked by Family Stylist Re…" at bounding box center [281, 84] width 243 height 124
click at [232, 156] on button "Mark Done And Checkout" at bounding box center [241, 156] width 48 height 9
select select "5076"
select select "service"
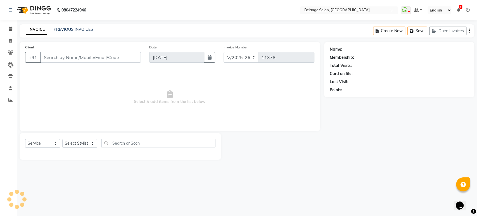
select select "3"
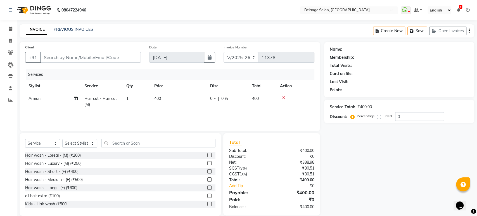
type input "9920663883"
select select "78262"
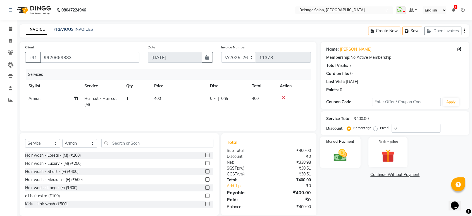
click at [343, 157] on img at bounding box center [340, 155] width 22 height 16
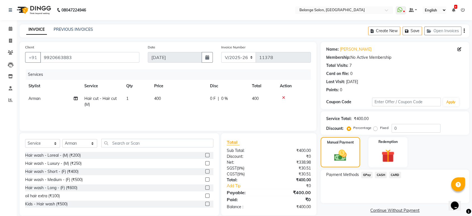
click at [370, 174] on span "GPay" at bounding box center [366, 175] width 11 height 6
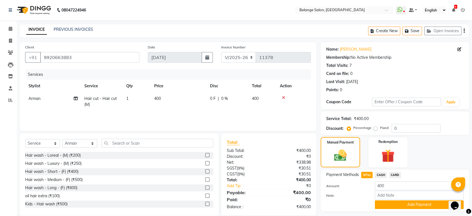
scroll to position [15, 0]
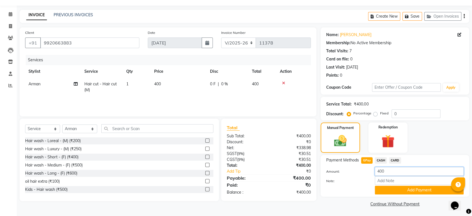
drag, startPoint x: 386, startPoint y: 172, endPoint x: 366, endPoint y: 174, distance: 20.7
click at [366, 174] on div "Amount: 400" at bounding box center [395, 172] width 146 height 10
type input "500"
click at [384, 188] on button "Add Payment" at bounding box center [419, 190] width 89 height 9
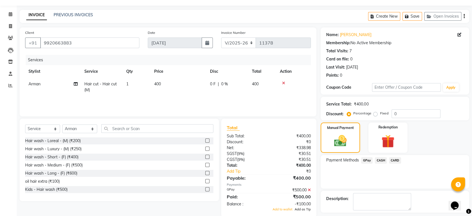
click at [305, 208] on span "Add as Tip" at bounding box center [303, 209] width 16 height 4
drag, startPoint x: 475, startPoint y: 147, endPoint x: 3, endPoint y: 4, distance: 492.7
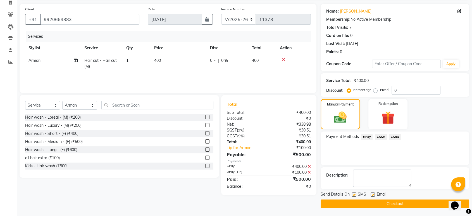
click at [395, 203] on button "Checkout" at bounding box center [395, 203] width 149 height 9
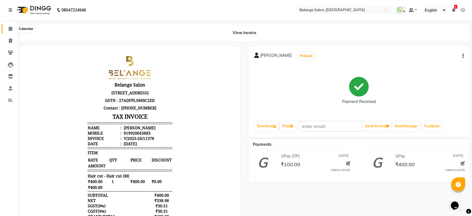
click at [9, 28] on icon at bounding box center [11, 29] width 4 height 4
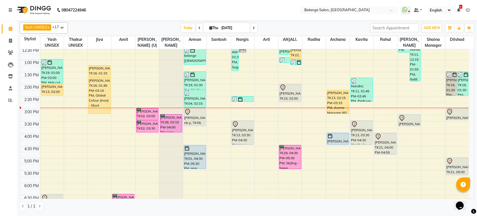
scroll to position [93, 0]
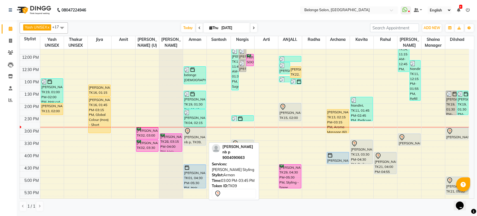
click at [199, 134] on div at bounding box center [194, 131] width 21 height 7
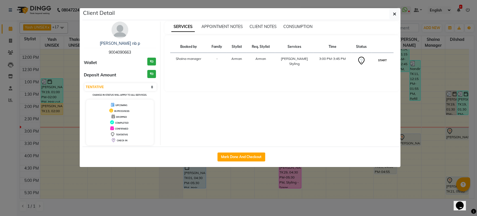
click at [383, 59] on button "START" at bounding box center [382, 60] width 11 height 7
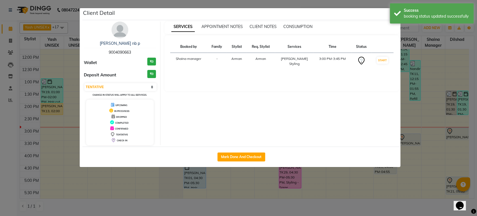
select select "1"
click at [319, 1] on ngb-modal-window "Client Detail dr tiwari nb p 9004090663 Wallet ₹0 Deposit Amount ₹0 Select IN S…" at bounding box center [238, 108] width 477 height 216
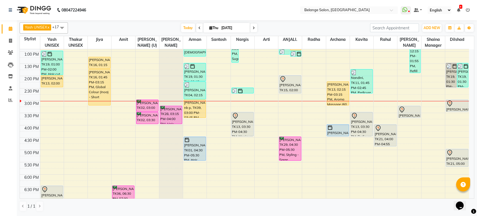
scroll to position [124, 0]
